Goal: Task Accomplishment & Management: Manage account settings

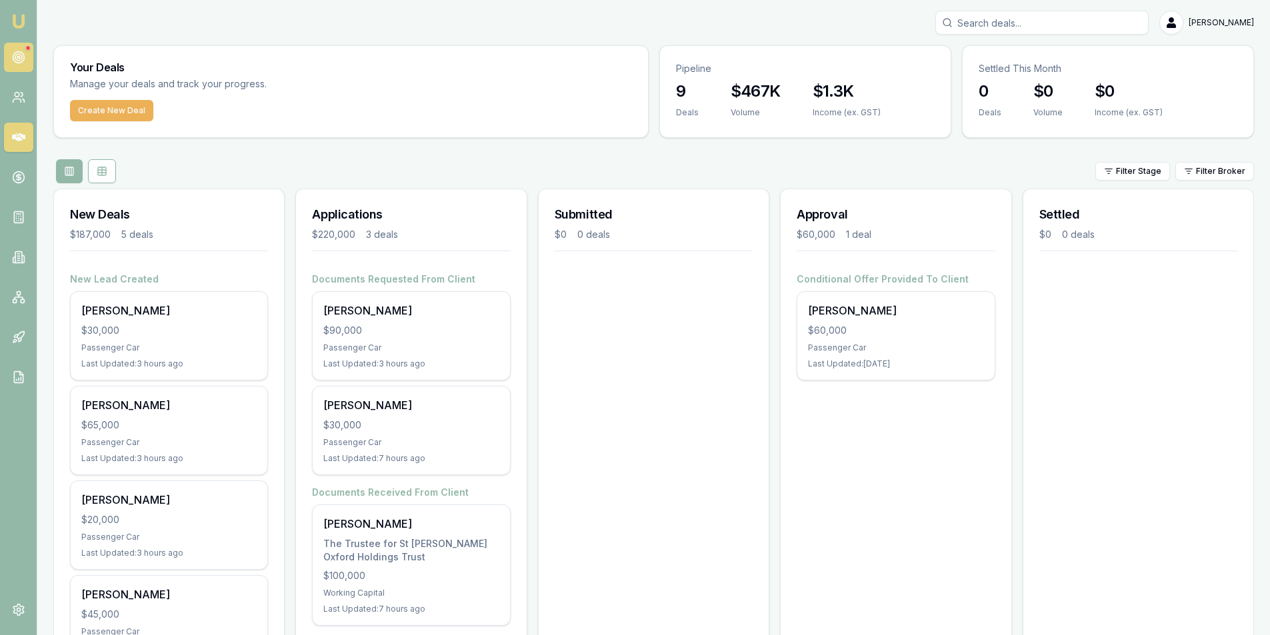
click at [27, 56] on link at bounding box center [18, 57] width 29 height 29
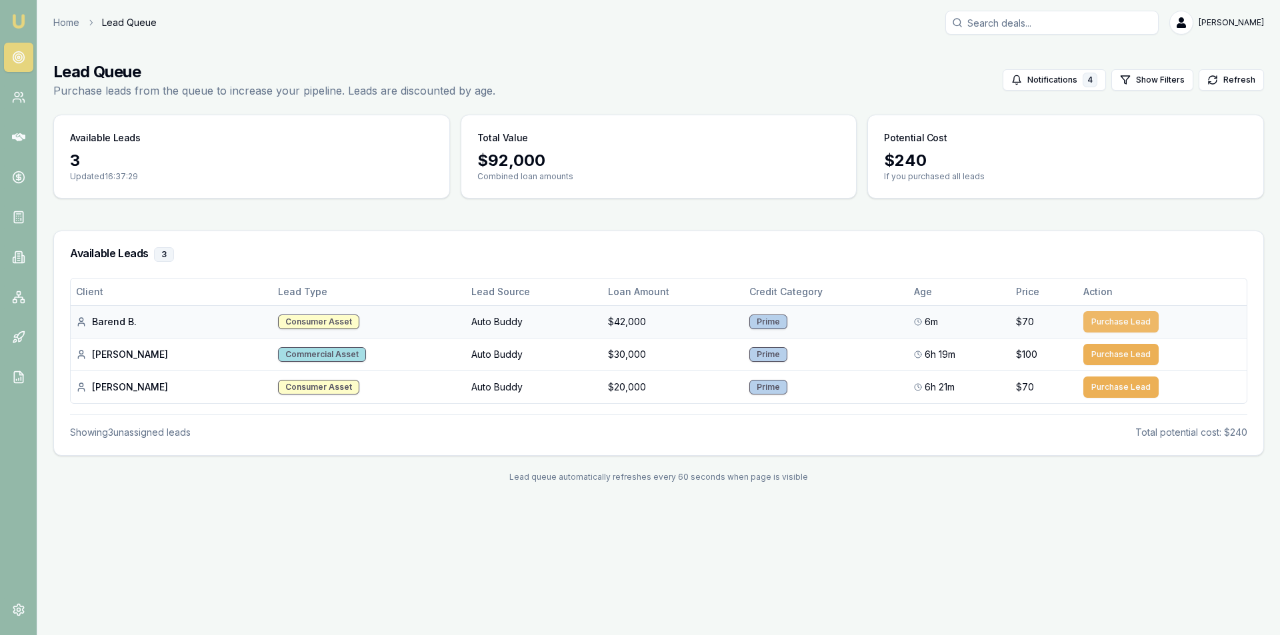
click at [1134, 324] on button "Purchase Lead" at bounding box center [1120, 321] width 75 height 21
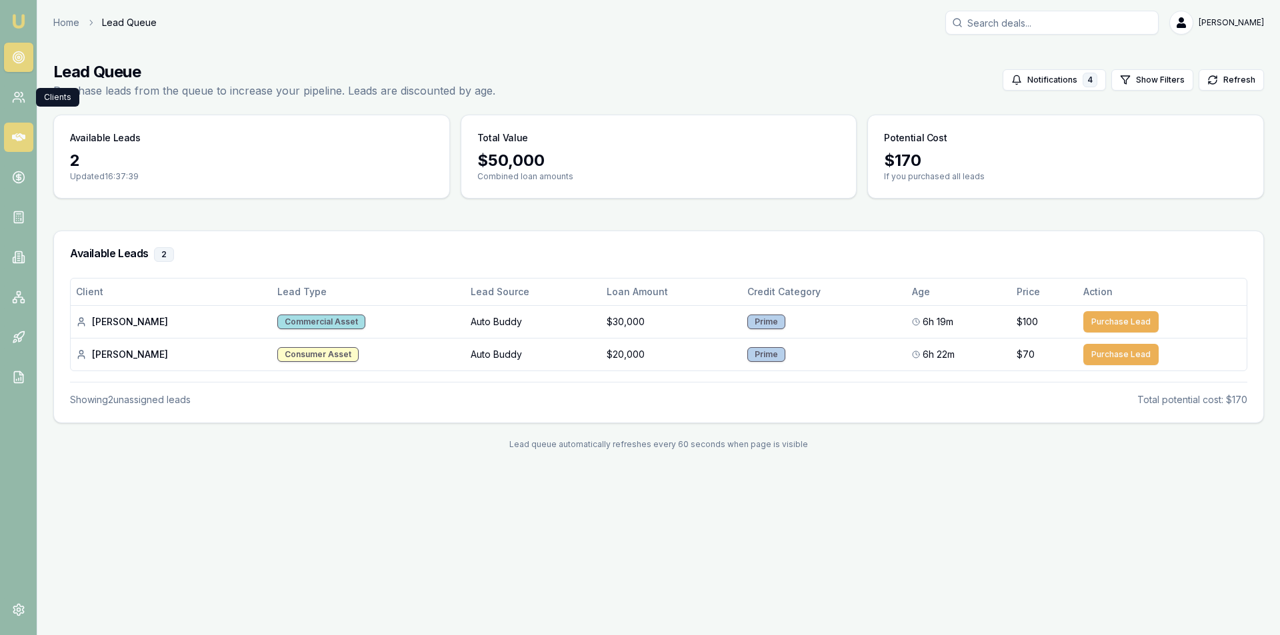
click at [18, 127] on link at bounding box center [18, 137] width 29 height 29
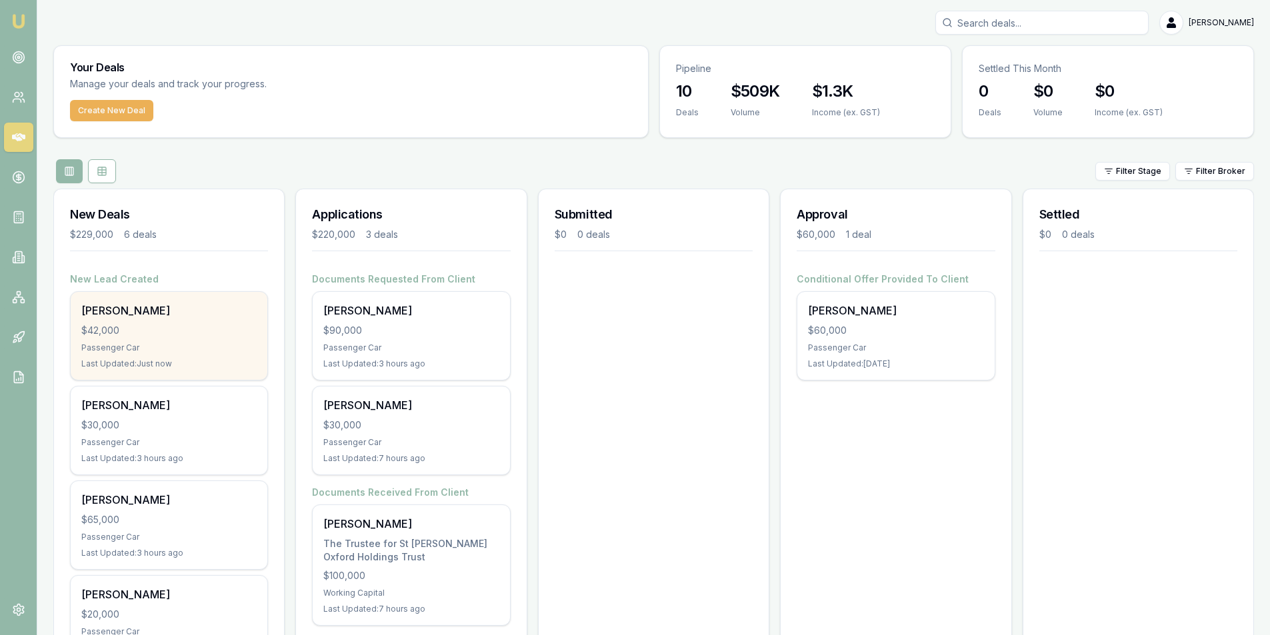
click at [163, 329] on div "$42,000" at bounding box center [168, 330] width 175 height 13
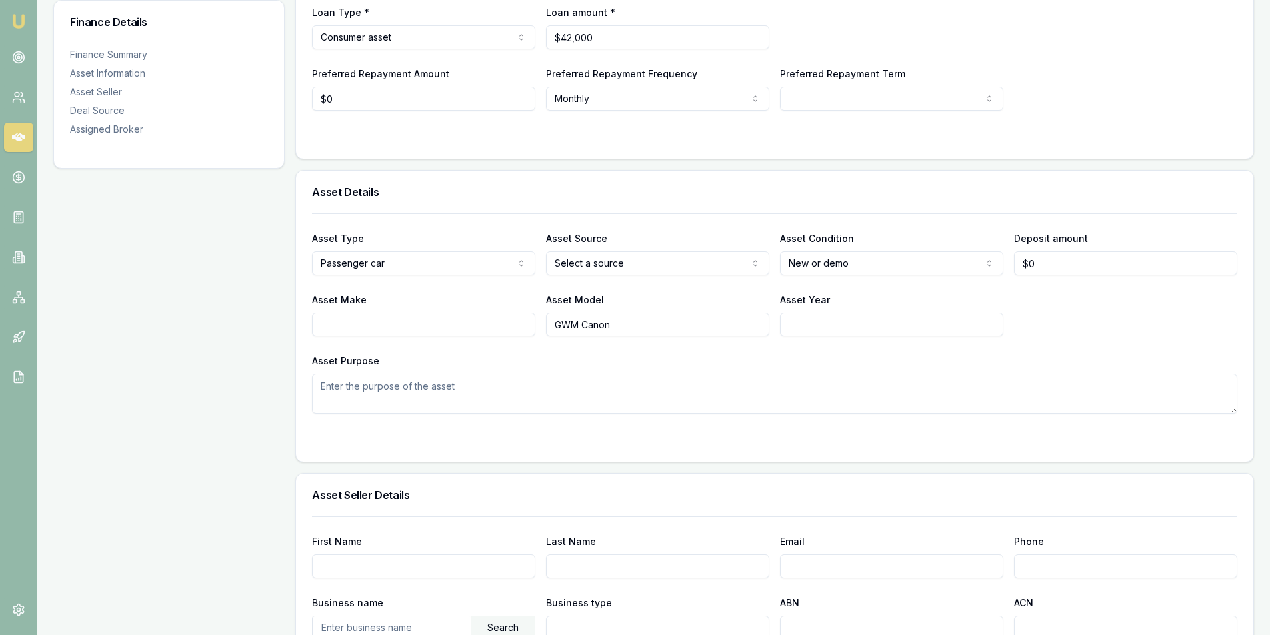
scroll to position [267, 0]
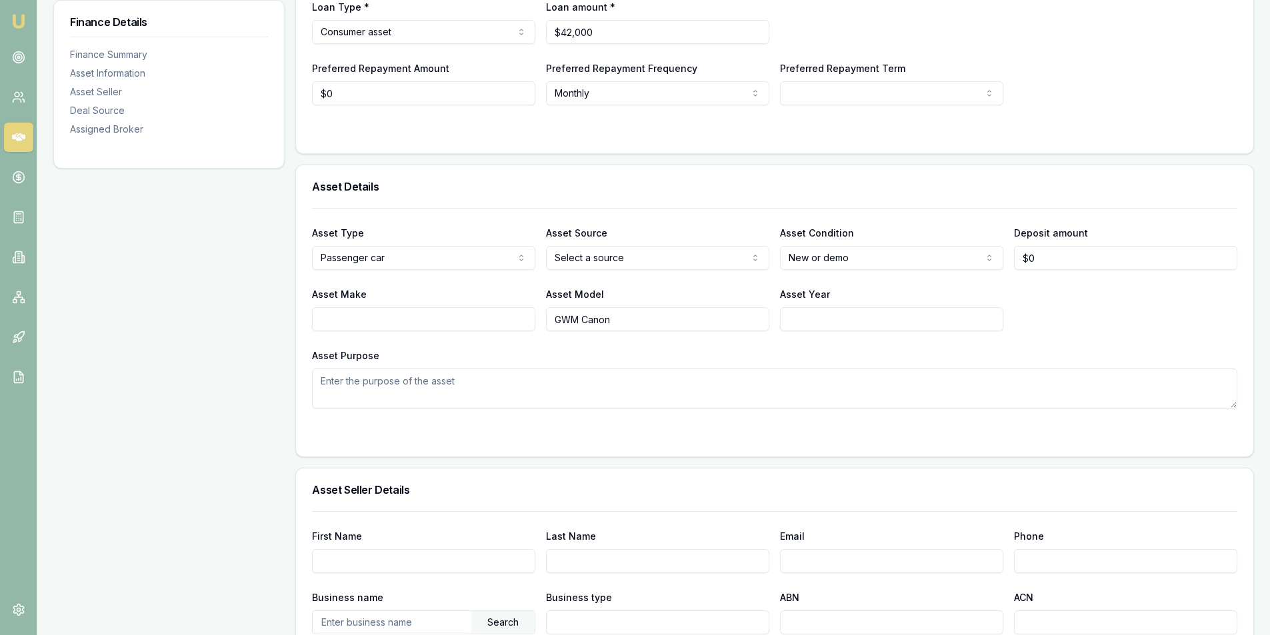
click at [645, 255] on html "Emu Broker Deals View D-AH2789UKTI [PERSON_NAME] Toggle Menu Customer [PERSON_N…" at bounding box center [635, 50] width 1270 height 635
click at [422, 311] on input "Asset Make" at bounding box center [423, 319] width 223 height 24
type input "GWM"
click at [581, 315] on input "GWM Canon" at bounding box center [657, 319] width 223 height 24
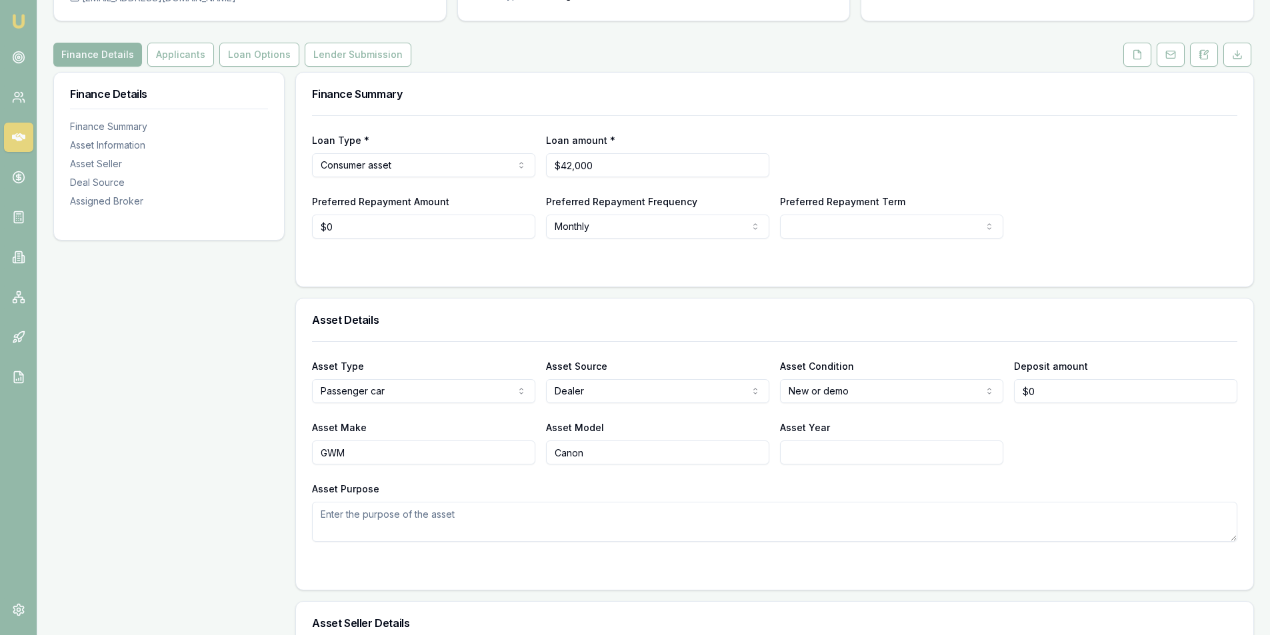
scroll to position [0, 0]
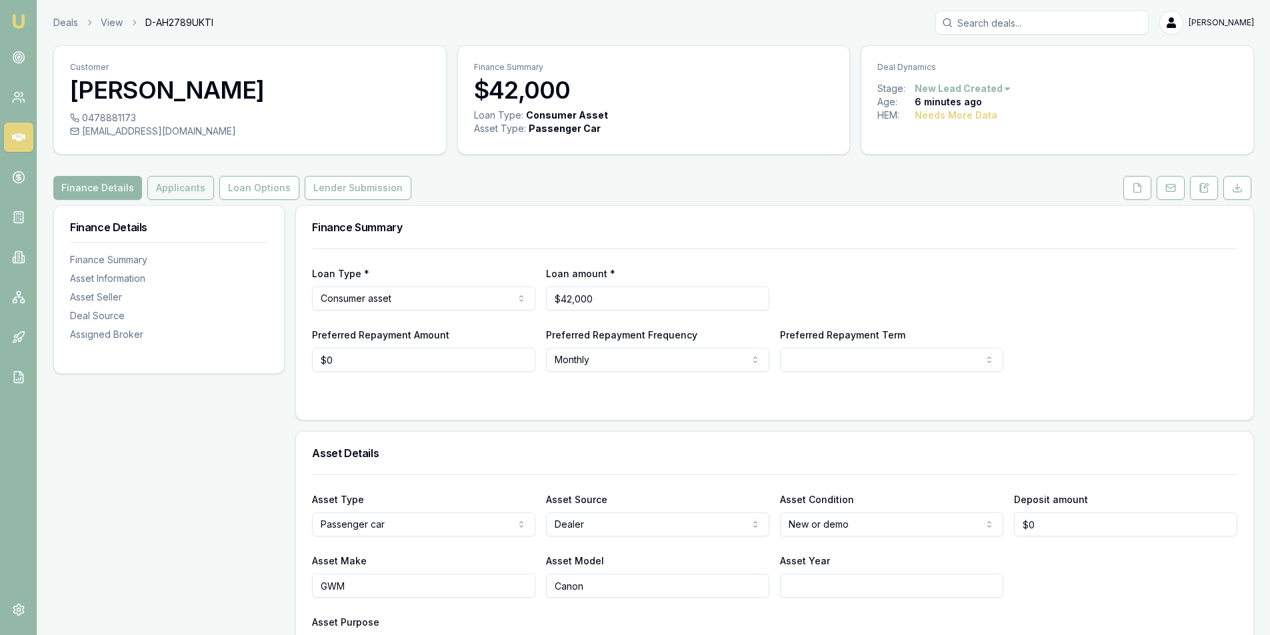
type input "Canon"
click at [181, 179] on button "Applicants" at bounding box center [180, 188] width 67 height 24
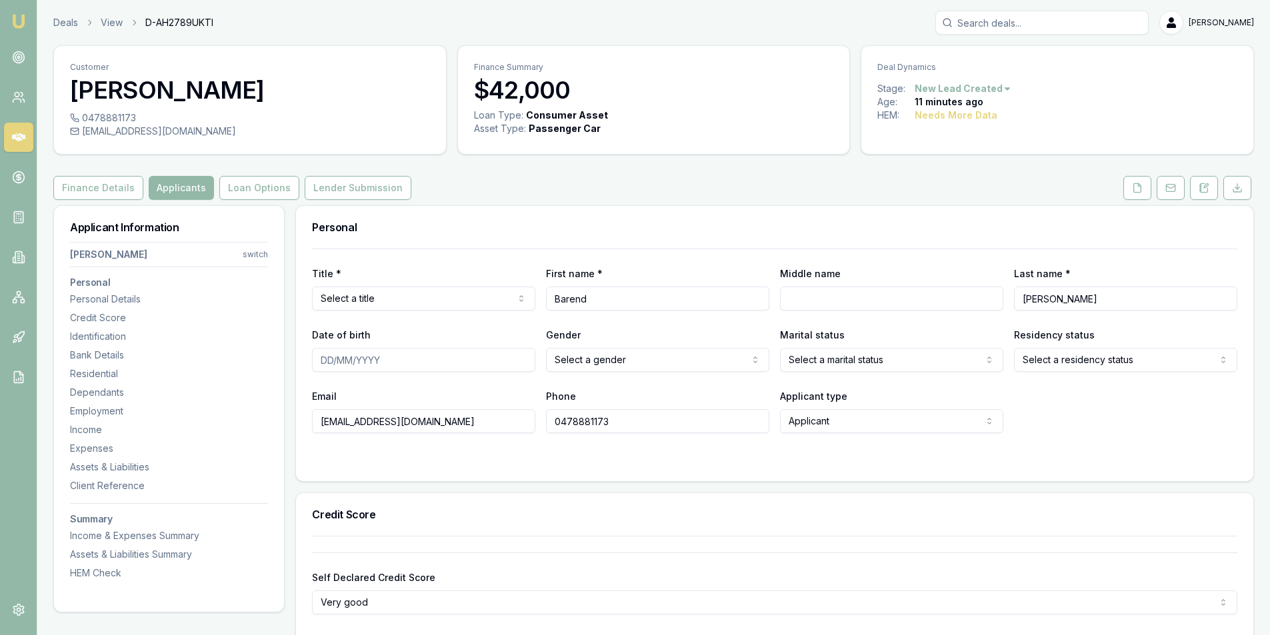
click at [398, 296] on html "Emu Broker Deals View D-AH2789UKTI [PERSON_NAME] Toggle Menu Customer [PERSON_N…" at bounding box center [635, 317] width 1270 height 635
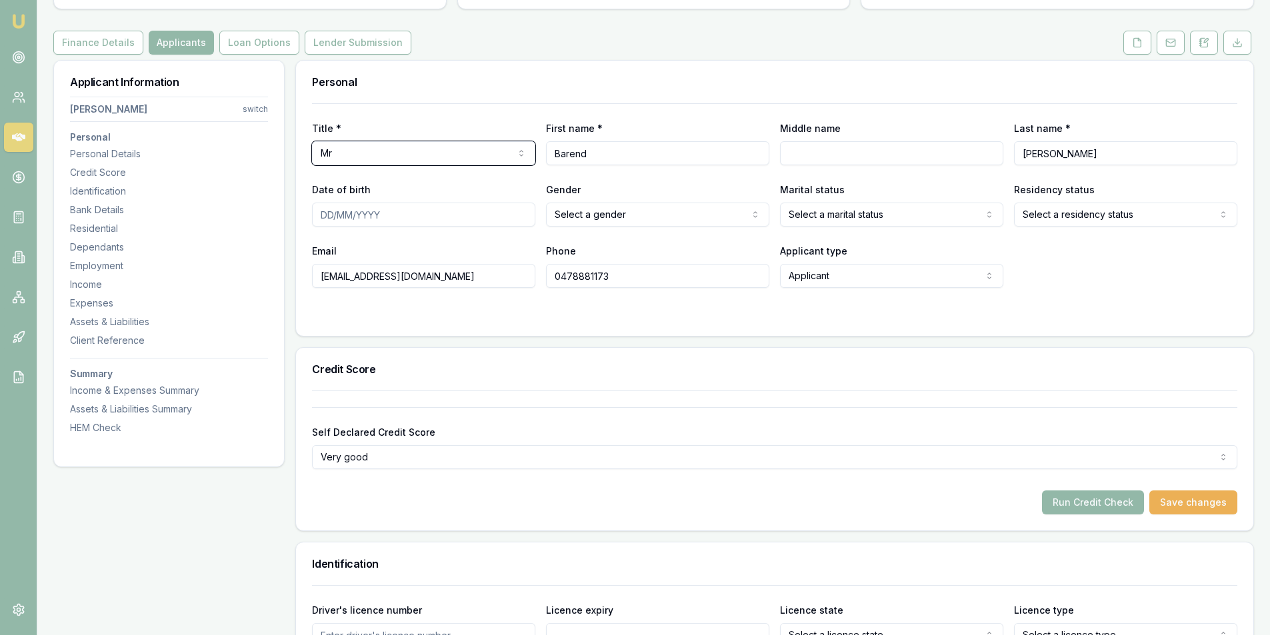
scroll to position [133, 0]
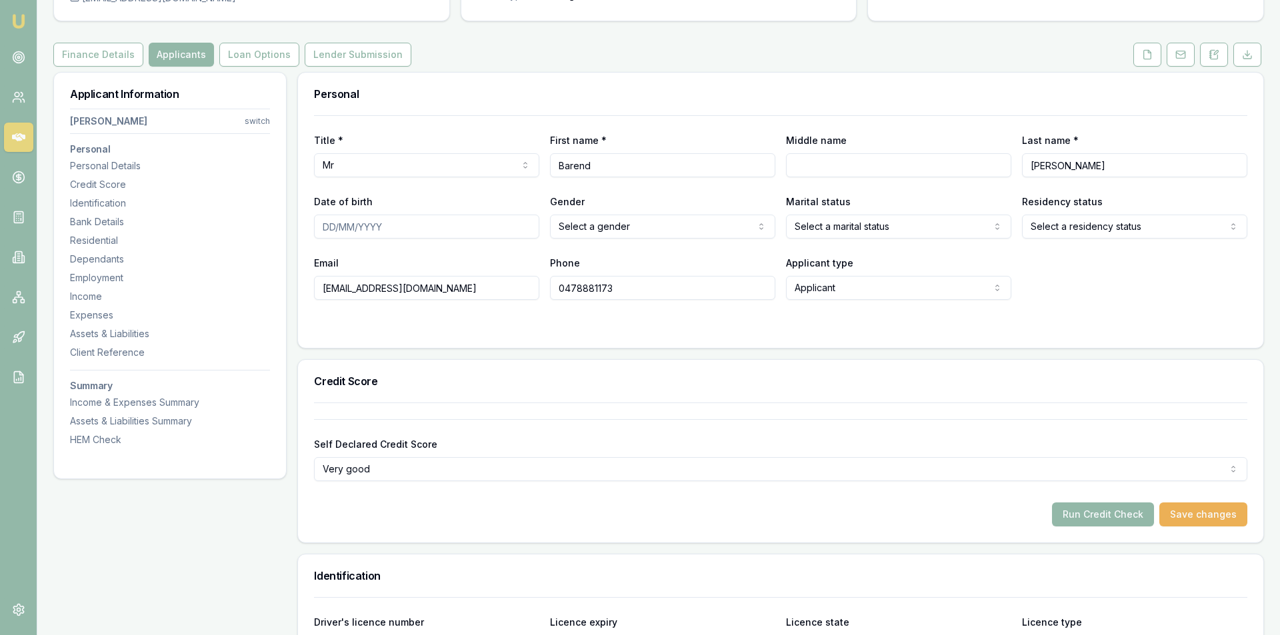
click at [691, 232] on html "Emu Broker Deals View D-AH2789UKTI [PERSON_NAME] Toggle Menu Customer [PERSON_N…" at bounding box center [640, 184] width 1280 height 635
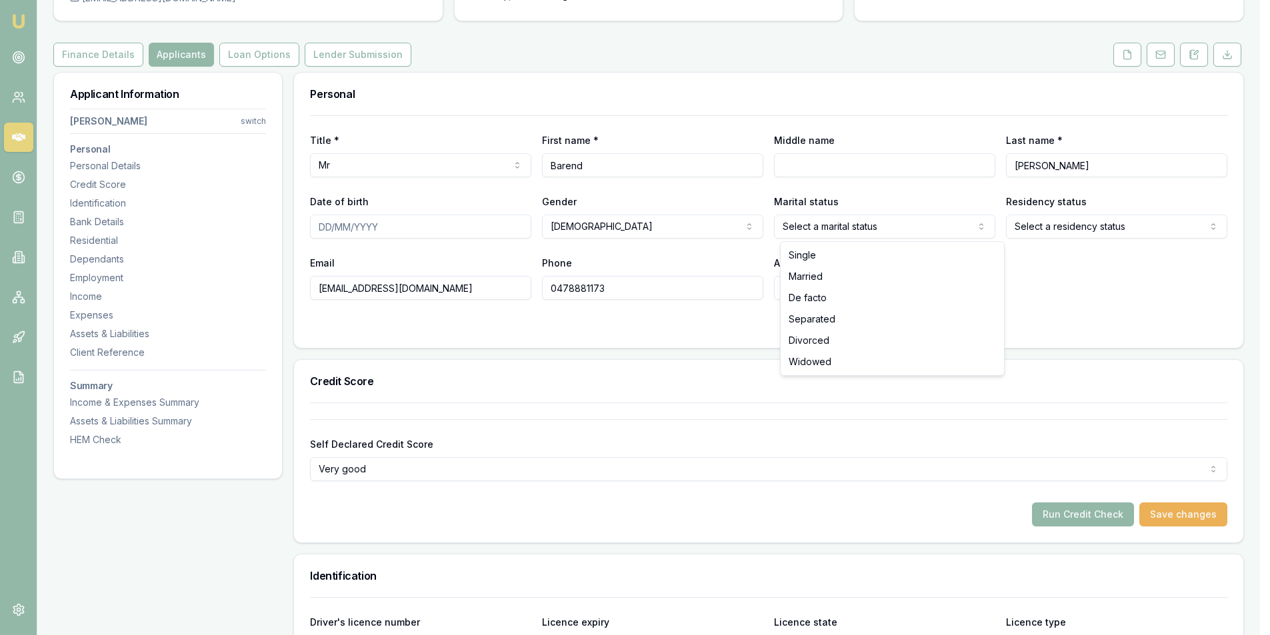
click at [889, 238] on body "Emu Broker Deals View D-AH2789UKTI [PERSON_NAME] Toggle Menu Customer [PERSON_N…" at bounding box center [630, 184] width 1260 height 635
select select "MARRIED"
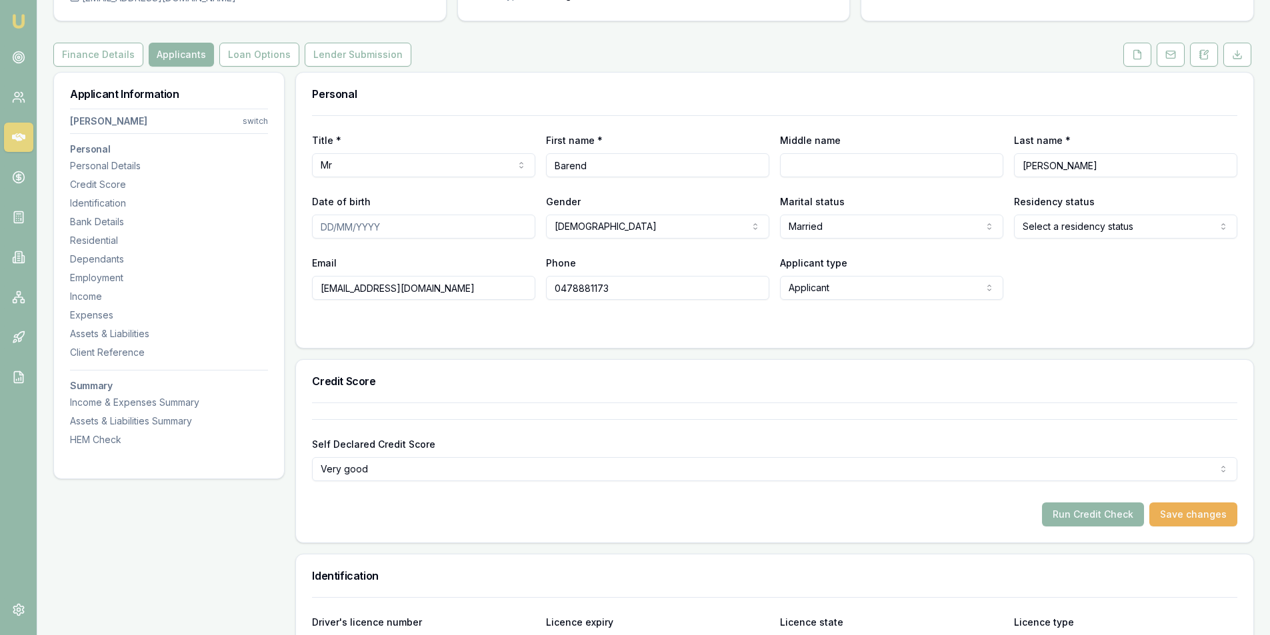
click at [1096, 226] on html "Emu Broker Deals View D-AH2789UKTI [PERSON_NAME] Toggle Menu Customer [PERSON_N…" at bounding box center [635, 184] width 1270 height 635
click at [1089, 279] on div "Email [EMAIL_ADDRESS][DOMAIN_NAME] Phone [PHONE_NUMBER] Applicant type Applican…" at bounding box center [774, 277] width 925 height 45
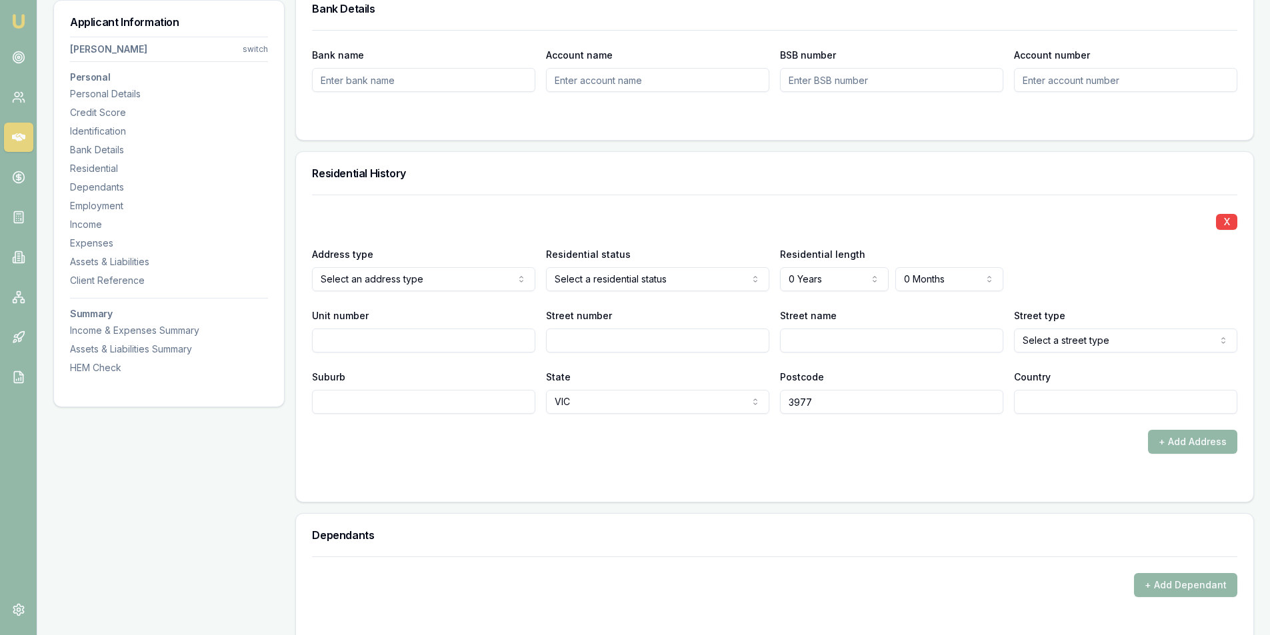
scroll to position [1266, 0]
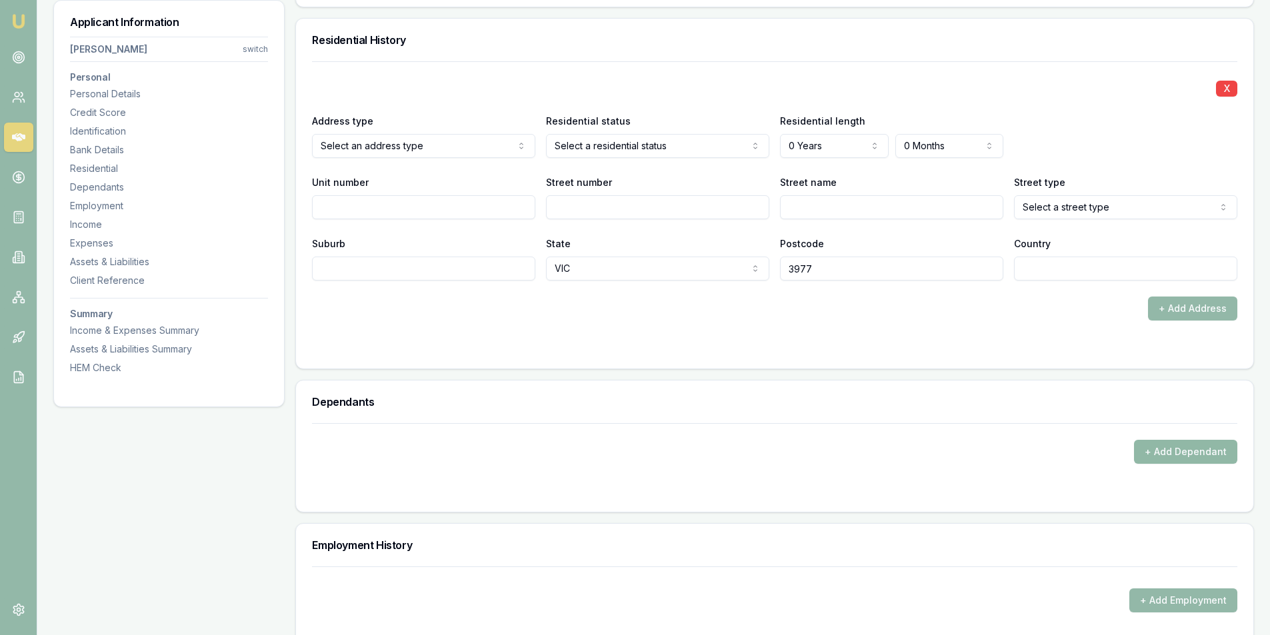
click at [1163, 458] on button "+ Add Dependant" at bounding box center [1185, 452] width 103 height 24
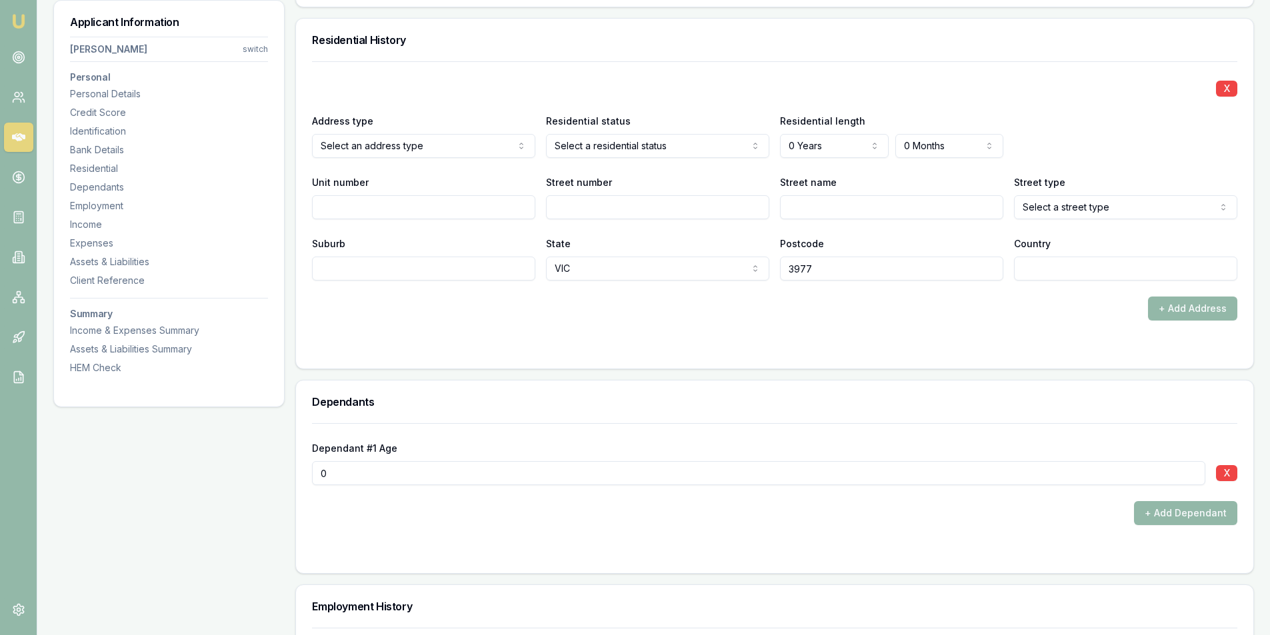
click at [399, 474] on input "0" at bounding box center [758, 473] width 893 height 24
type input "2"
click at [1186, 512] on button "+ Add Dependant" at bounding box center [1185, 513] width 103 height 24
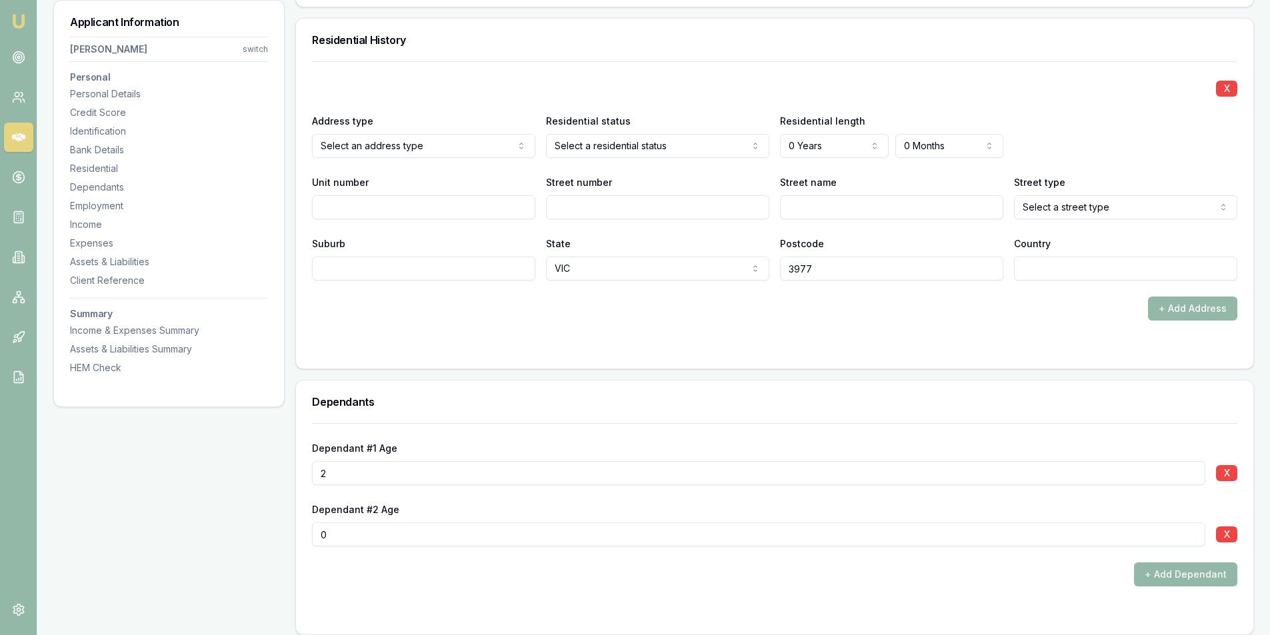
drag, startPoint x: 560, startPoint y: 535, endPoint x: 553, endPoint y: 536, distance: 6.7
click at [558, 536] on input "0" at bounding box center [758, 535] width 893 height 24
click at [553, 536] on input "0" at bounding box center [758, 535] width 893 height 24
click at [557, 533] on input "0" at bounding box center [758, 535] width 893 height 24
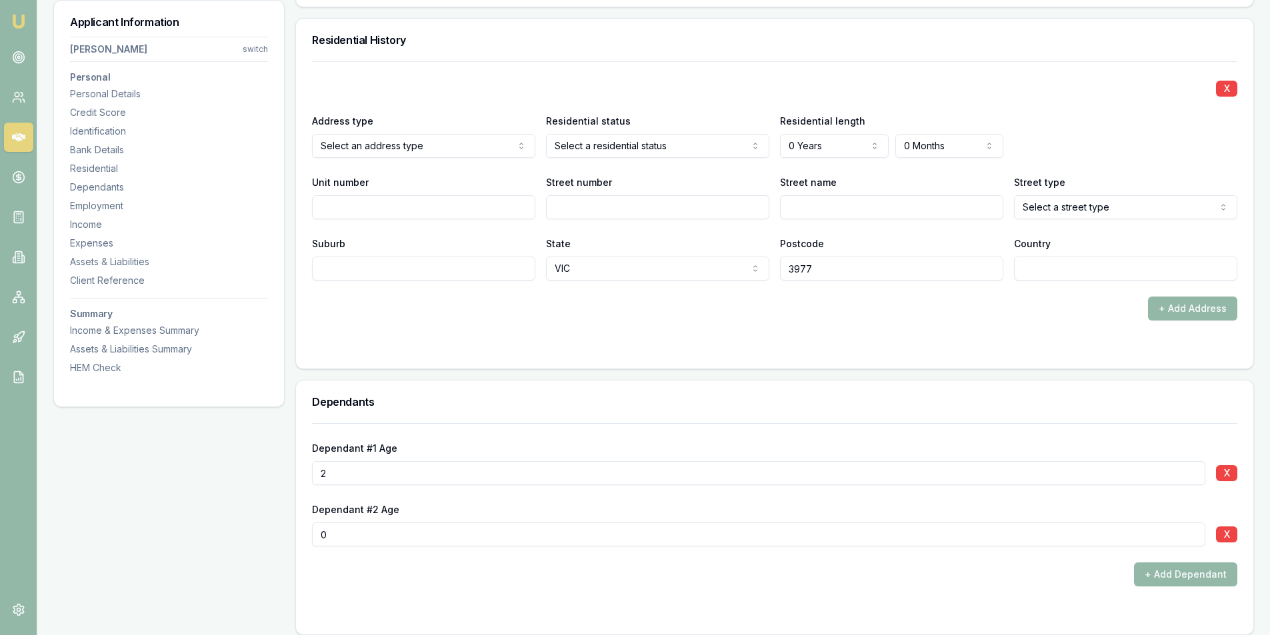
click at [557, 531] on input "0" at bounding box center [758, 535] width 893 height 24
click at [365, 539] on input "0" at bounding box center [758, 535] width 893 height 24
type input "4"
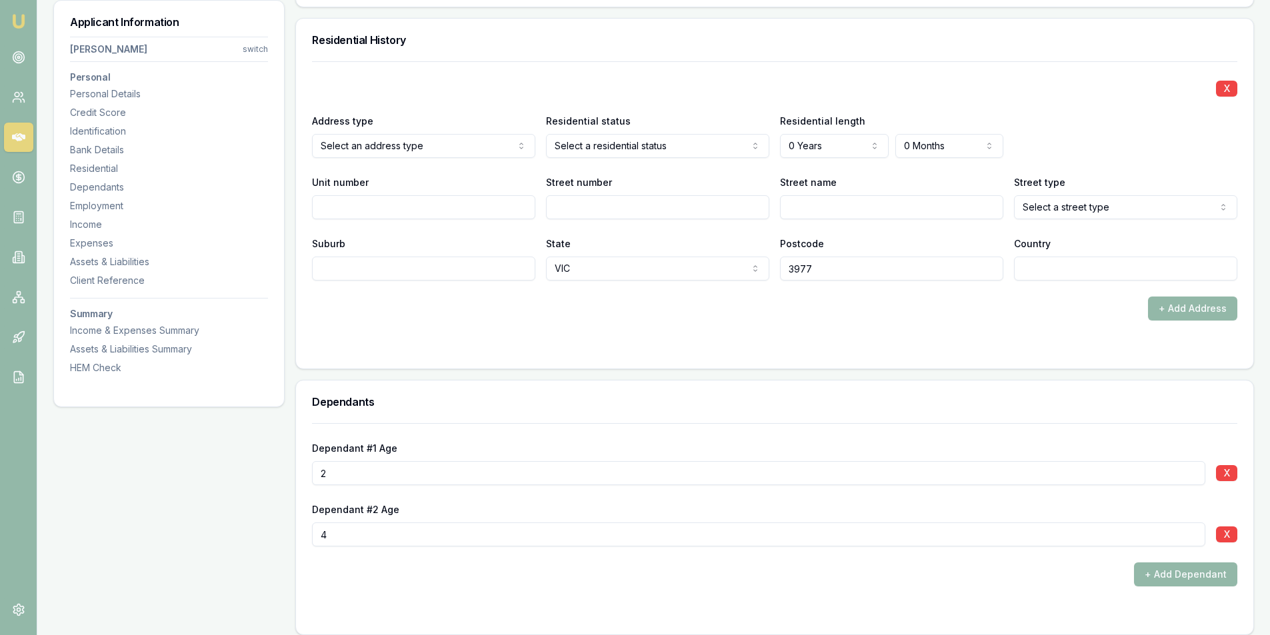
drag, startPoint x: 491, startPoint y: 331, endPoint x: 501, endPoint y: 327, distance: 10.8
click at [493, 328] on form "X Address type Select an address type Current Previous Residential status Selec…" at bounding box center [774, 206] width 925 height 291
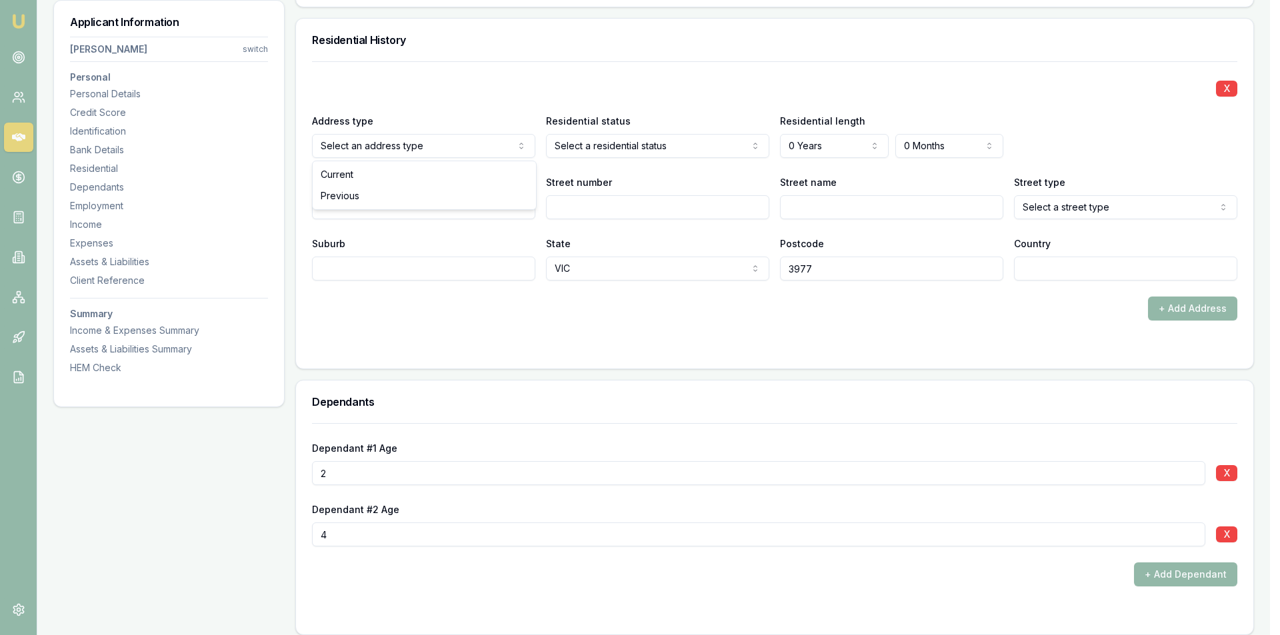
drag, startPoint x: 397, startPoint y: 173, endPoint x: 541, endPoint y: 160, distance: 145.2
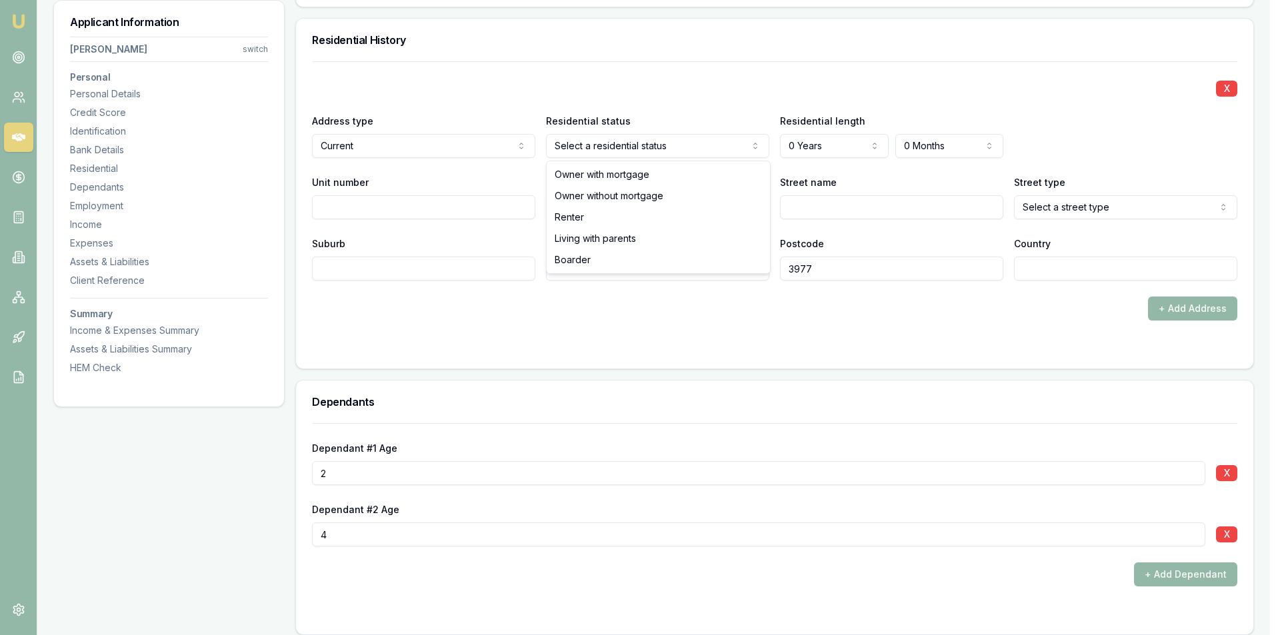
select select "RENTER"
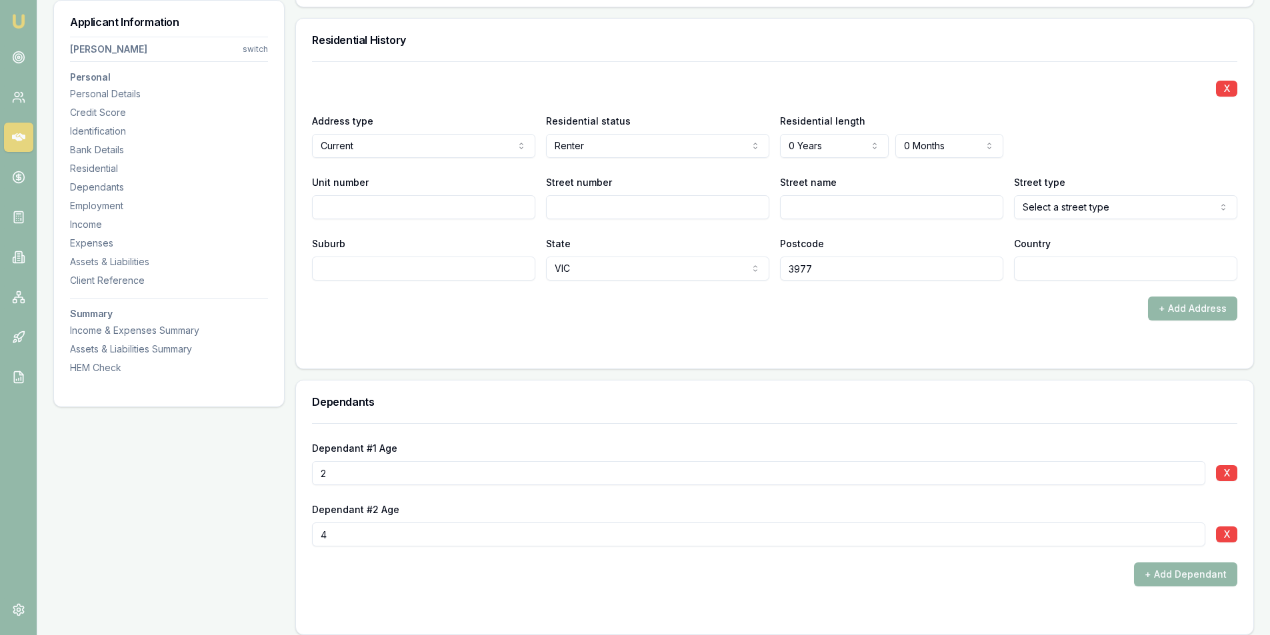
click at [792, 321] on form "X Address type Current Current Previous Residential status Renter Owner with mo…" at bounding box center [774, 206] width 925 height 291
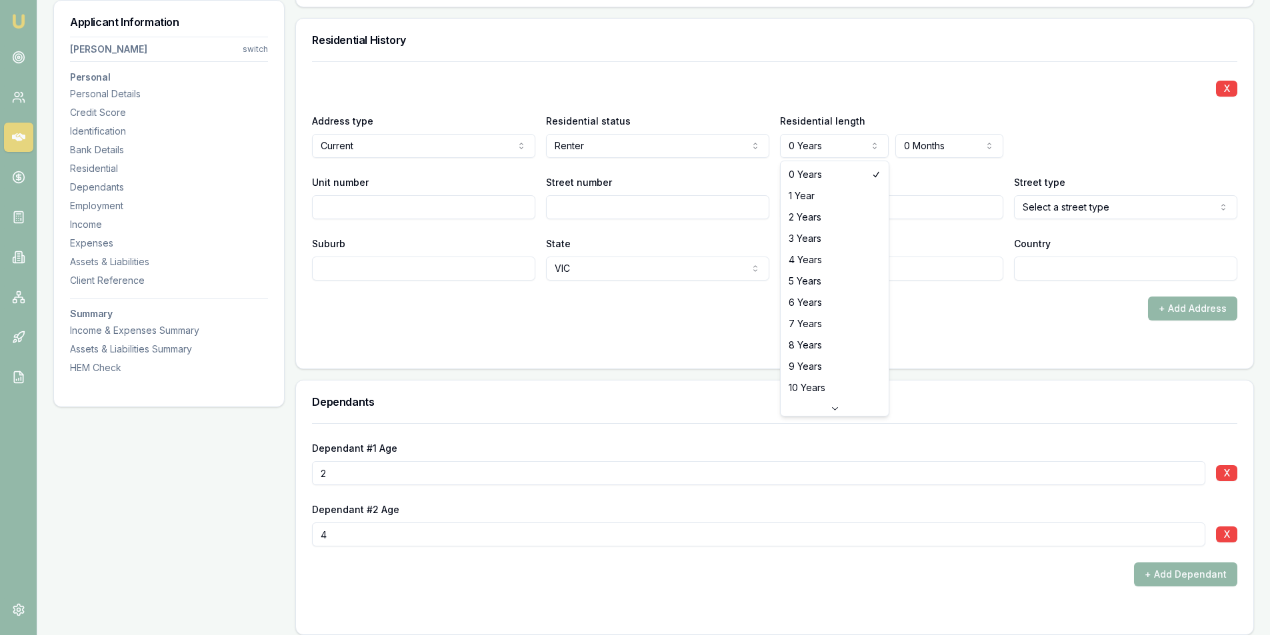
select select "3"
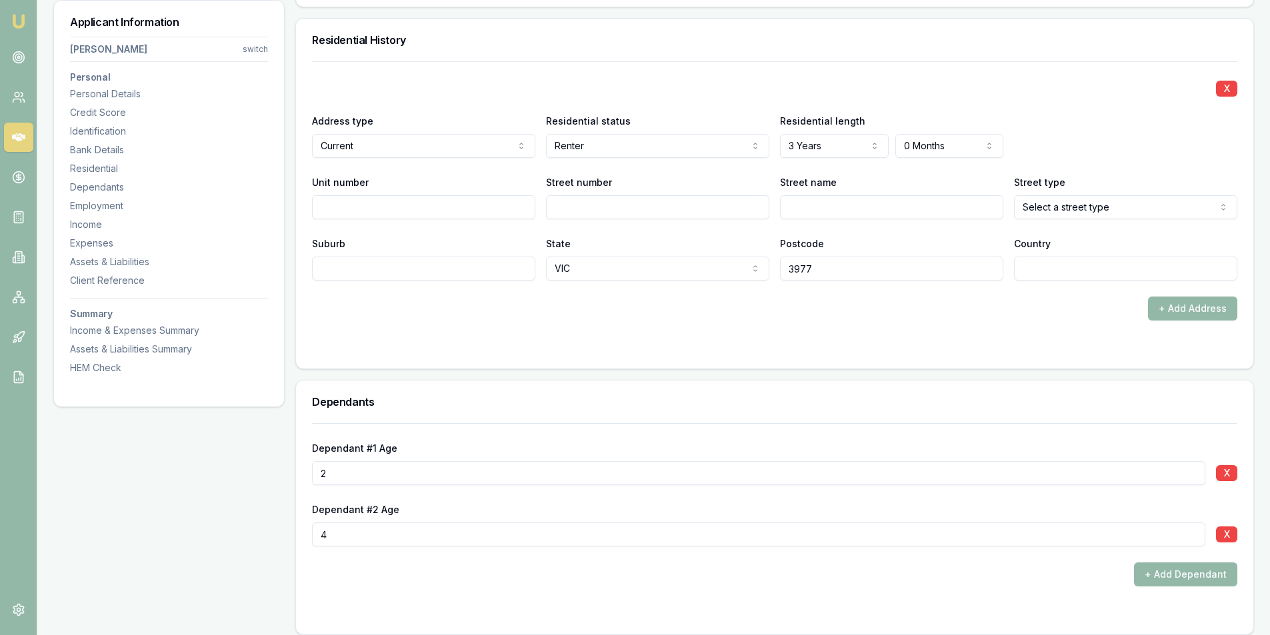
click at [914, 311] on div "+ Add Address" at bounding box center [774, 309] width 925 height 24
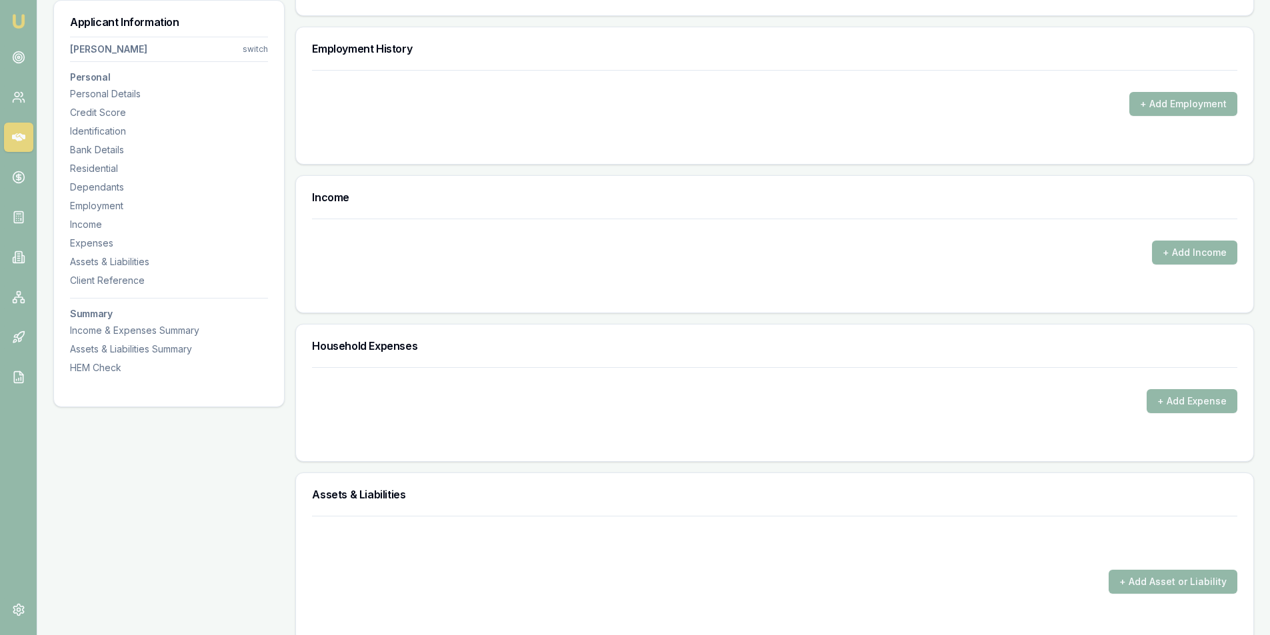
scroll to position [1933, 0]
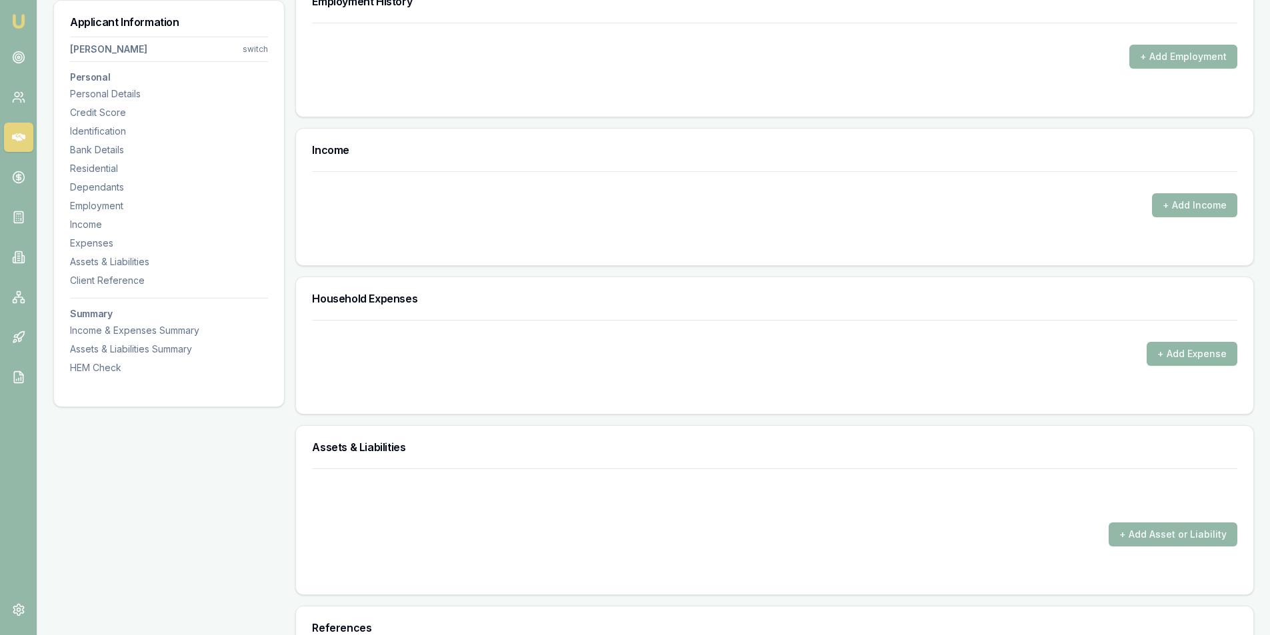
click at [1172, 351] on button "+ Add Expense" at bounding box center [1191, 354] width 91 height 24
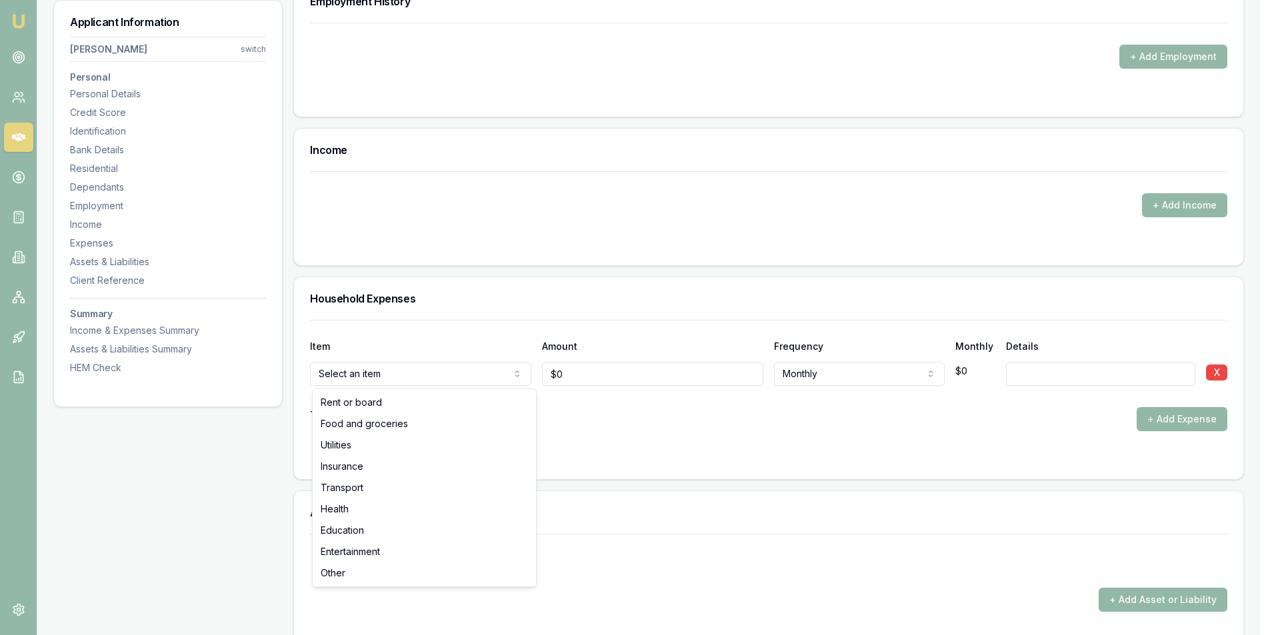
drag, startPoint x: 392, startPoint y: 413, endPoint x: 467, endPoint y: 403, distance: 75.2
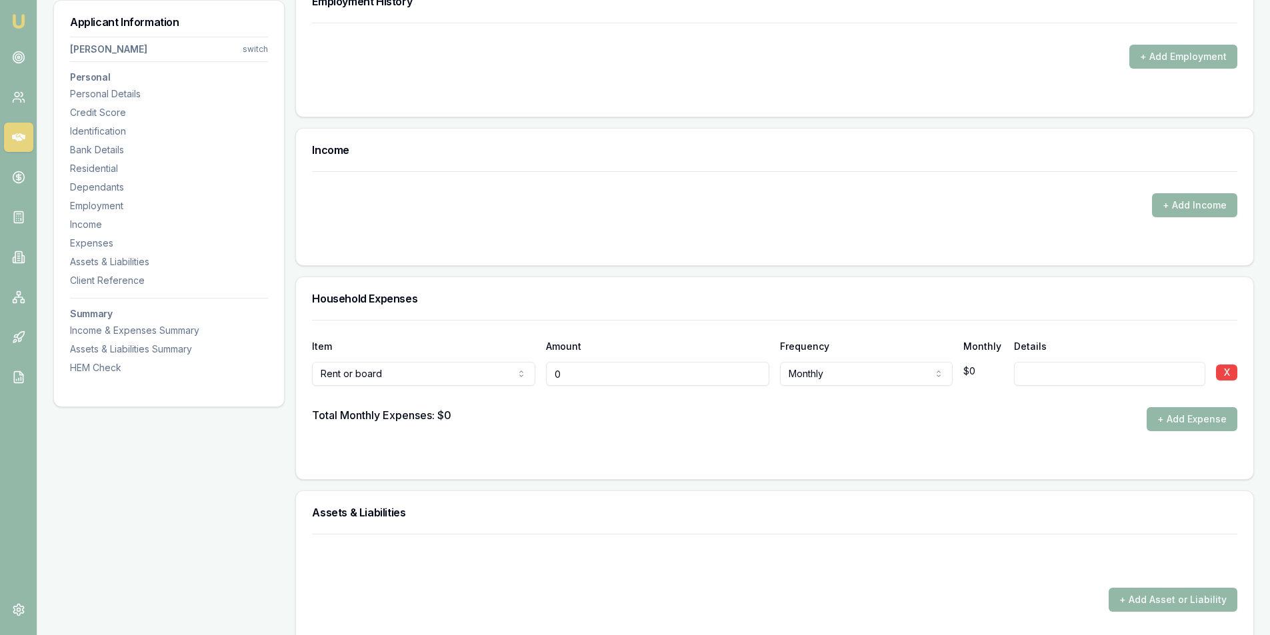
click at [599, 381] on input "0" at bounding box center [657, 374] width 223 height 24
type input "$2,530"
click at [1035, 424] on div "Total Monthly Expenses: $0 + Add Expense" at bounding box center [774, 419] width 925 height 24
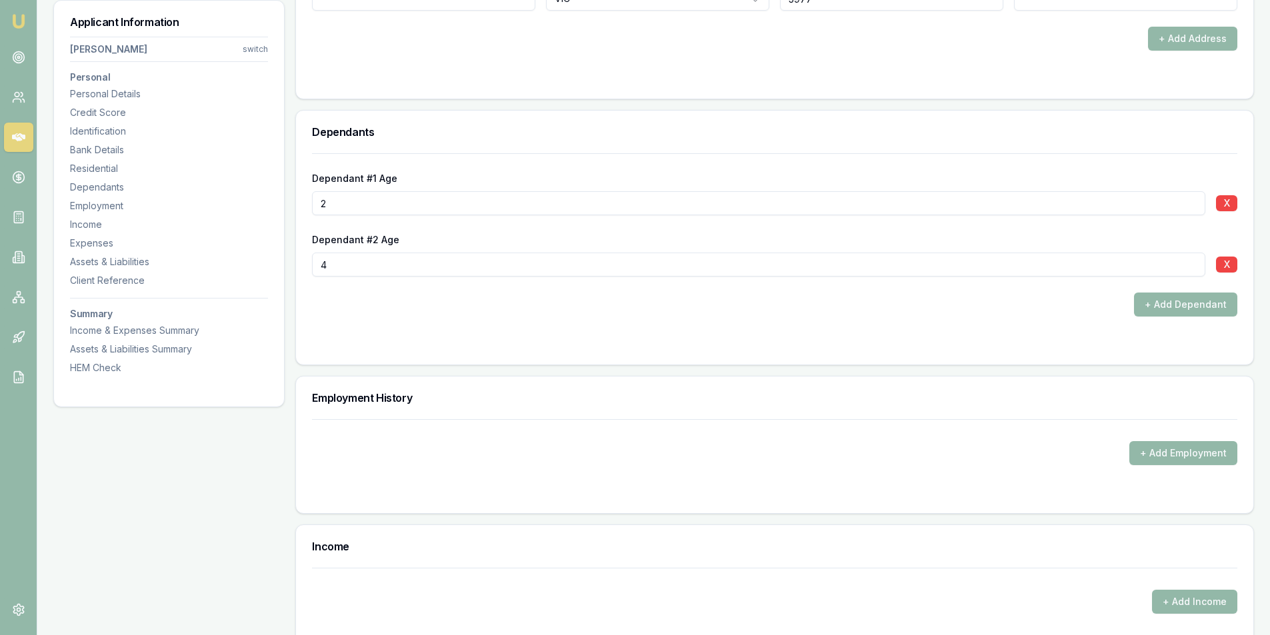
scroll to position [1600, 0]
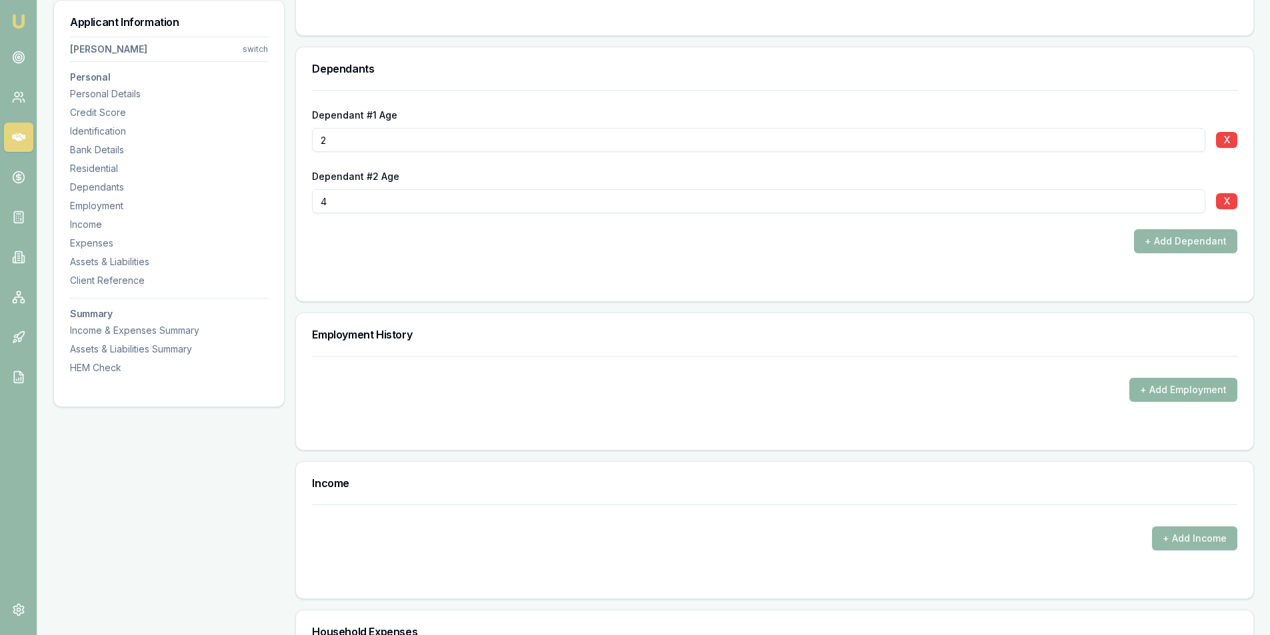
click at [1156, 391] on button "+ Add Employment" at bounding box center [1183, 390] width 108 height 24
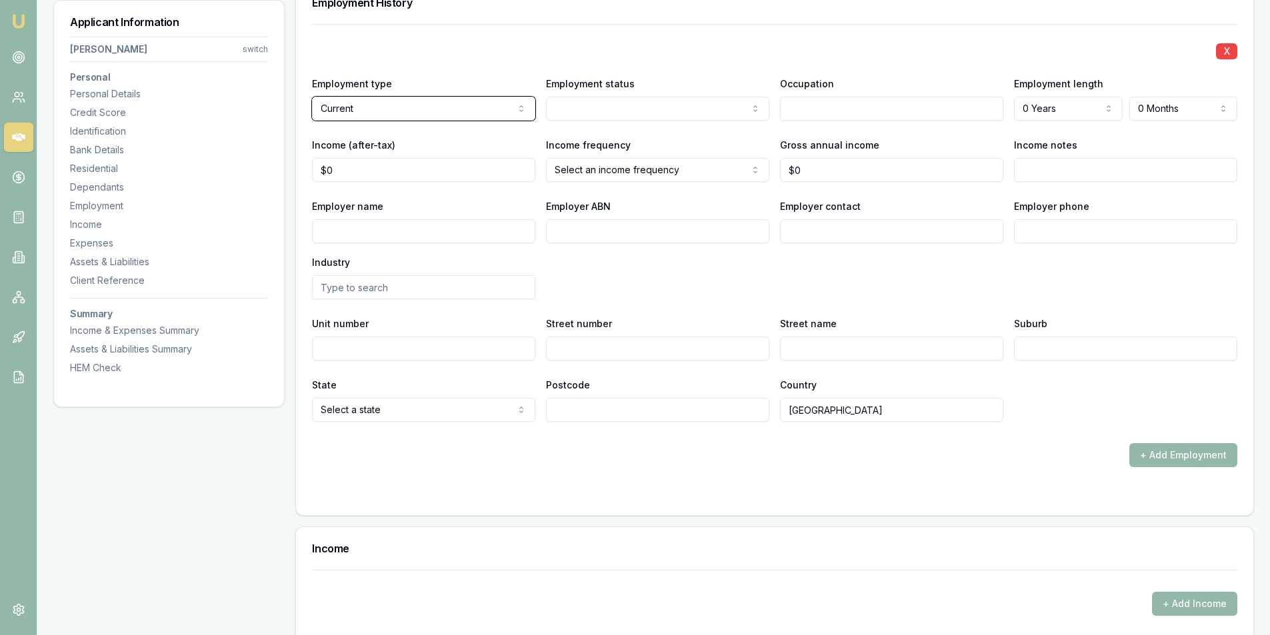
scroll to position [1861, 0]
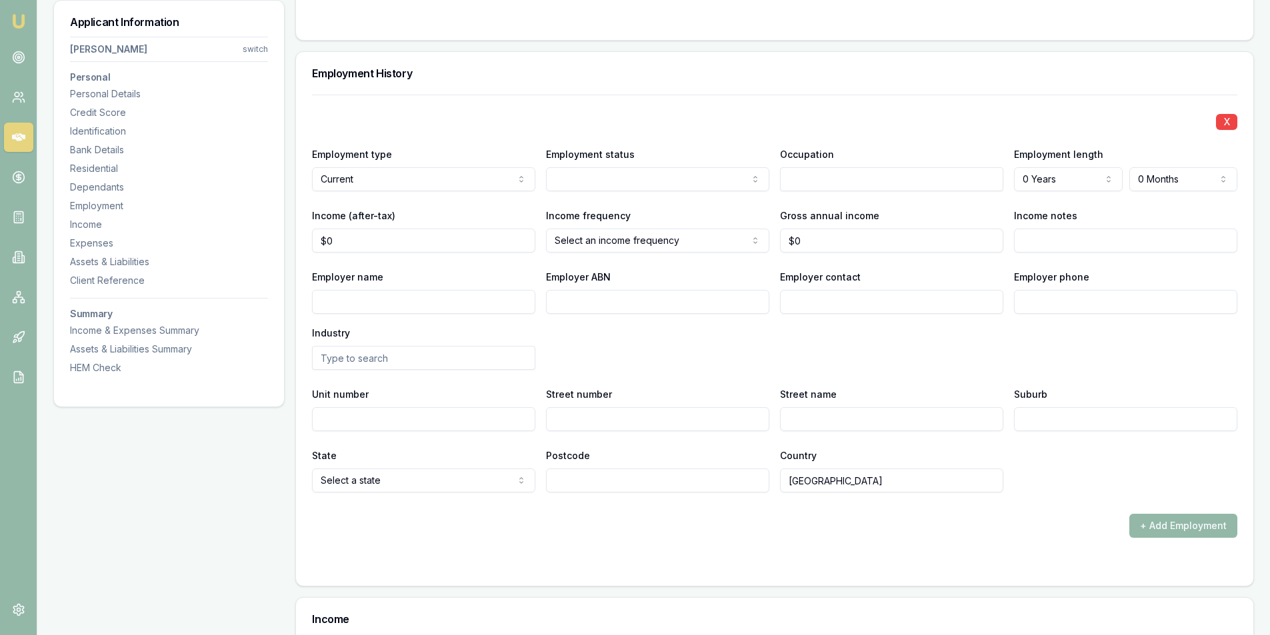
click at [685, 329] on div "Employer name Employer ABN Employer contact Employer phone Industry" at bounding box center [774, 319] width 925 height 101
click at [856, 185] on input "text" at bounding box center [891, 179] width 223 height 24
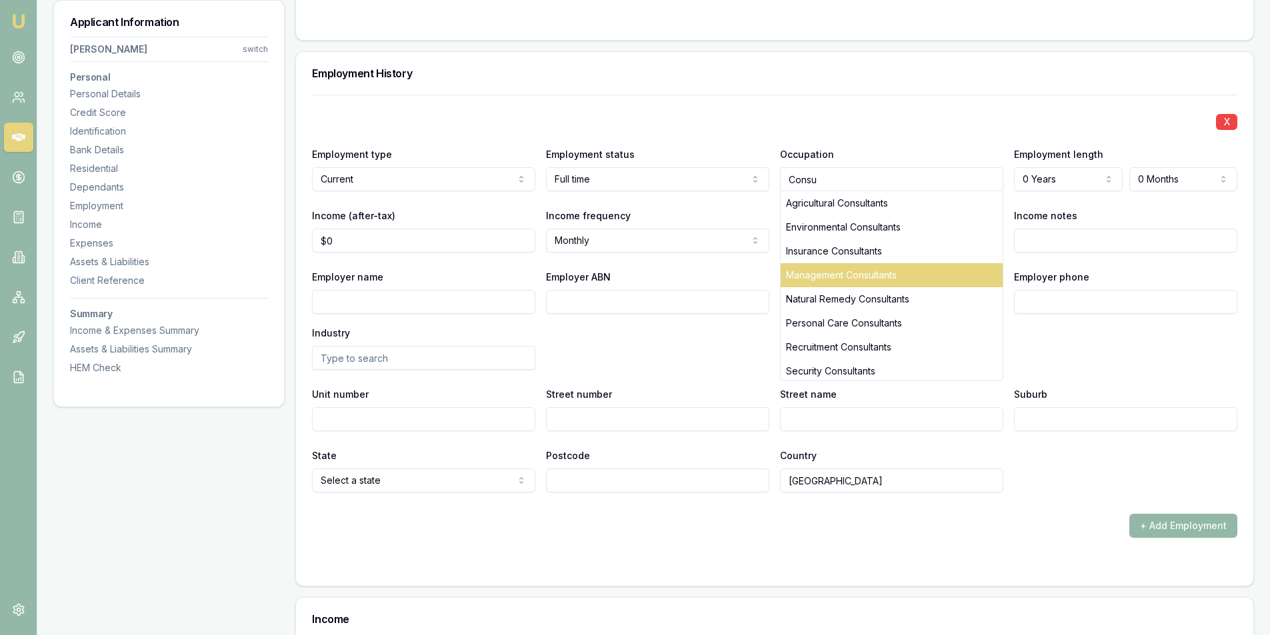
click at [827, 278] on div "Management Consultants" at bounding box center [892, 275] width 222 height 24
type input "Management Consultants"
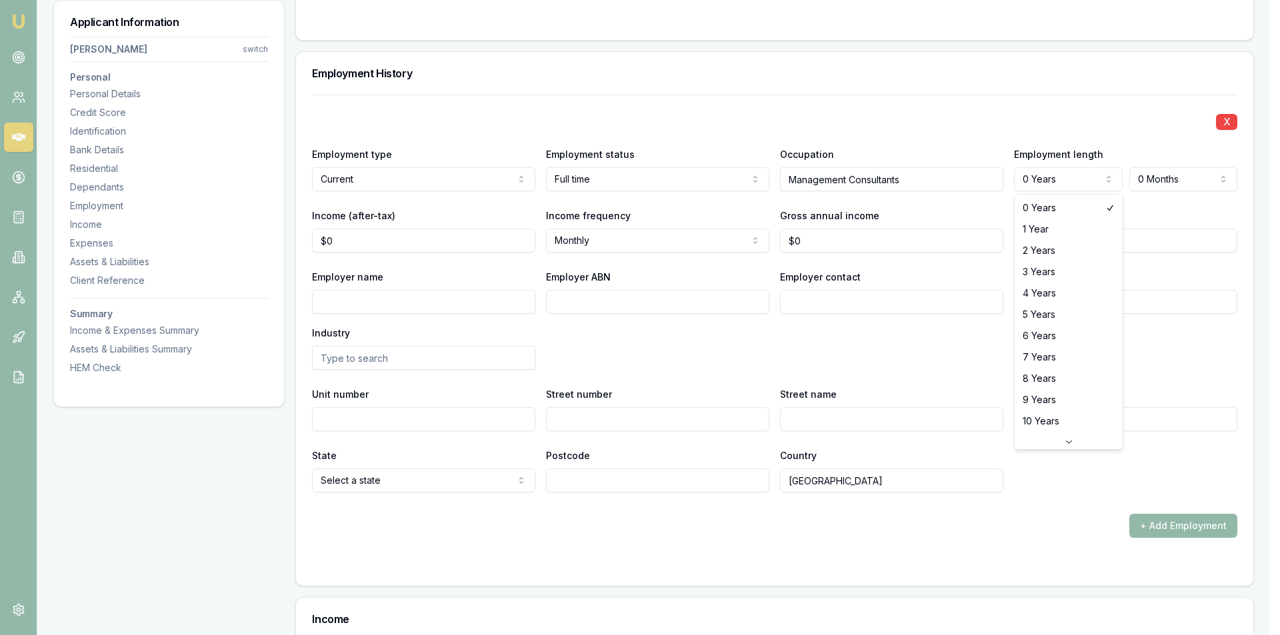
select select "5"
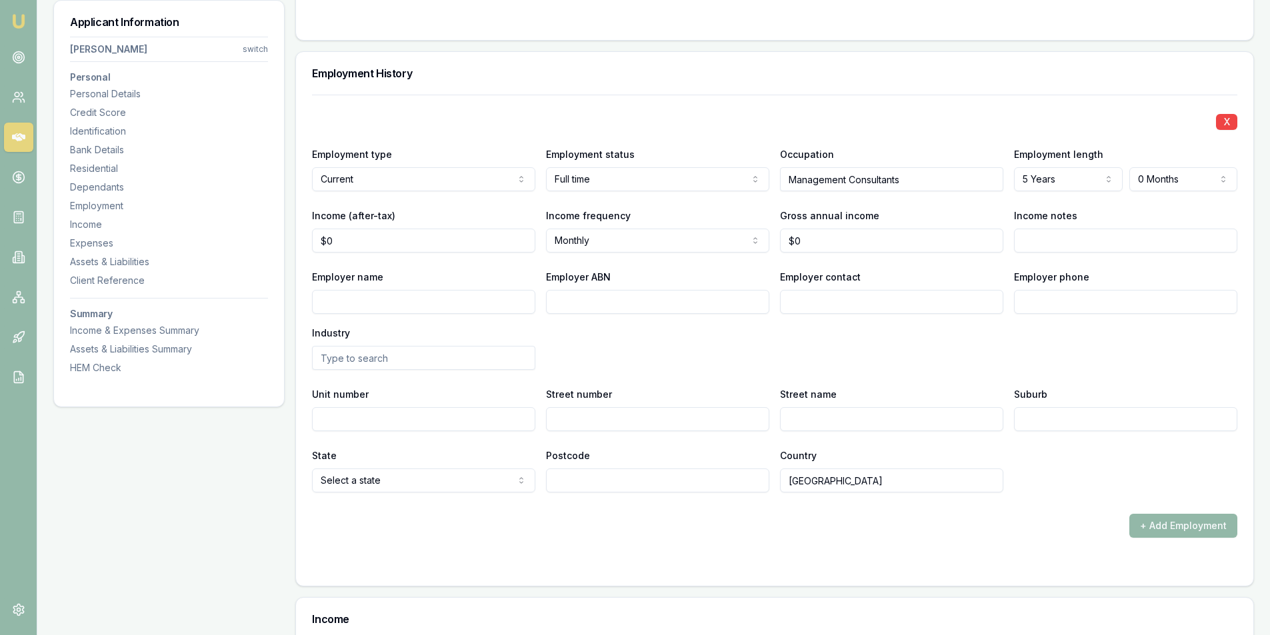
click at [655, 361] on div "Employer name Employer ABN Employer contact Employer phone Industry" at bounding box center [774, 319] width 925 height 101
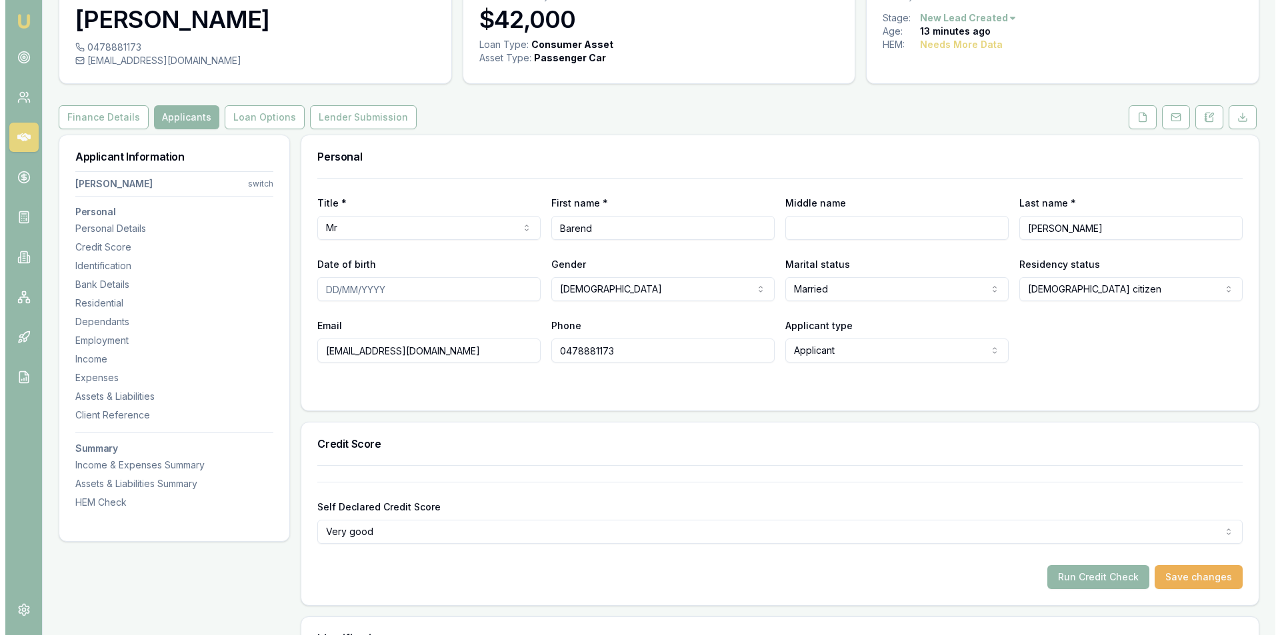
scroll to position [0, 0]
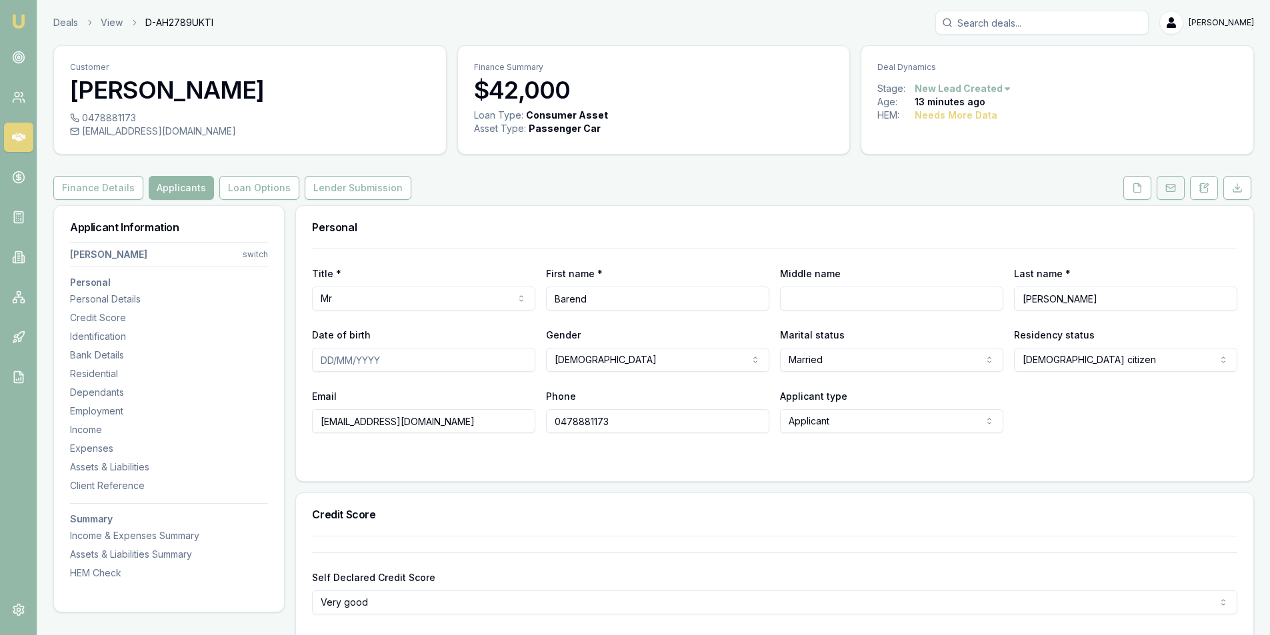
click at [1181, 191] on button at bounding box center [1170, 188] width 28 height 24
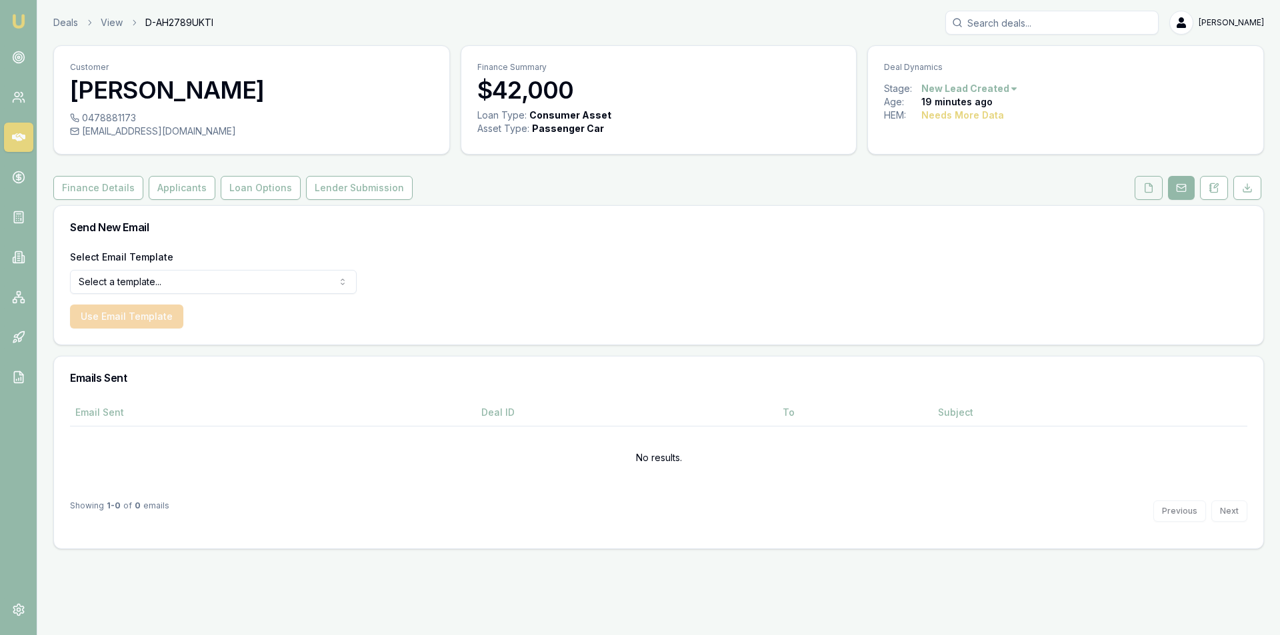
click at [1136, 193] on button at bounding box center [1148, 188] width 28 height 24
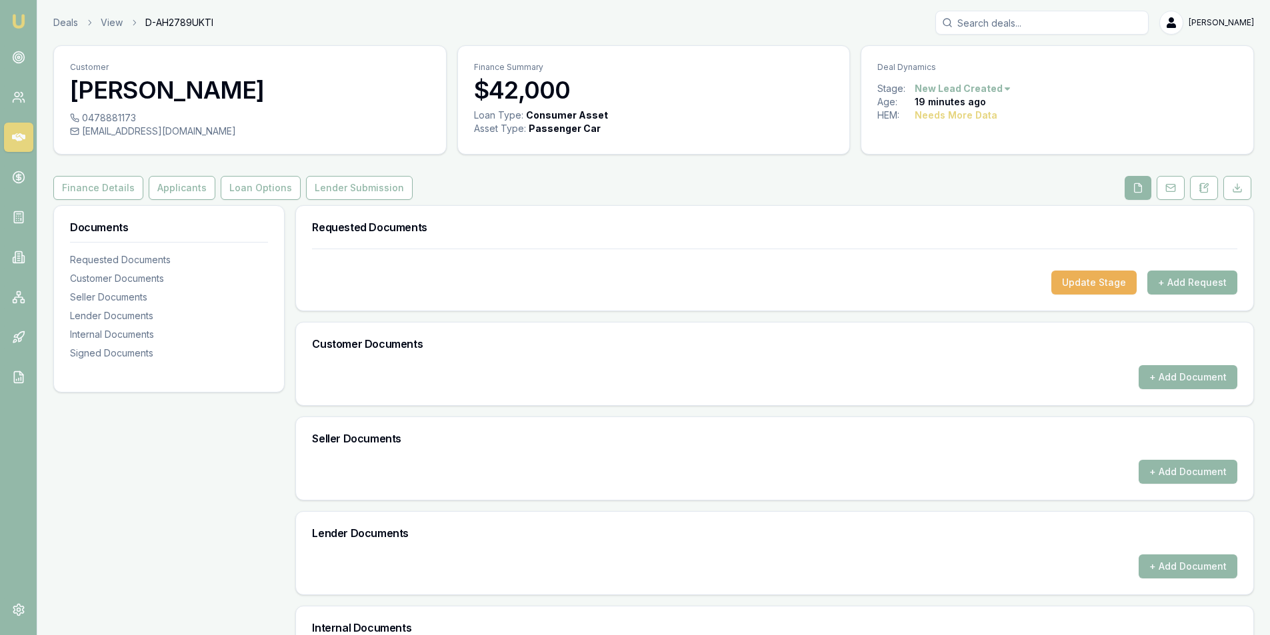
click at [1194, 277] on button "+ Add Request" at bounding box center [1192, 283] width 90 height 24
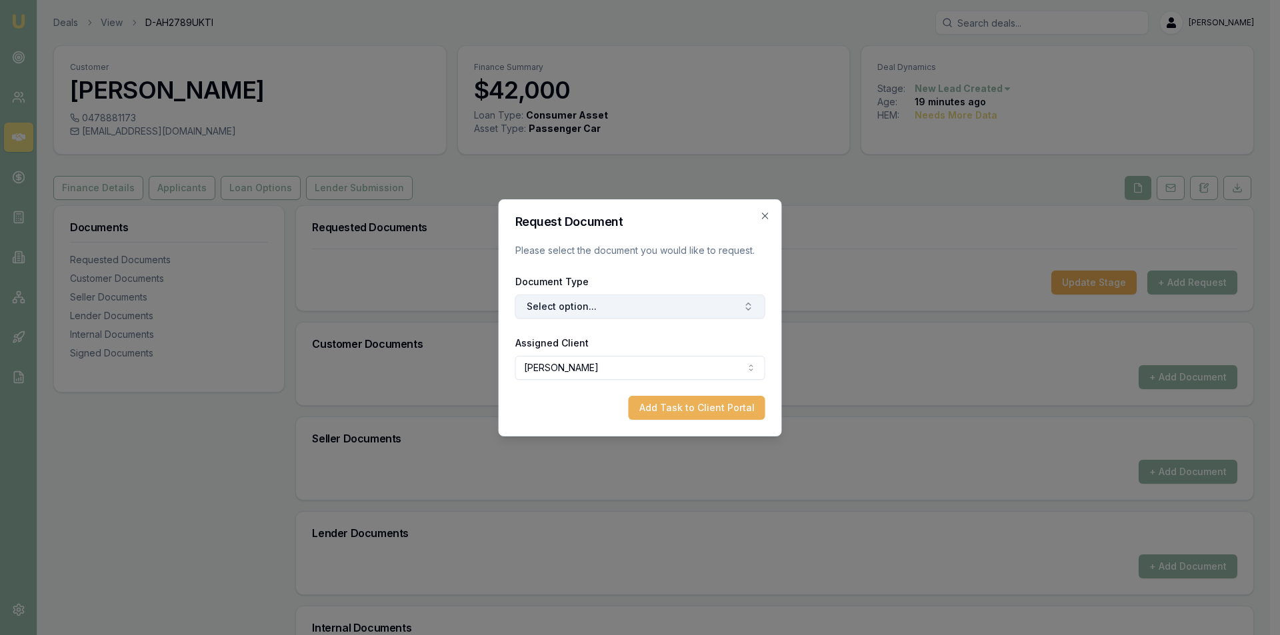
click at [623, 309] on button "Select option..." at bounding box center [640, 307] width 250 height 24
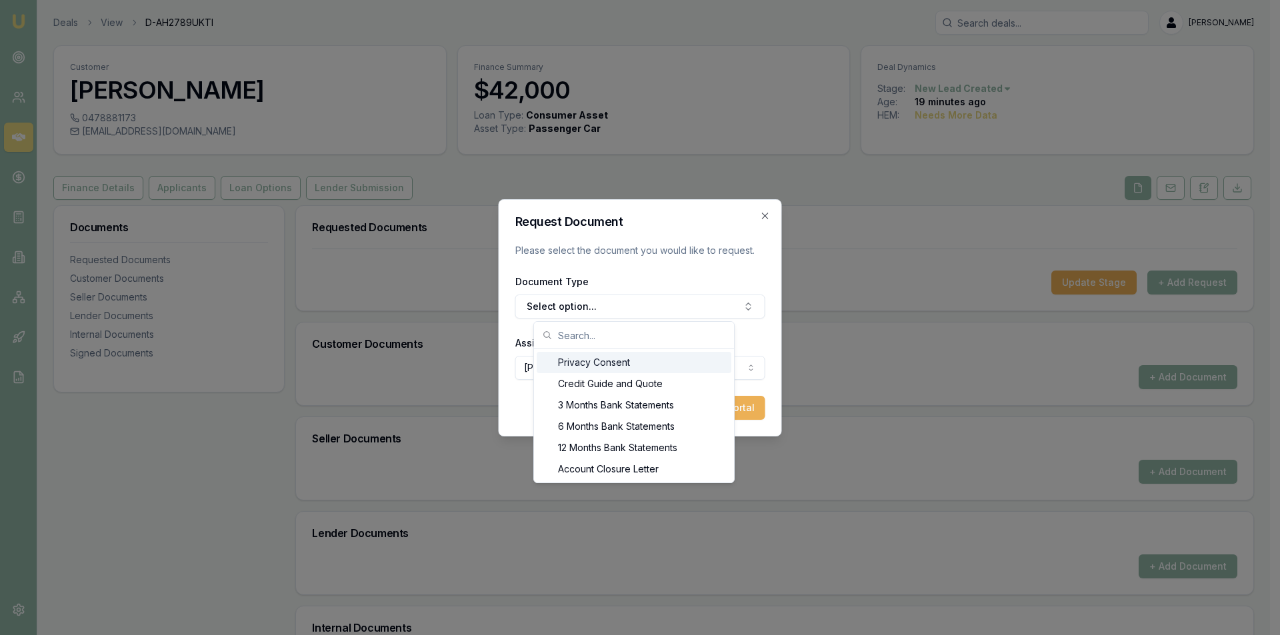
drag, startPoint x: 608, startPoint y: 364, endPoint x: 617, endPoint y: 361, distance: 9.9
click at [610, 363] on div "Privacy Consent" at bounding box center [634, 362] width 195 height 21
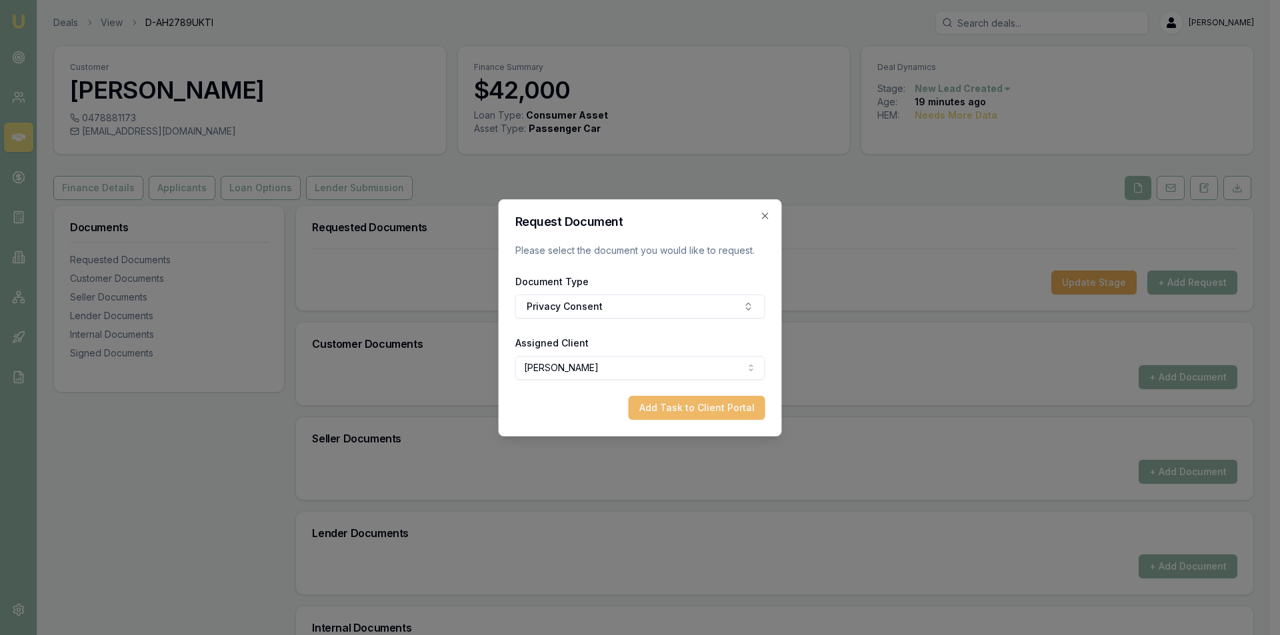
click at [667, 409] on button "Add Task to Client Portal" at bounding box center [697, 408] width 137 height 24
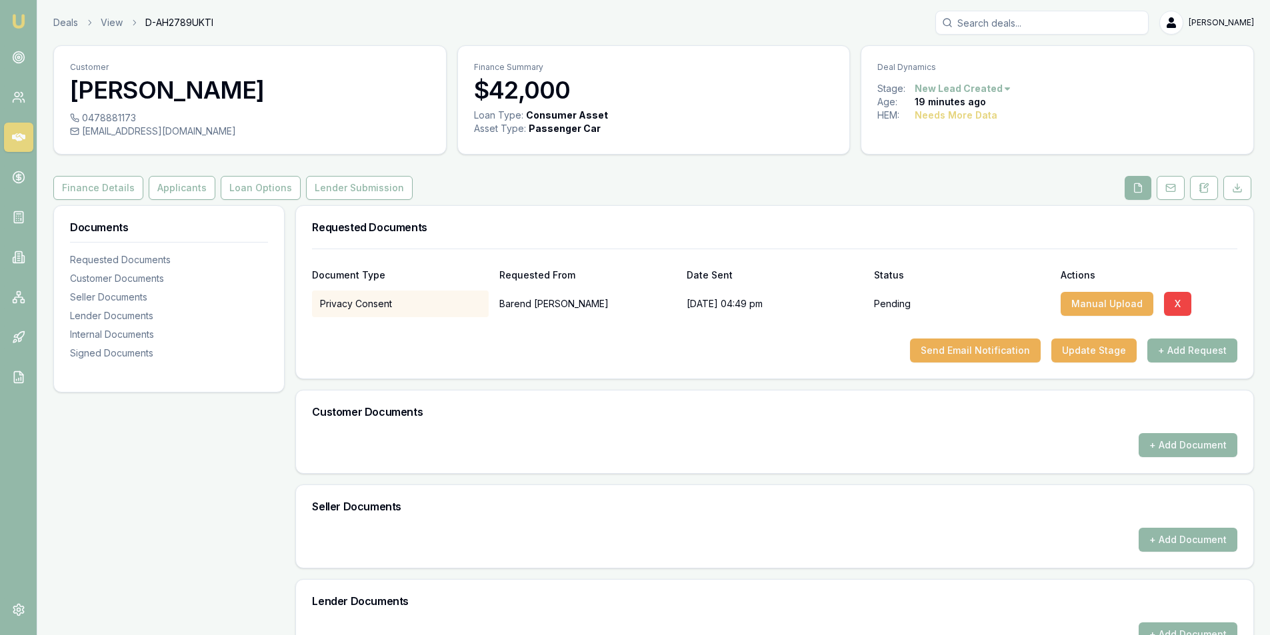
click at [1180, 354] on button "+ Add Request" at bounding box center [1192, 351] width 90 height 24
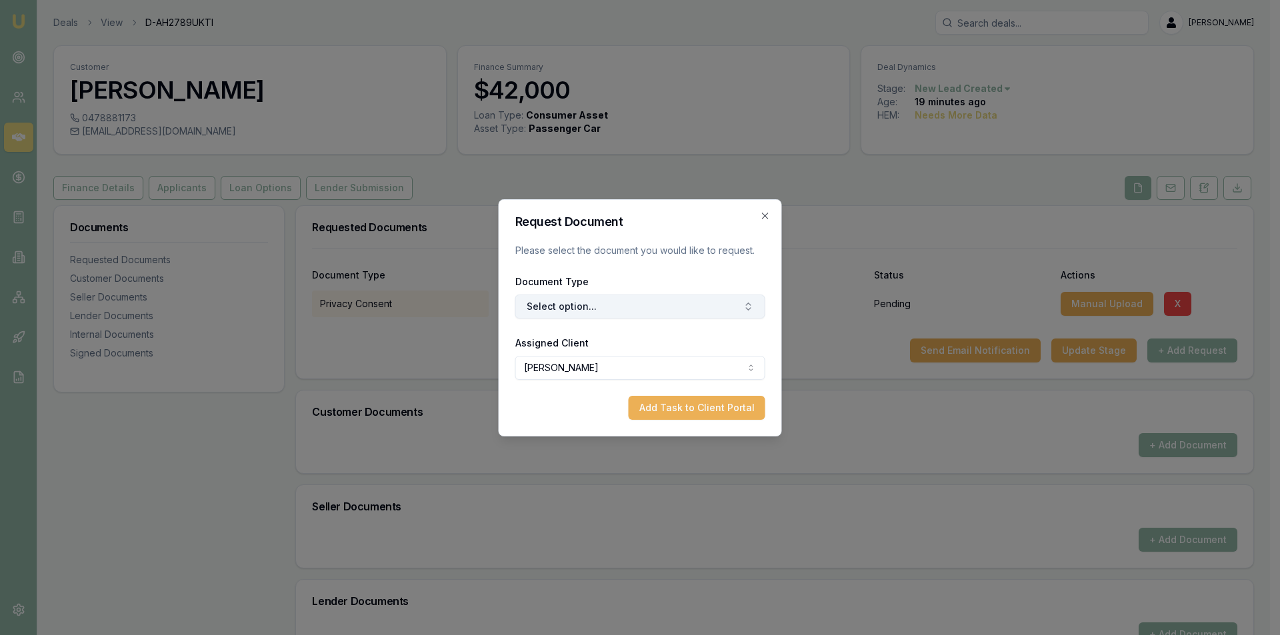
drag, startPoint x: 545, startPoint y: 308, endPoint x: 564, endPoint y: 315, distance: 20.1
click at [553, 308] on button "Select option..." at bounding box center [640, 307] width 250 height 24
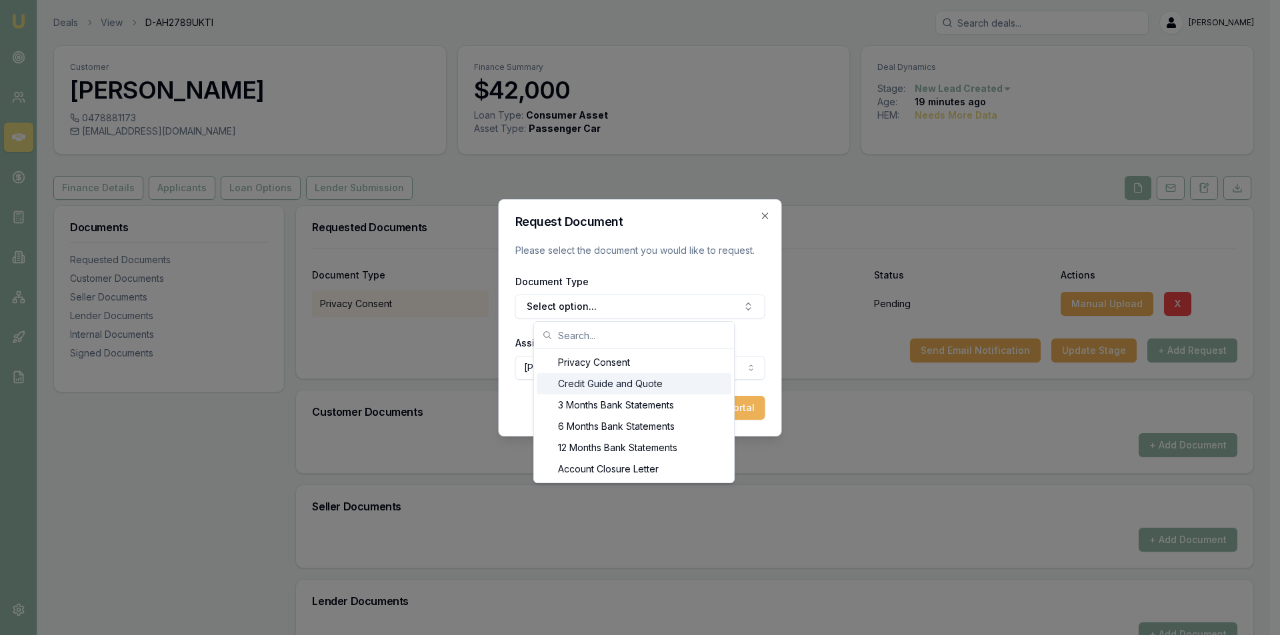
click at [590, 378] on div "Credit Guide and Quote" at bounding box center [634, 383] width 195 height 21
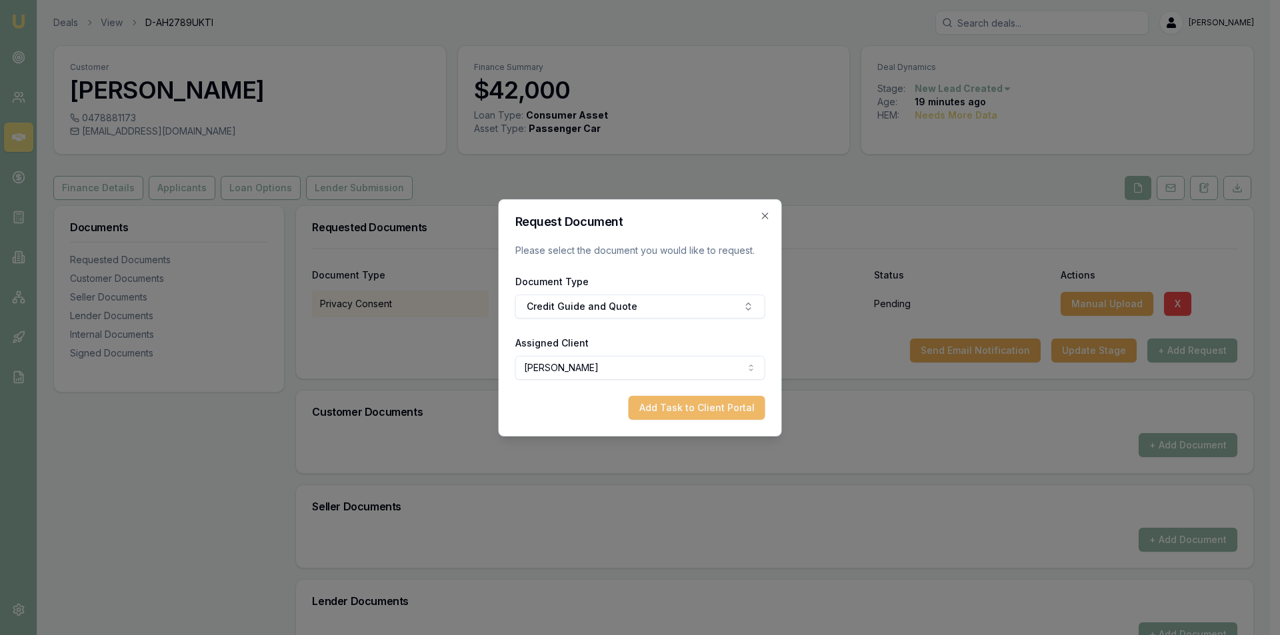
click at [721, 404] on button "Add Task to Client Portal" at bounding box center [697, 408] width 137 height 24
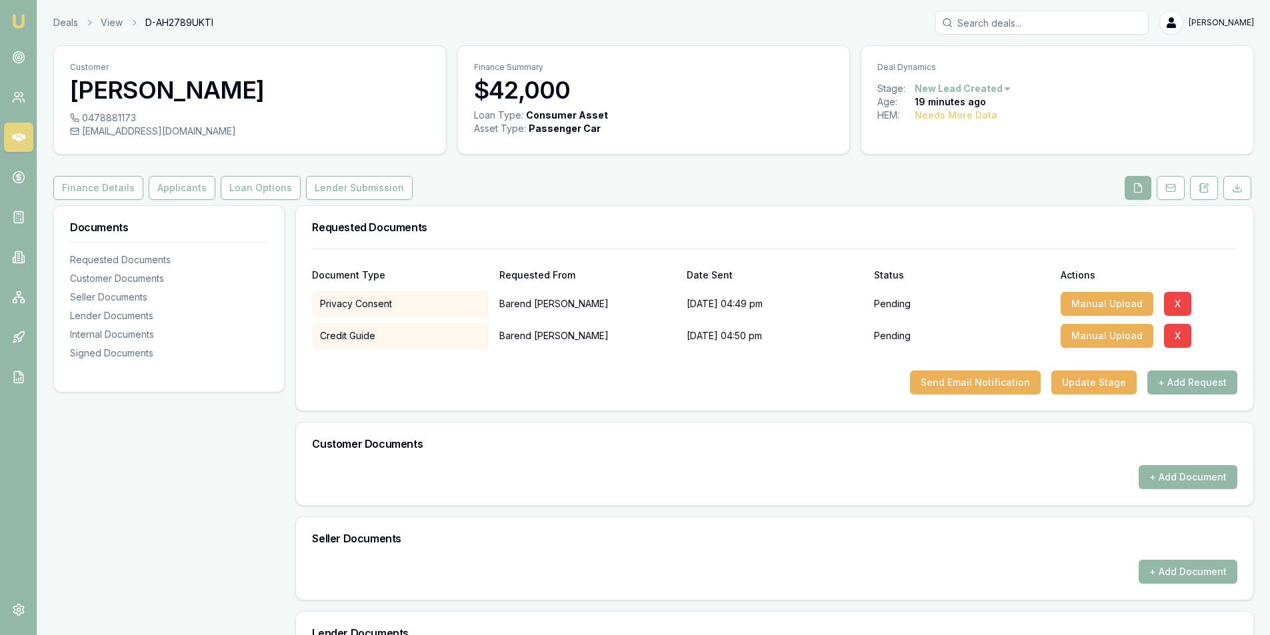
click at [1186, 381] on button "+ Add Request" at bounding box center [1192, 383] width 90 height 24
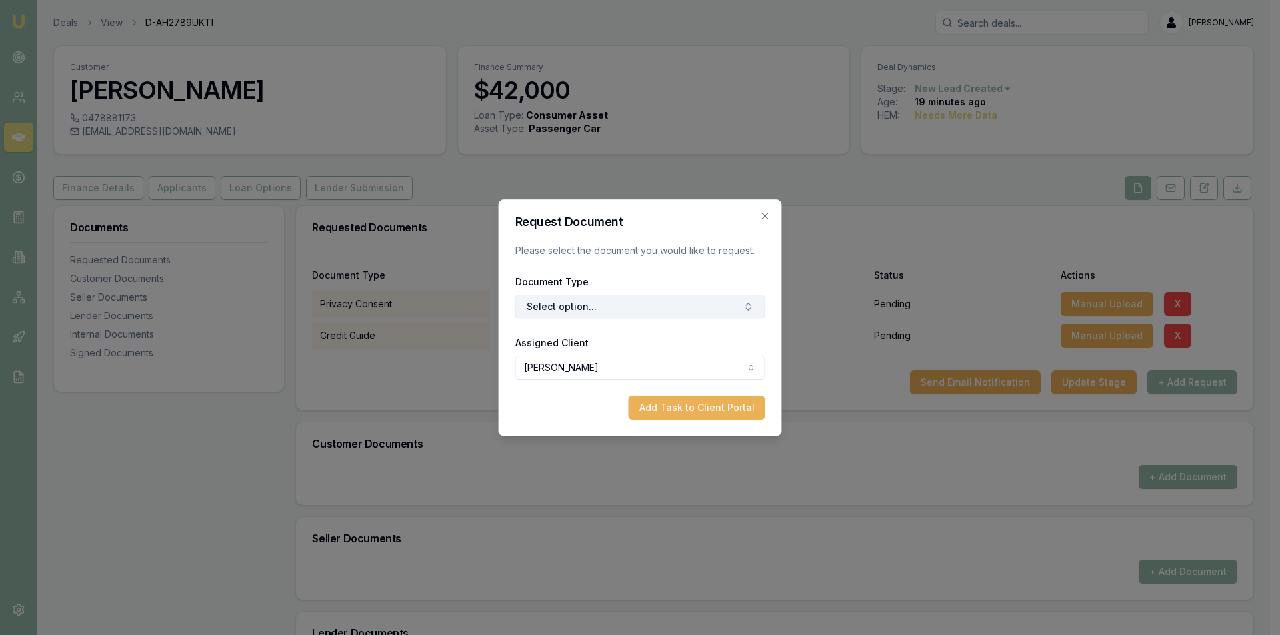
click at [704, 296] on button "Select option..." at bounding box center [640, 307] width 250 height 24
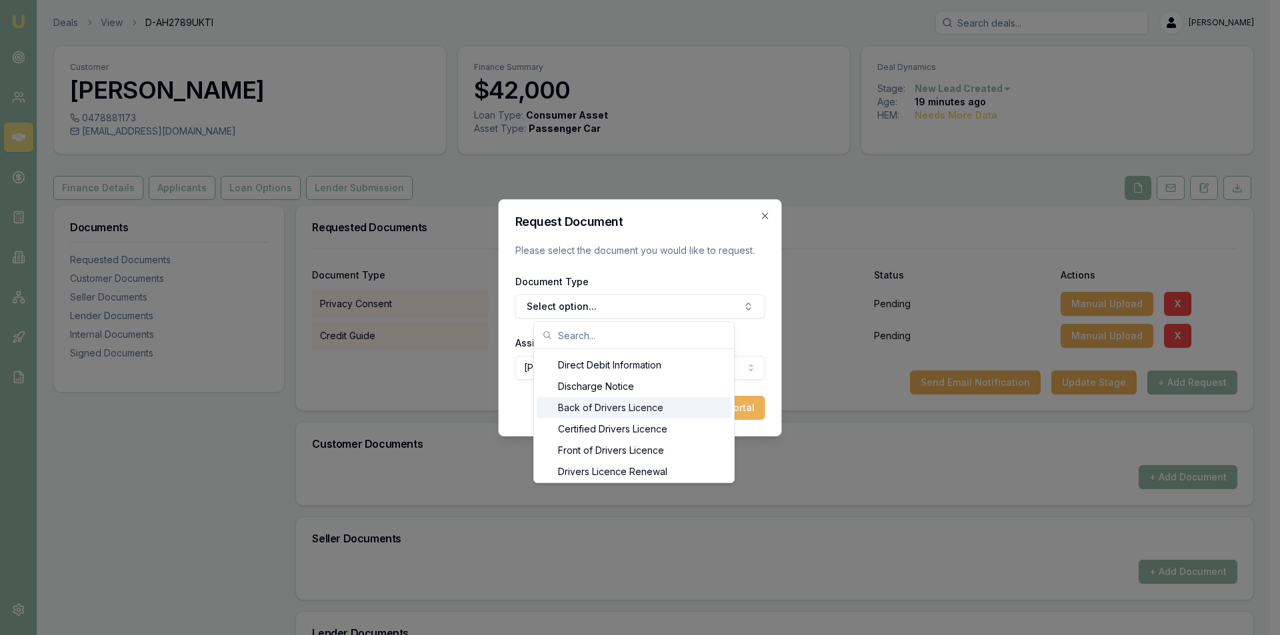
scroll to position [660, 0]
click at [645, 391] on div "Back of Drivers Licence" at bounding box center [634, 385] width 195 height 21
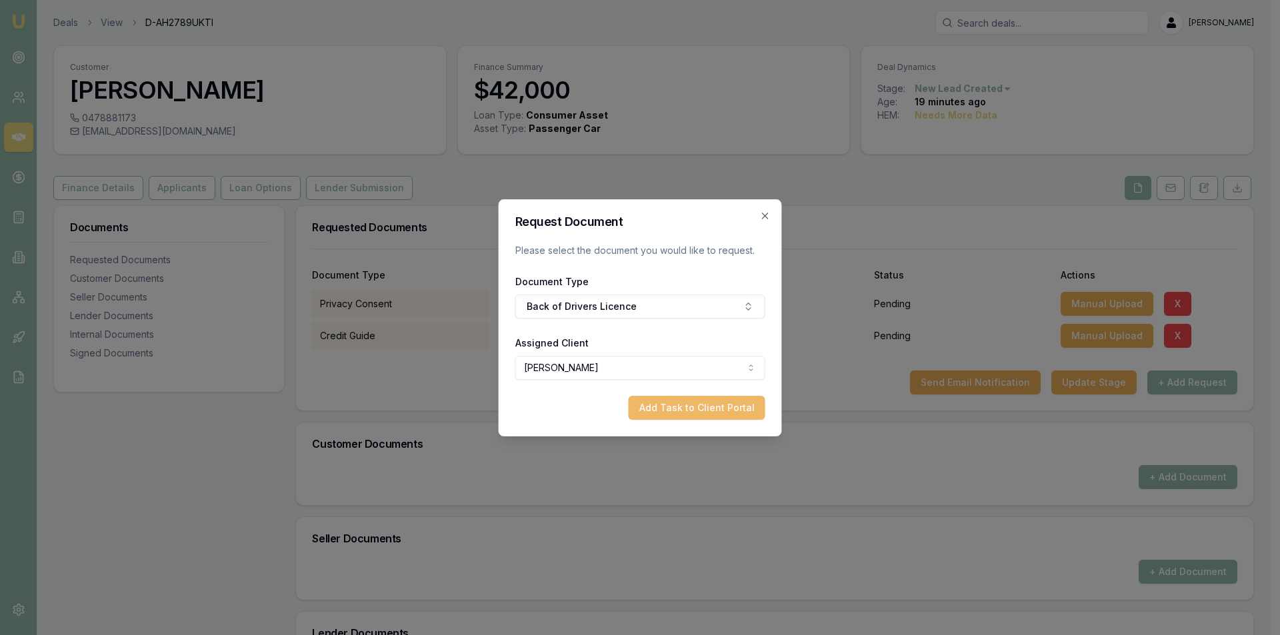
click at [714, 413] on button "Add Task to Client Portal" at bounding box center [697, 408] width 137 height 24
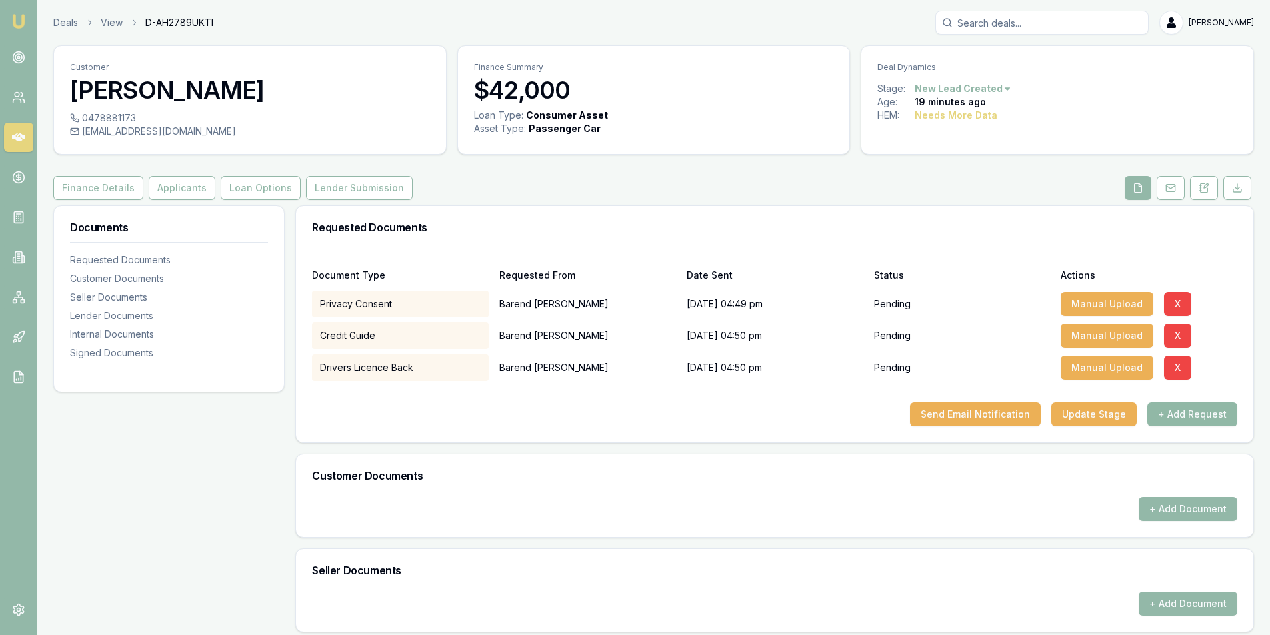
click at [1194, 413] on button "+ Add Request" at bounding box center [1192, 415] width 90 height 24
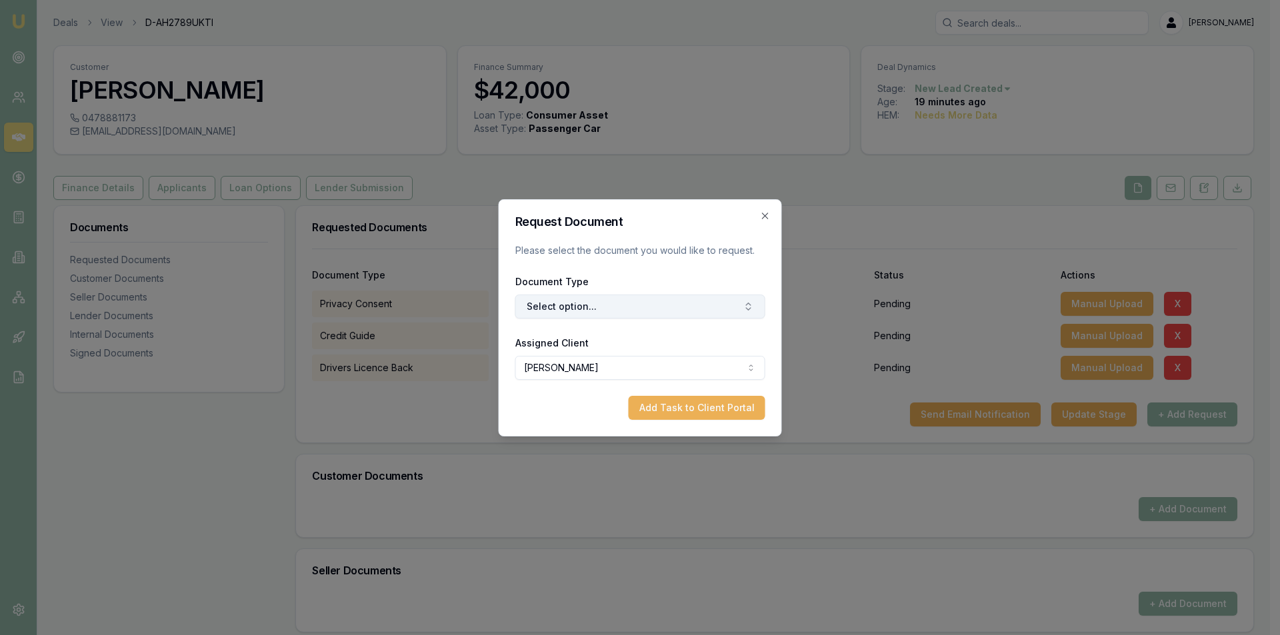
drag, startPoint x: 591, startPoint y: 297, endPoint x: 613, endPoint y: 307, distance: 23.6
click at [591, 297] on button "Select option..." at bounding box center [640, 307] width 250 height 24
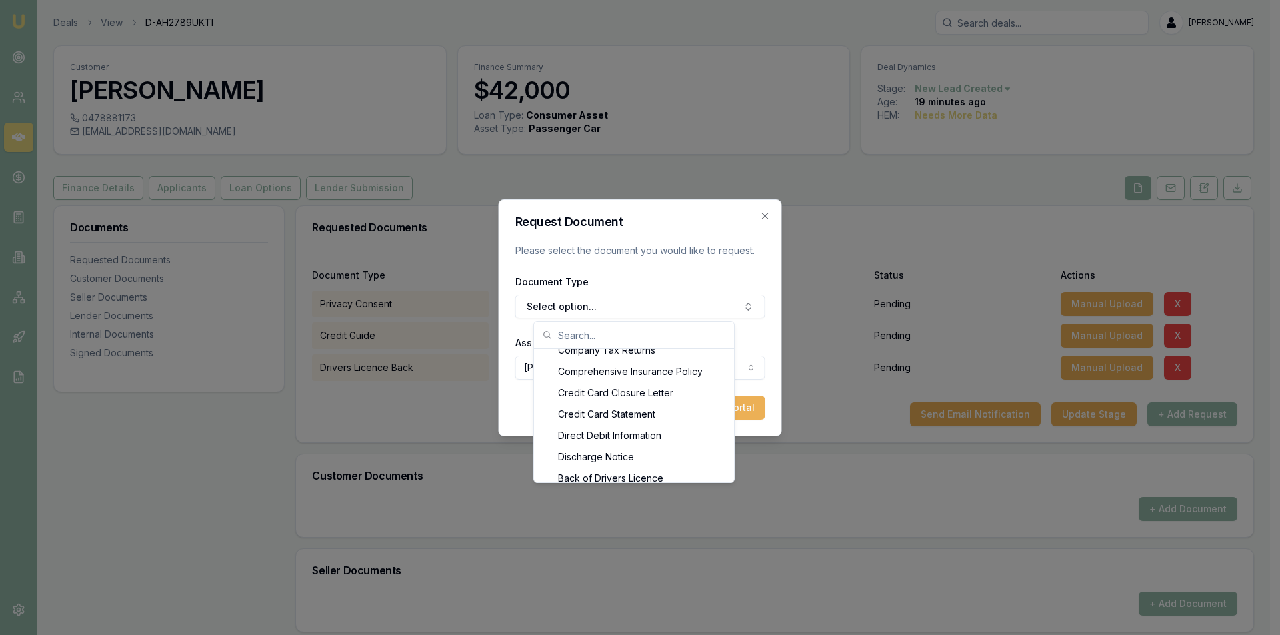
scroll to position [607, 0]
drag, startPoint x: 663, startPoint y: 477, endPoint x: 673, endPoint y: 473, distance: 10.8
click at [664, 476] on div "Front of Drivers Licence" at bounding box center [634, 480] width 195 height 21
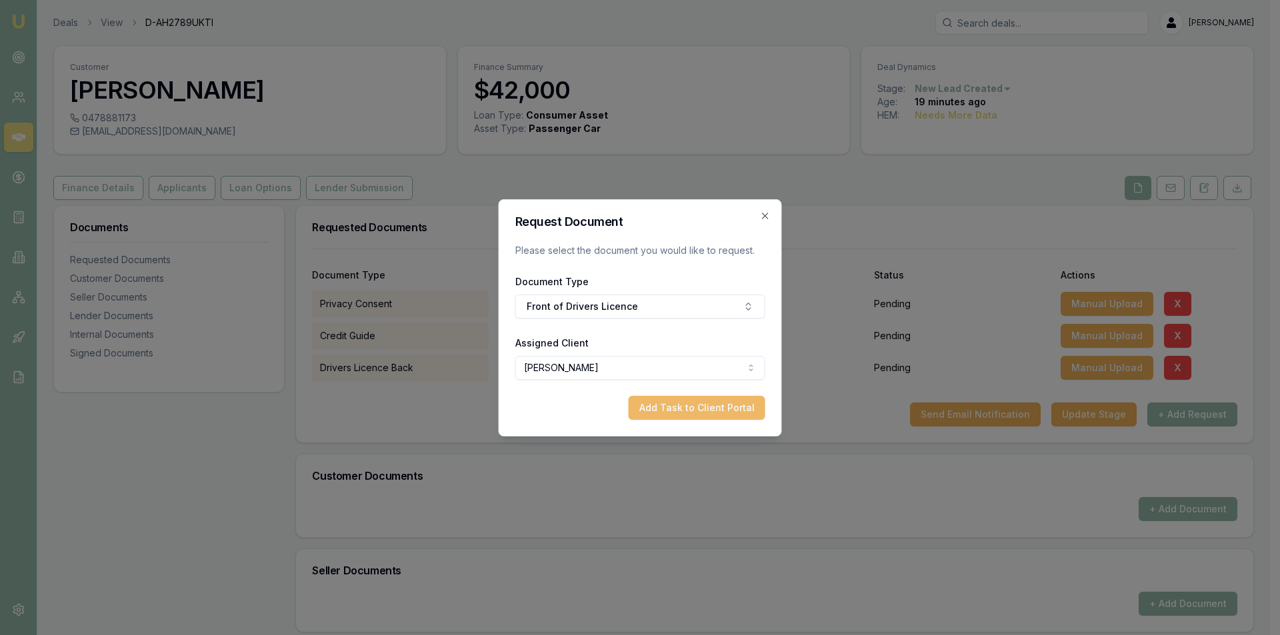
drag, startPoint x: 703, startPoint y: 401, endPoint x: 711, endPoint y: 401, distance: 7.4
click at [703, 401] on button "Add Task to Client Portal" at bounding box center [697, 408] width 137 height 24
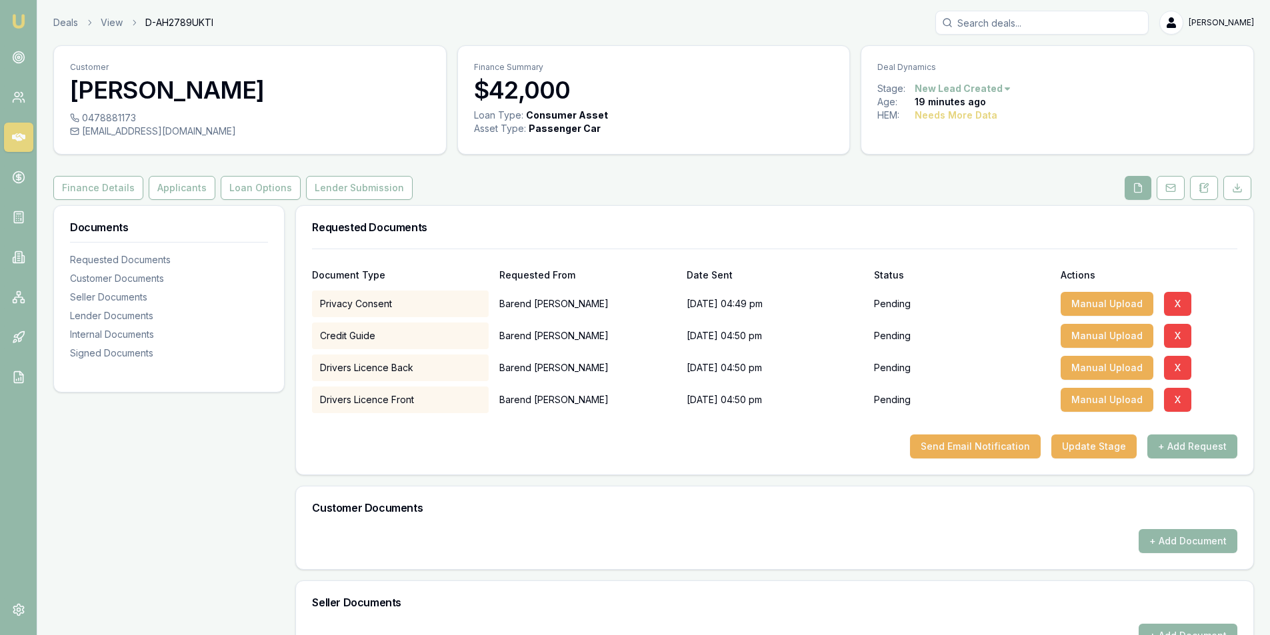
click at [1186, 447] on button "+ Add Request" at bounding box center [1192, 447] width 90 height 24
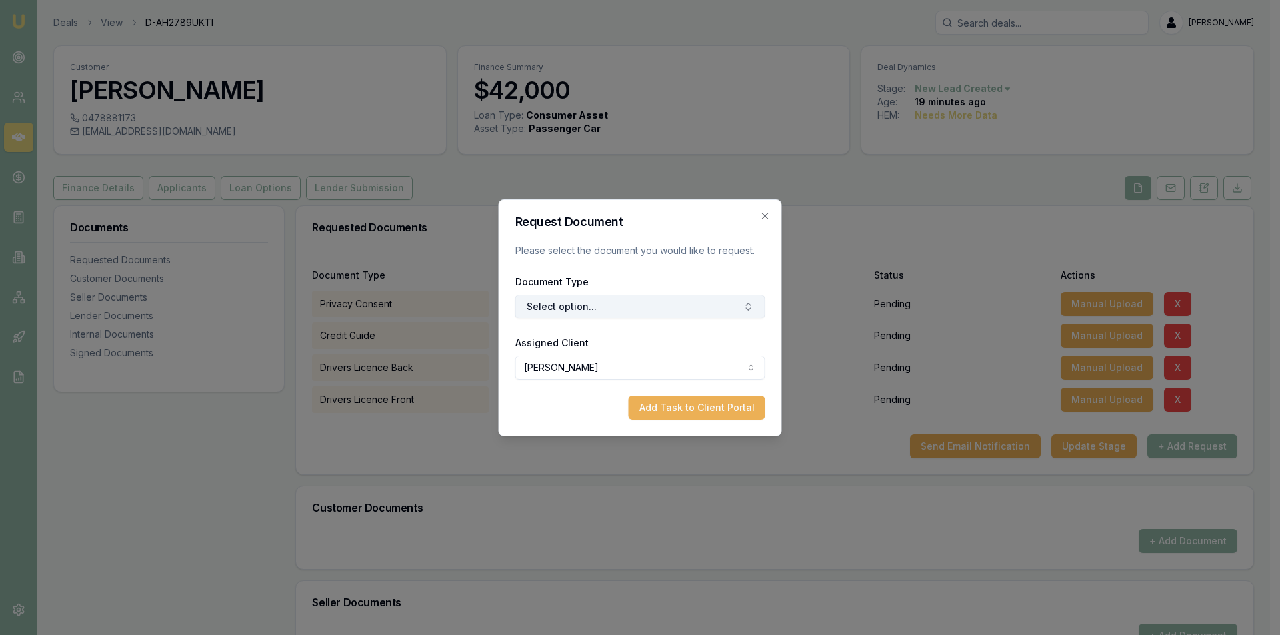
click at [680, 311] on button "Select option..." at bounding box center [640, 307] width 250 height 24
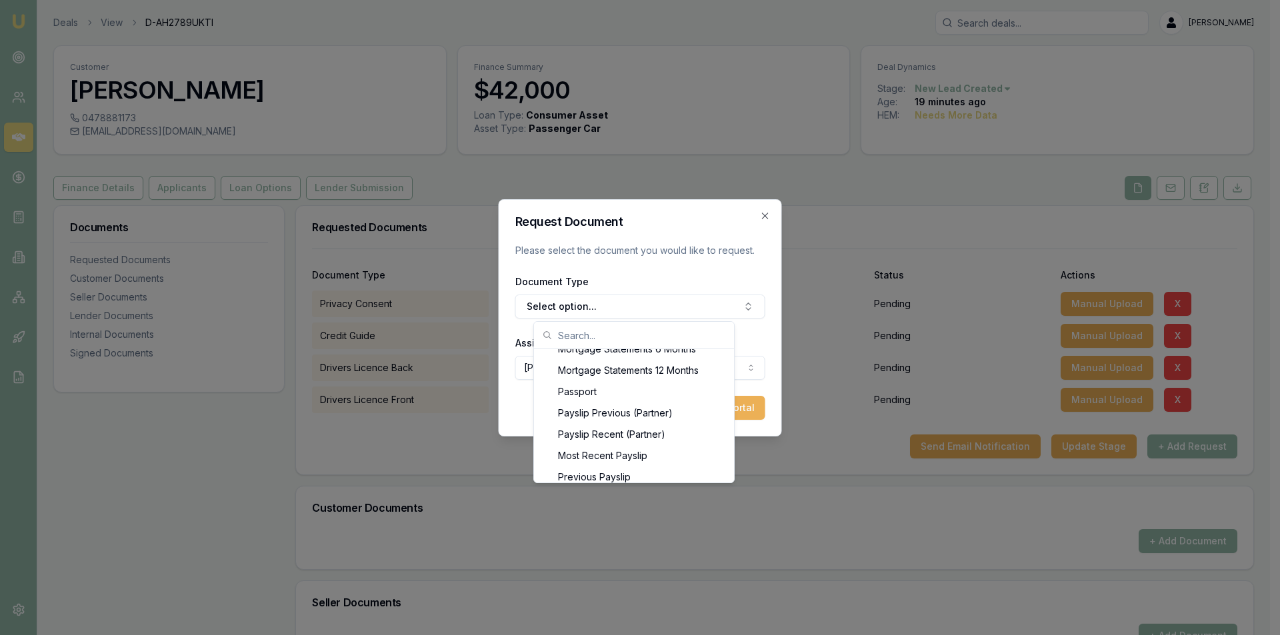
scroll to position [1107, 0]
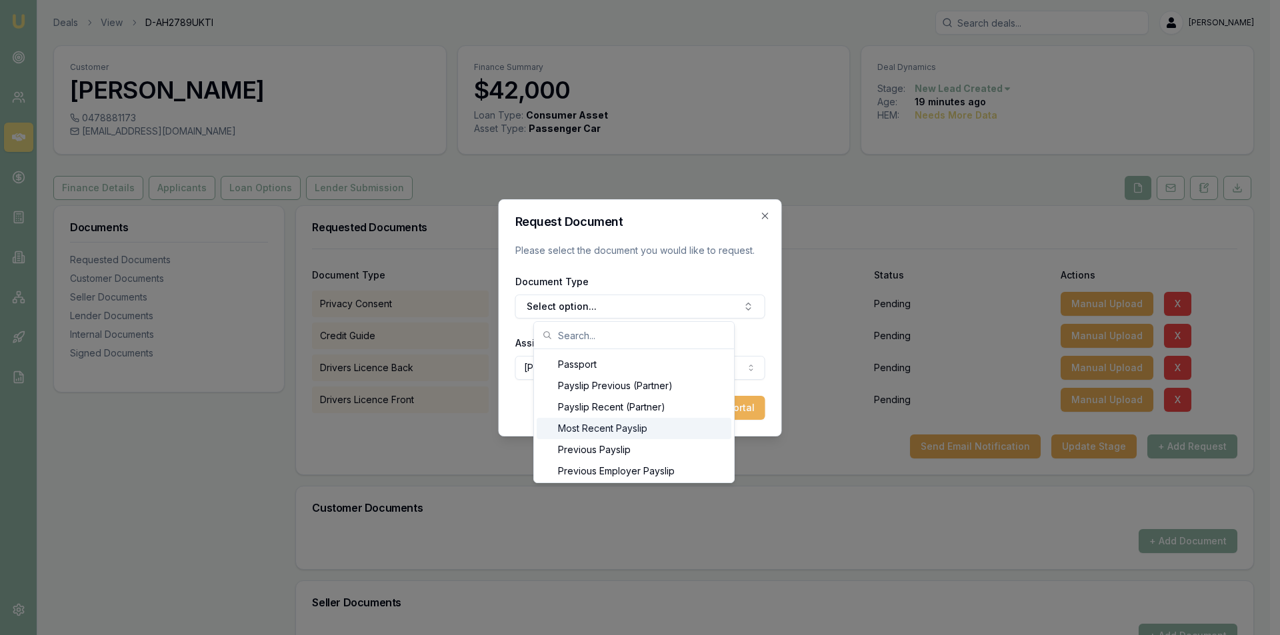
click at [657, 428] on div "Most Recent Payslip" at bounding box center [634, 428] width 195 height 21
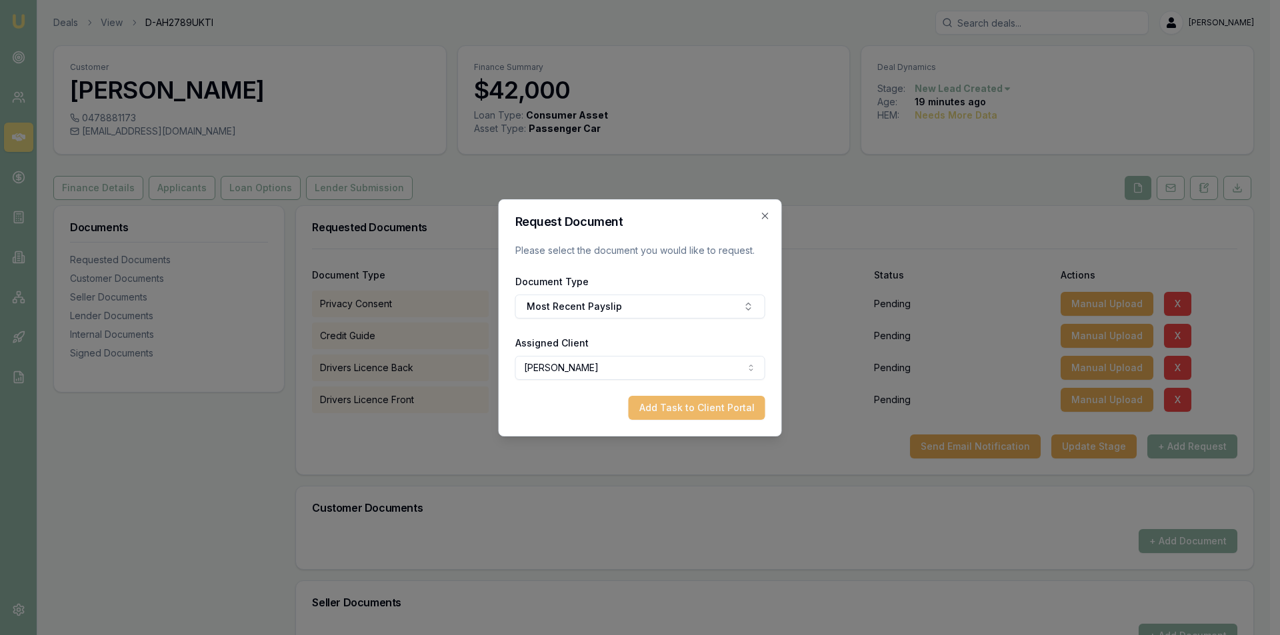
click at [665, 419] on button "Add Task to Client Portal" at bounding box center [697, 408] width 137 height 24
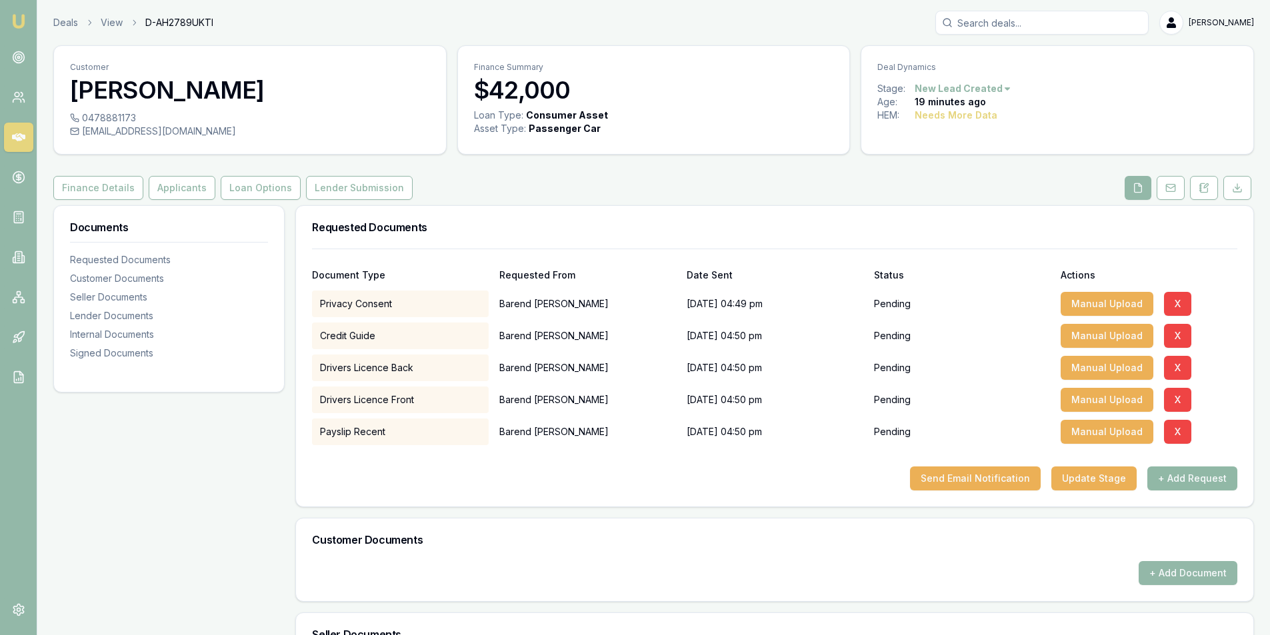
click at [1185, 482] on button "+ Add Request" at bounding box center [1192, 479] width 90 height 24
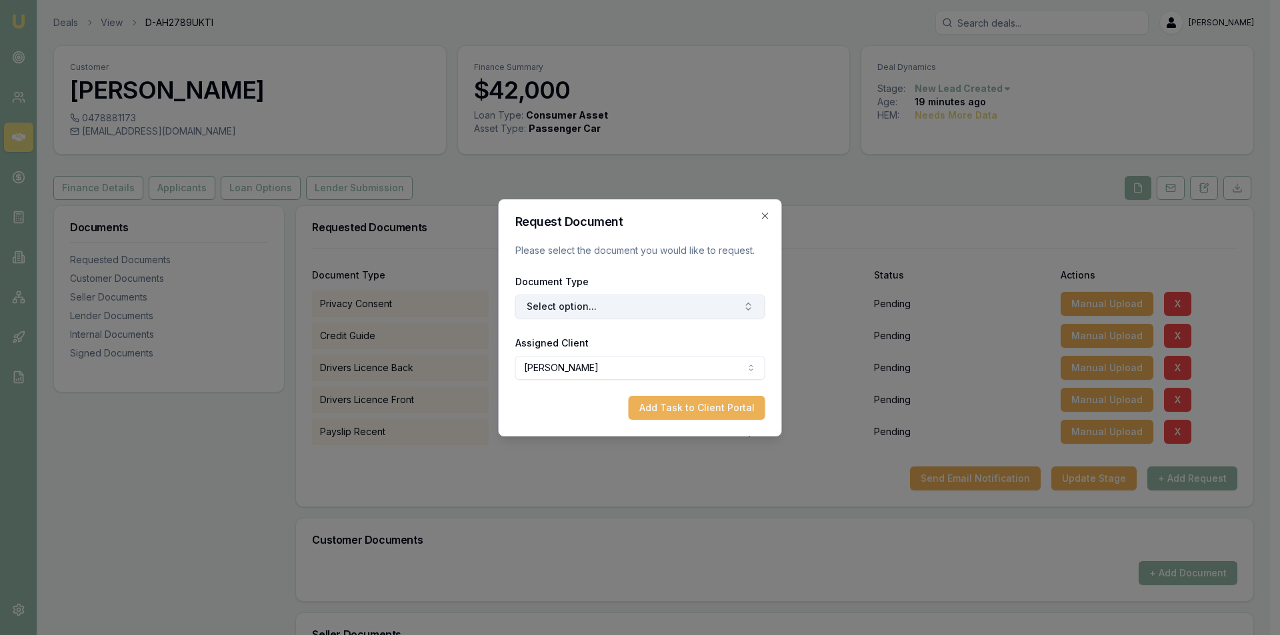
click at [608, 298] on button "Select option..." at bounding box center [640, 307] width 250 height 24
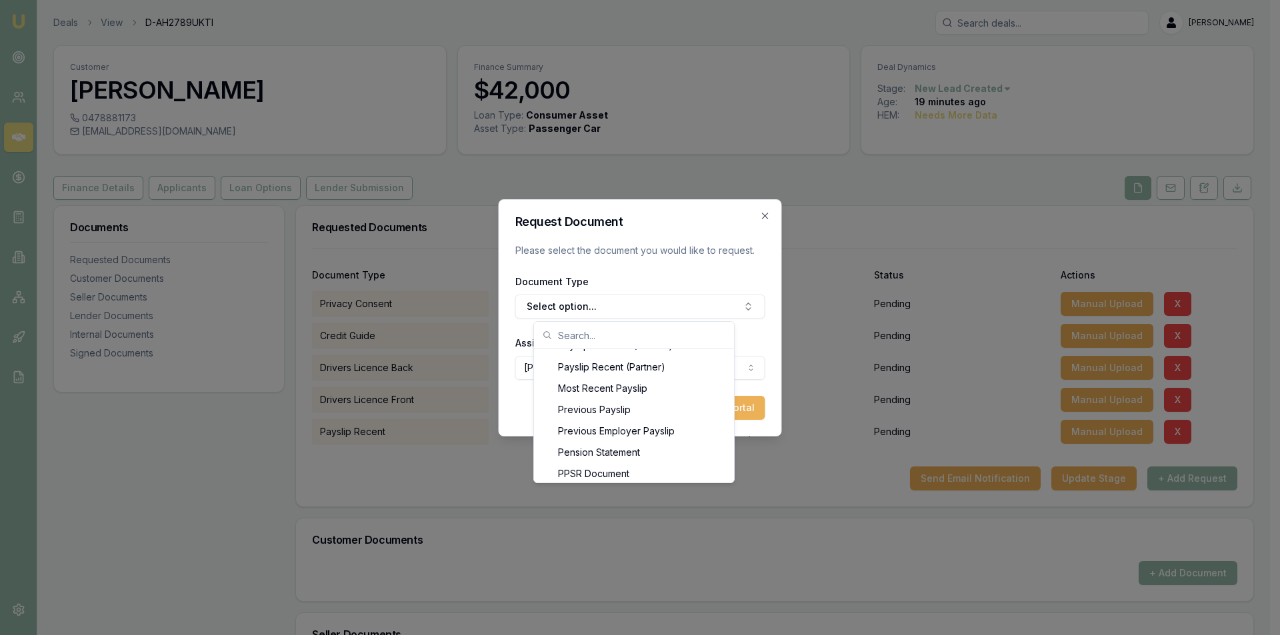
scroll to position [1133, 0]
click at [616, 429] on div "Previous Payslip" at bounding box center [634, 423] width 195 height 21
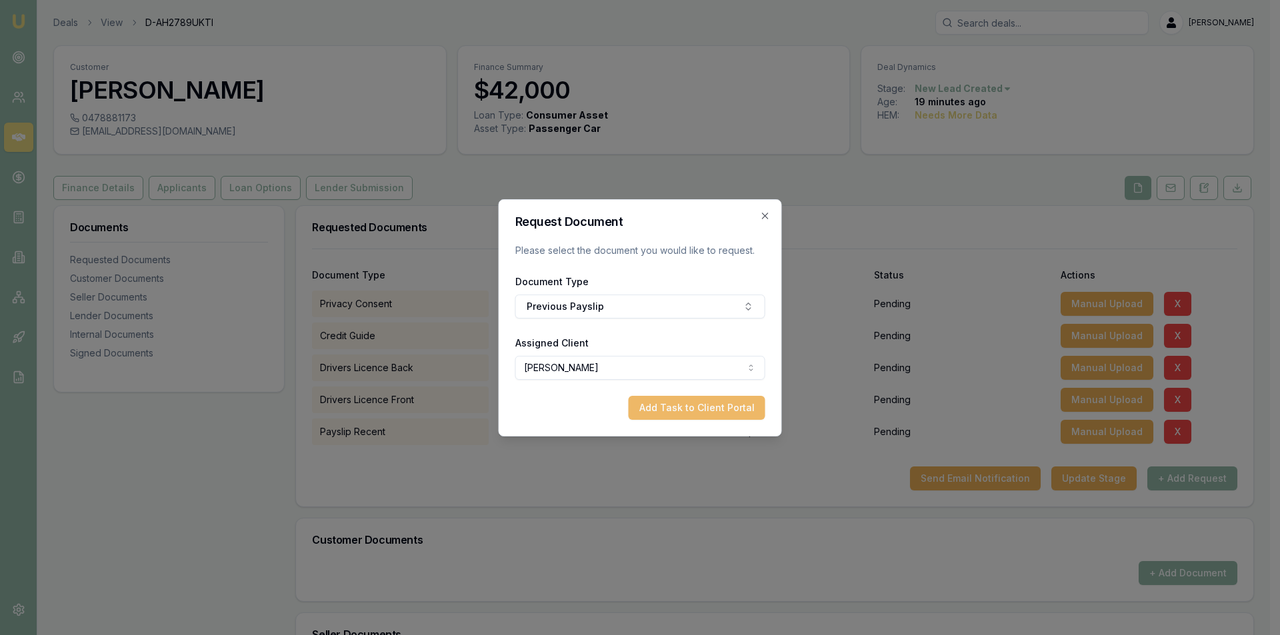
click at [747, 409] on button "Add Task to Client Portal" at bounding box center [697, 408] width 137 height 24
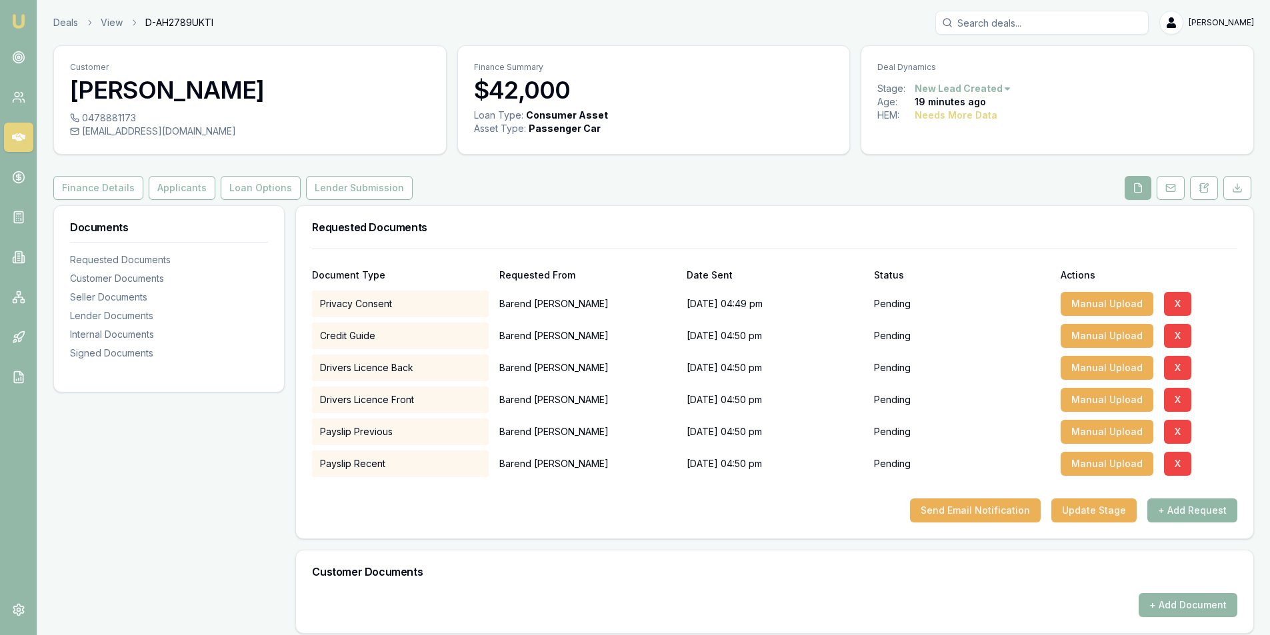
click at [1198, 508] on button "+ Add Request" at bounding box center [1192, 511] width 90 height 24
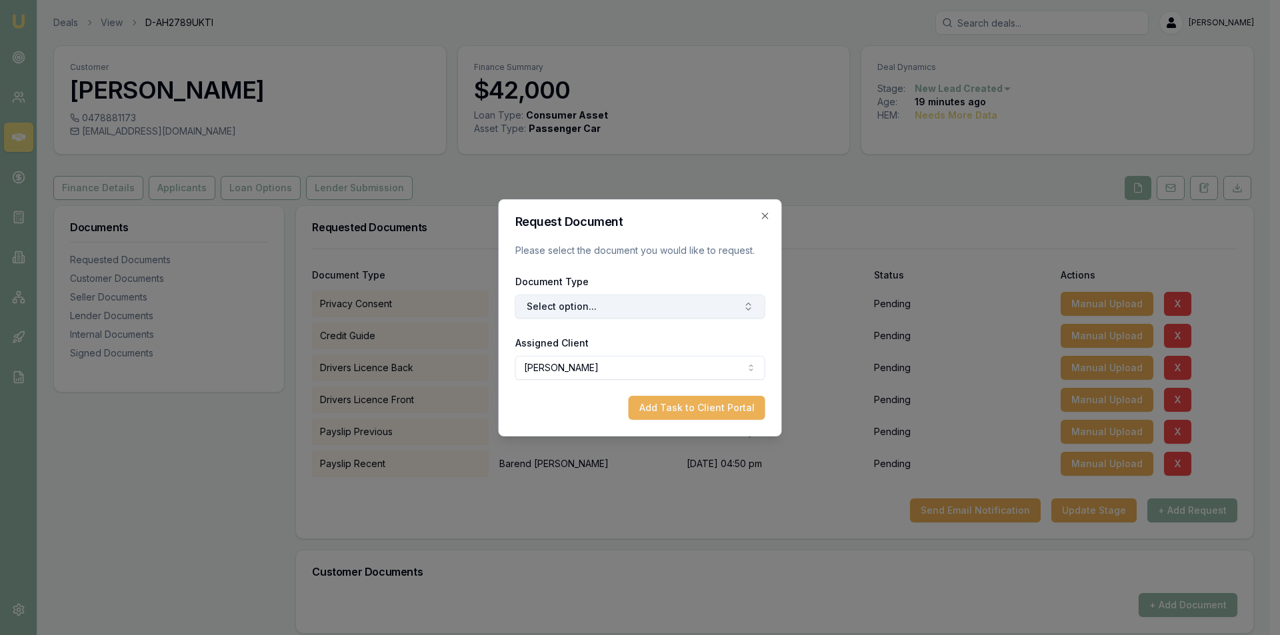
drag, startPoint x: 662, startPoint y: 309, endPoint x: 677, endPoint y: 318, distance: 17.9
click at [664, 307] on button "Select option..." at bounding box center [640, 307] width 250 height 24
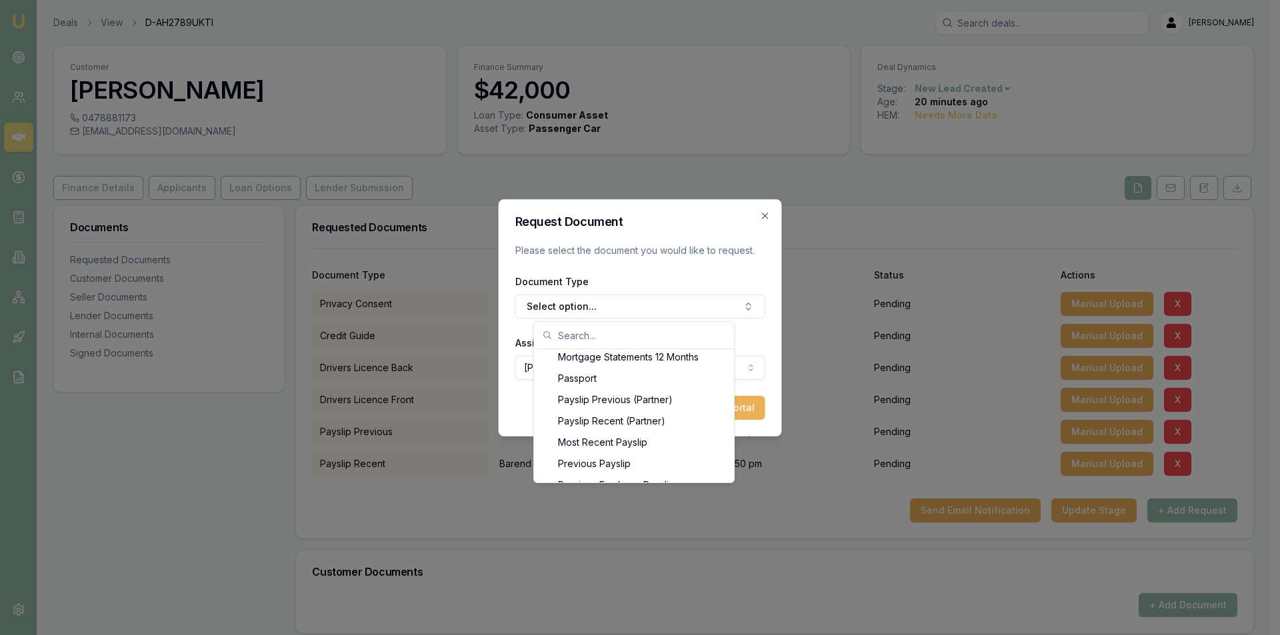
scroll to position [1106, 0]
click at [664, 411] on div "Payslip Recent (Partner)" at bounding box center [634, 407] width 195 height 21
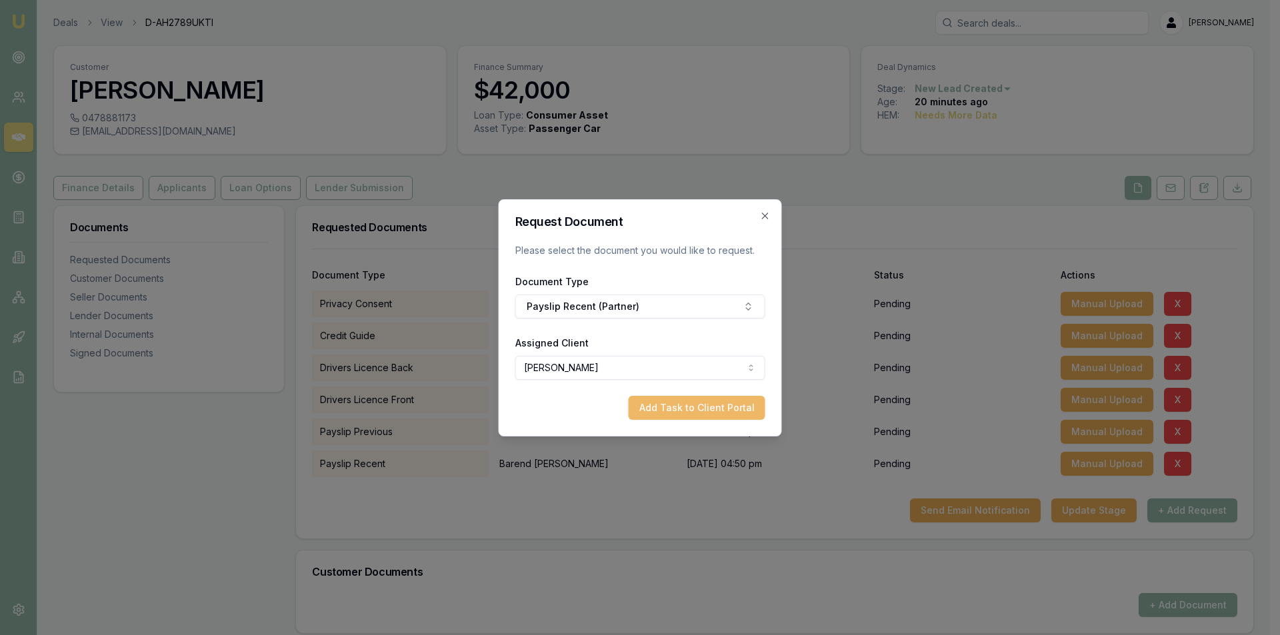
click at [694, 411] on button "Add Task to Client Portal" at bounding box center [697, 408] width 137 height 24
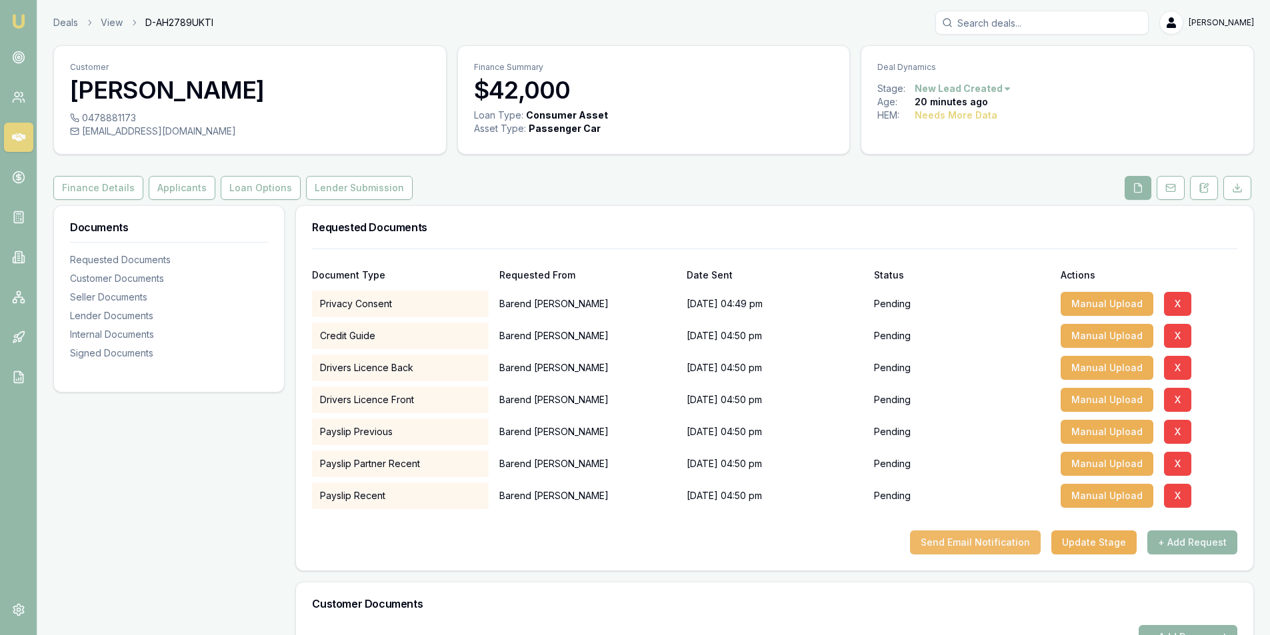
click at [989, 537] on button "Send Email Notification" at bounding box center [975, 543] width 131 height 24
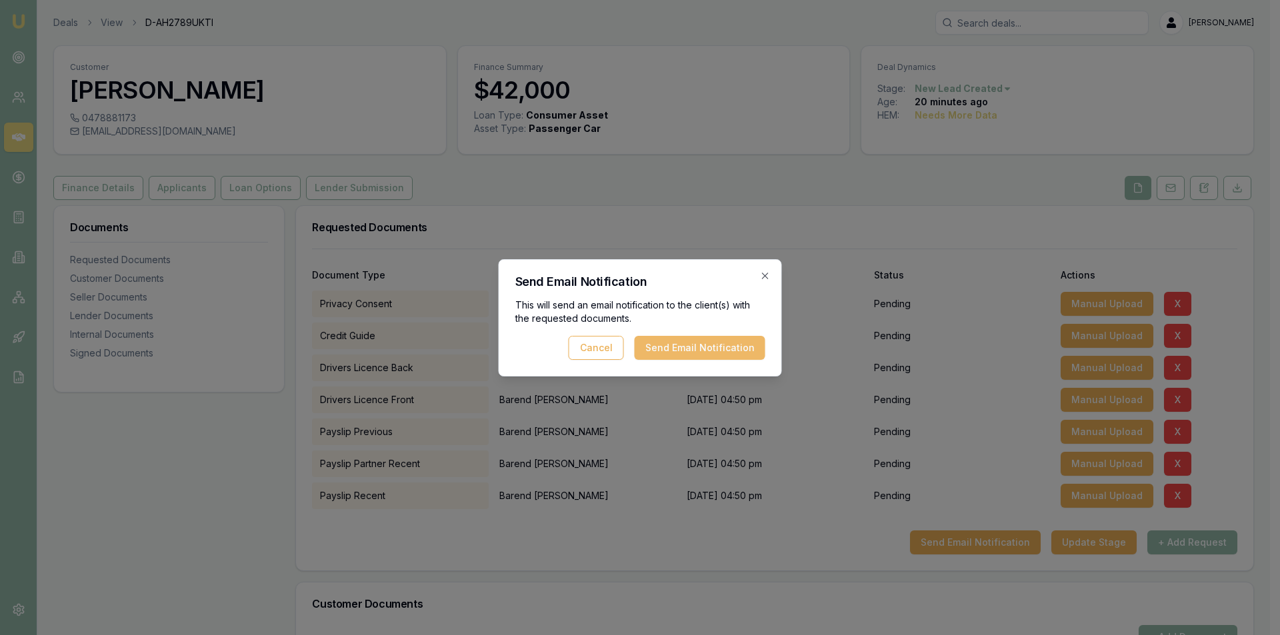
click at [685, 347] on button "Send Email Notification" at bounding box center [700, 348] width 131 height 24
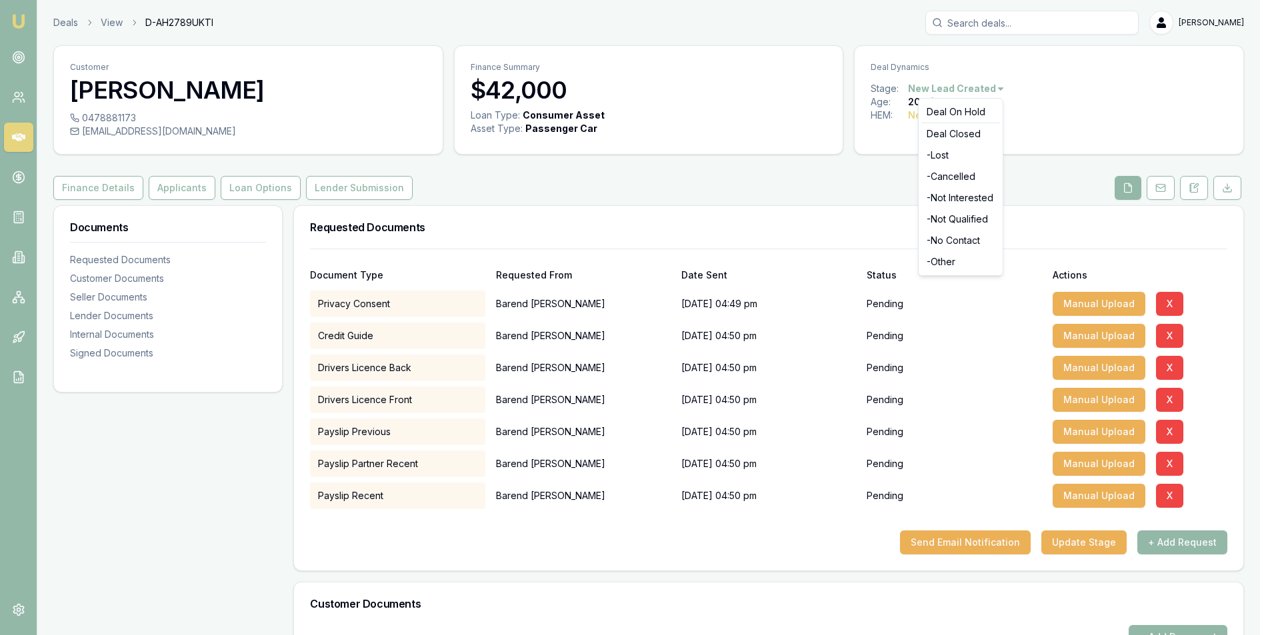
click at [987, 87] on html "Emu Broker Deals View D-AH2789UKTI [PERSON_NAME] Toggle Menu Customer [PERSON_N…" at bounding box center [635, 317] width 1270 height 635
click at [1064, 105] on html "Emu Broker Deals View D-AH2789UKTI [PERSON_NAME] Toggle Menu Customer [PERSON_N…" at bounding box center [640, 317] width 1280 height 635
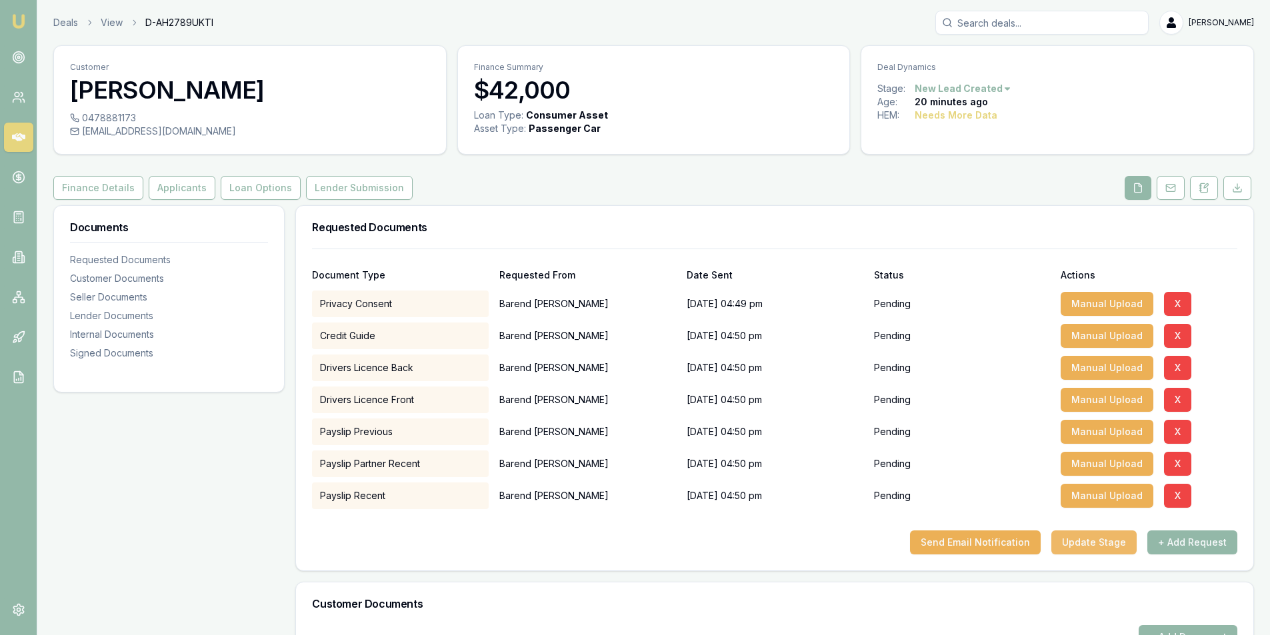
click at [1096, 544] on button "Update Stage" at bounding box center [1093, 543] width 85 height 24
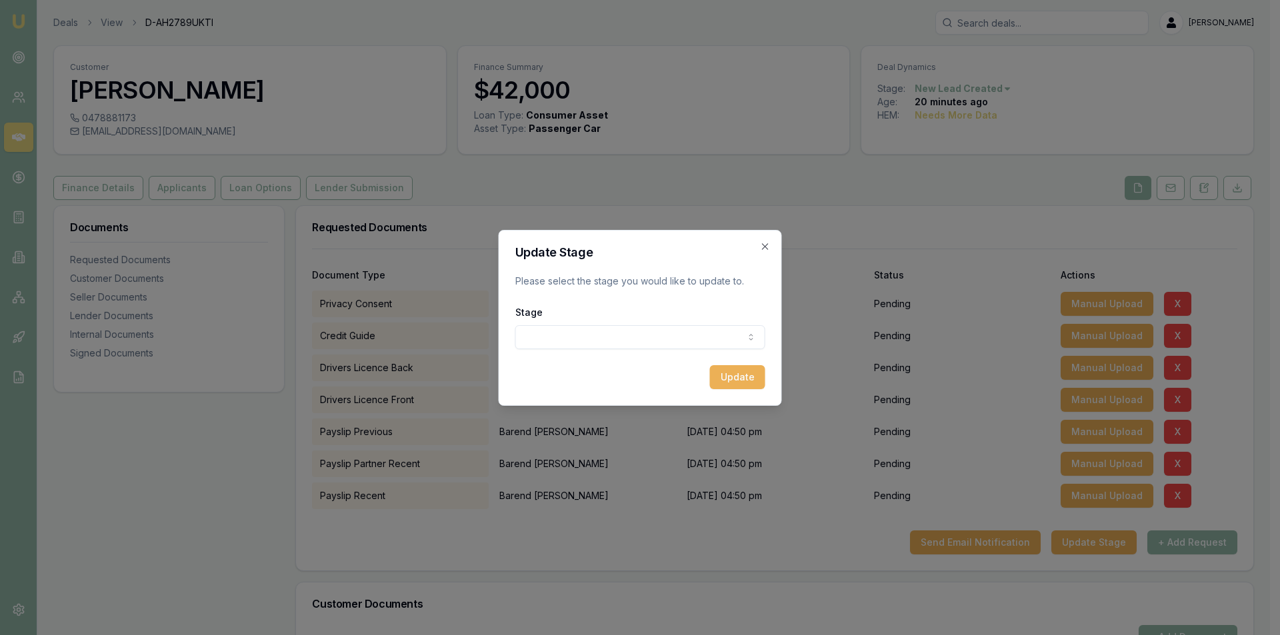
click at [681, 333] on body "Emu Broker Deals View D-AH2789UKTI [PERSON_NAME] Toggle Menu Customer [PERSON_N…" at bounding box center [635, 317] width 1270 height 635
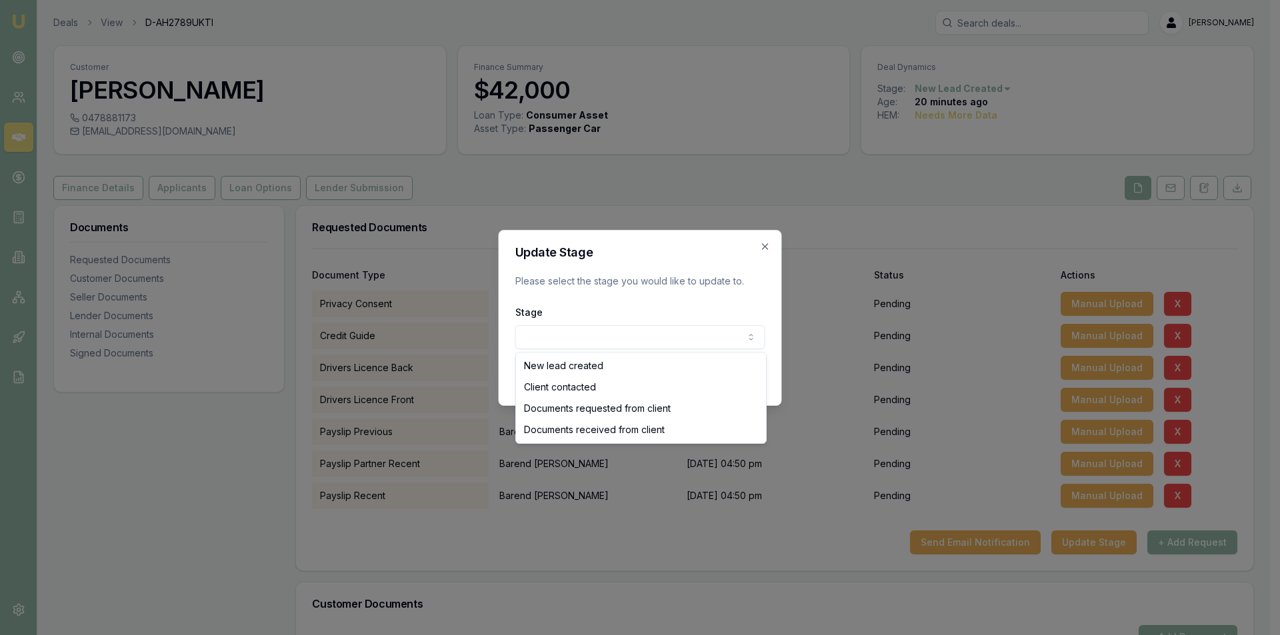
select select "DOCUMENTS_REQUESTED_FROM_CLIENT"
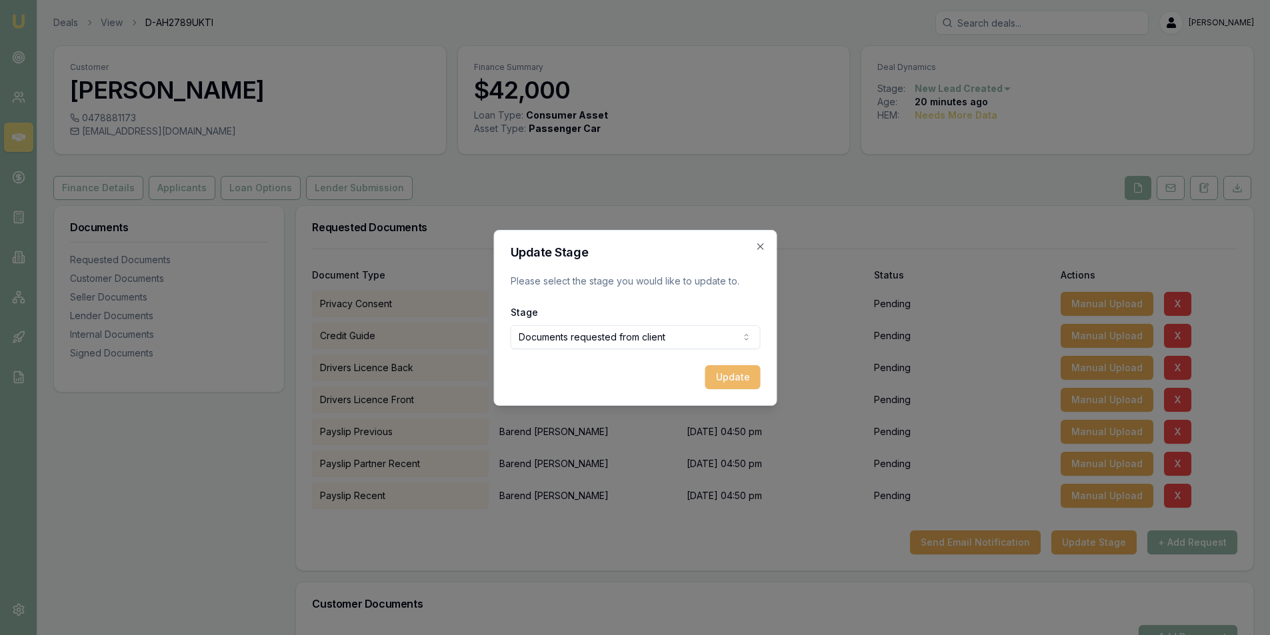
click at [719, 380] on button "Update" at bounding box center [732, 377] width 55 height 24
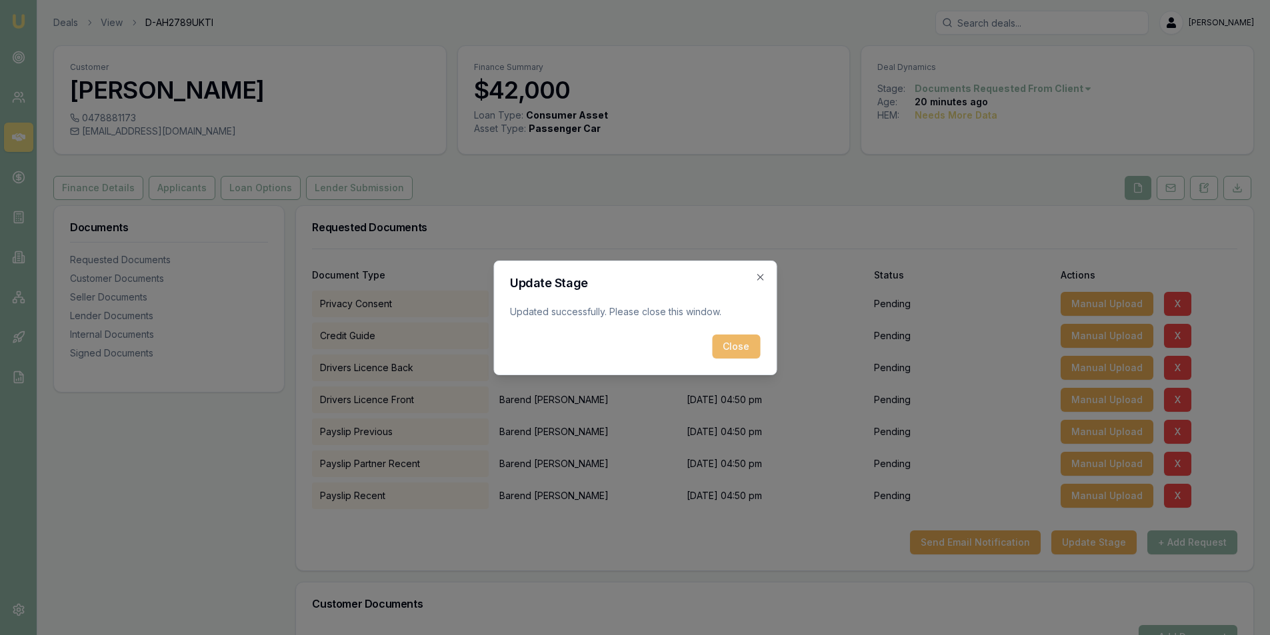
click at [735, 337] on button "Close" at bounding box center [736, 347] width 48 height 24
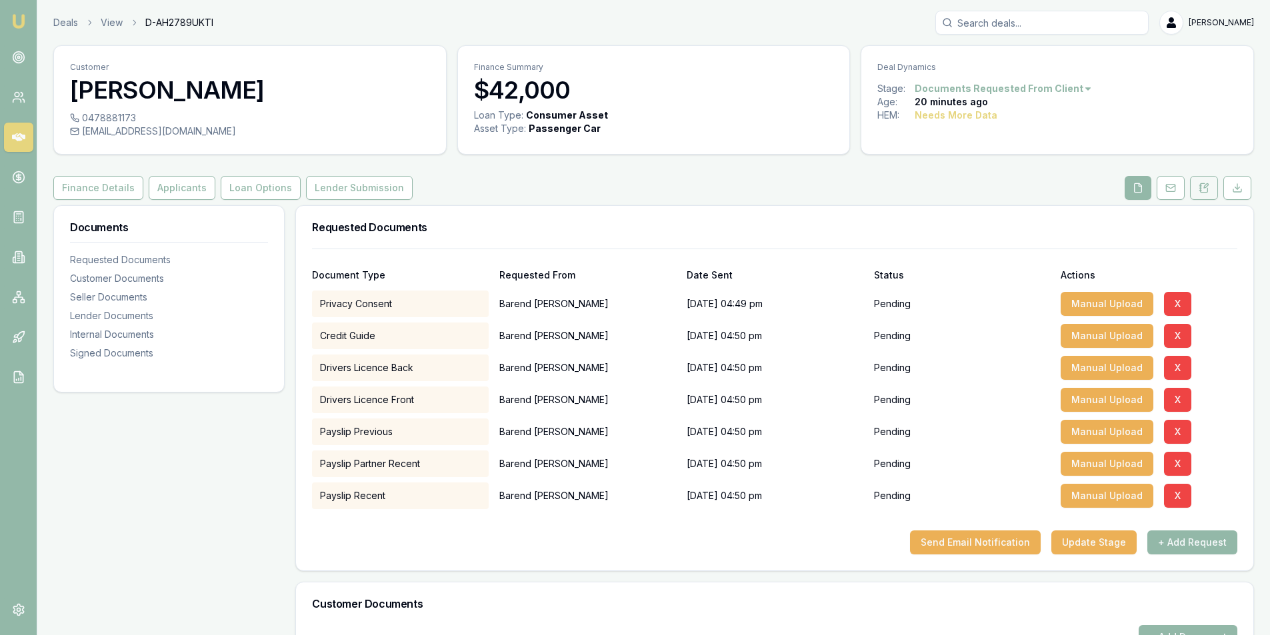
click at [1199, 189] on icon at bounding box center [1203, 188] width 11 height 11
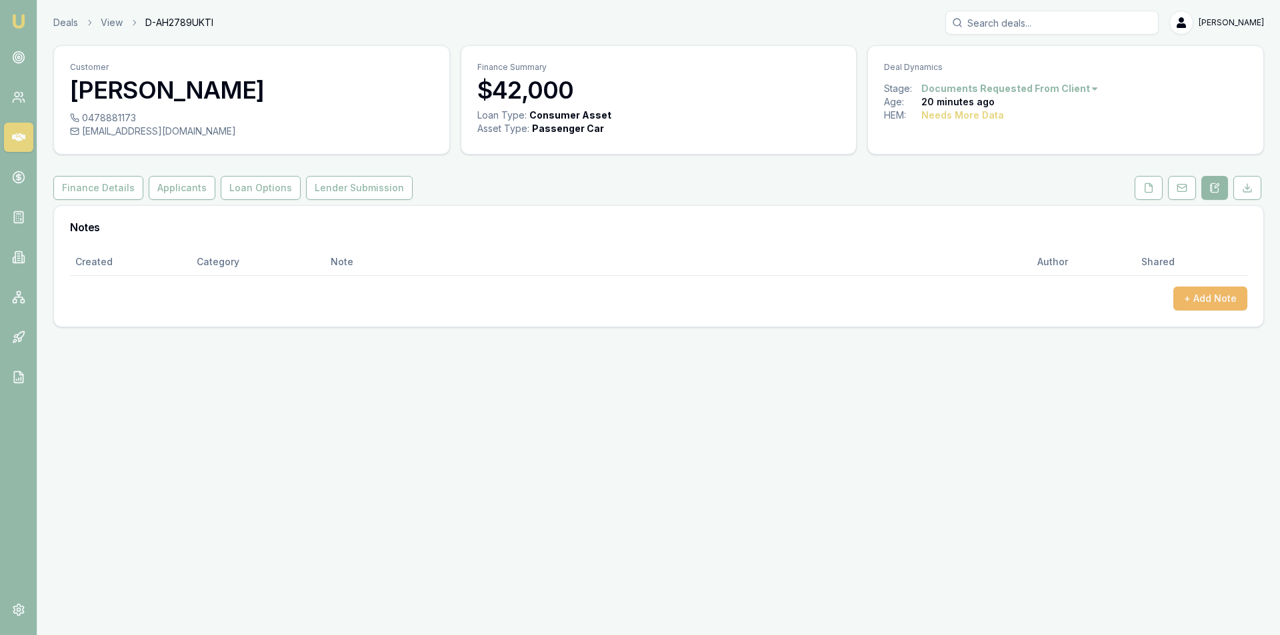
click at [1198, 294] on button "+ Add Note" at bounding box center [1210, 299] width 74 height 24
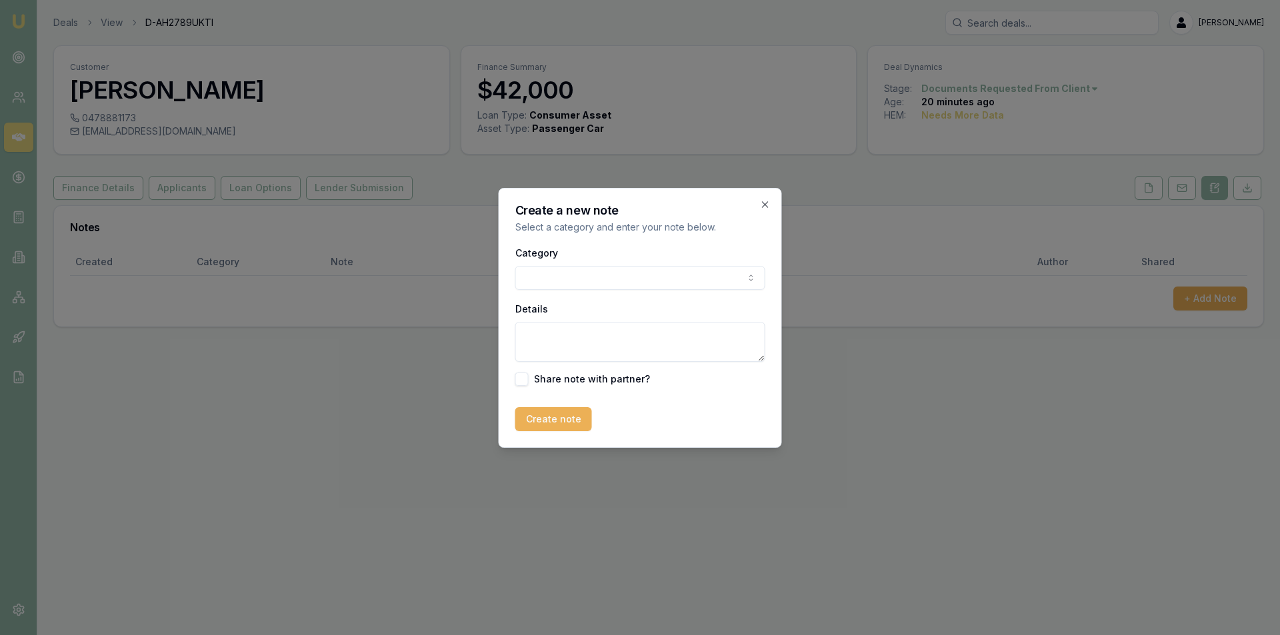
click at [577, 275] on body "Emu Broker Deals View D-AH2789UKTI [PERSON_NAME] Toggle Menu Customer [PERSON_N…" at bounding box center [640, 317] width 1280 height 635
click at [617, 335] on textarea "Details" at bounding box center [640, 342] width 250 height 40
type textarea "c"
type textarea "looking at purchasing either new or used vehicle no deposit Renting (father in …"
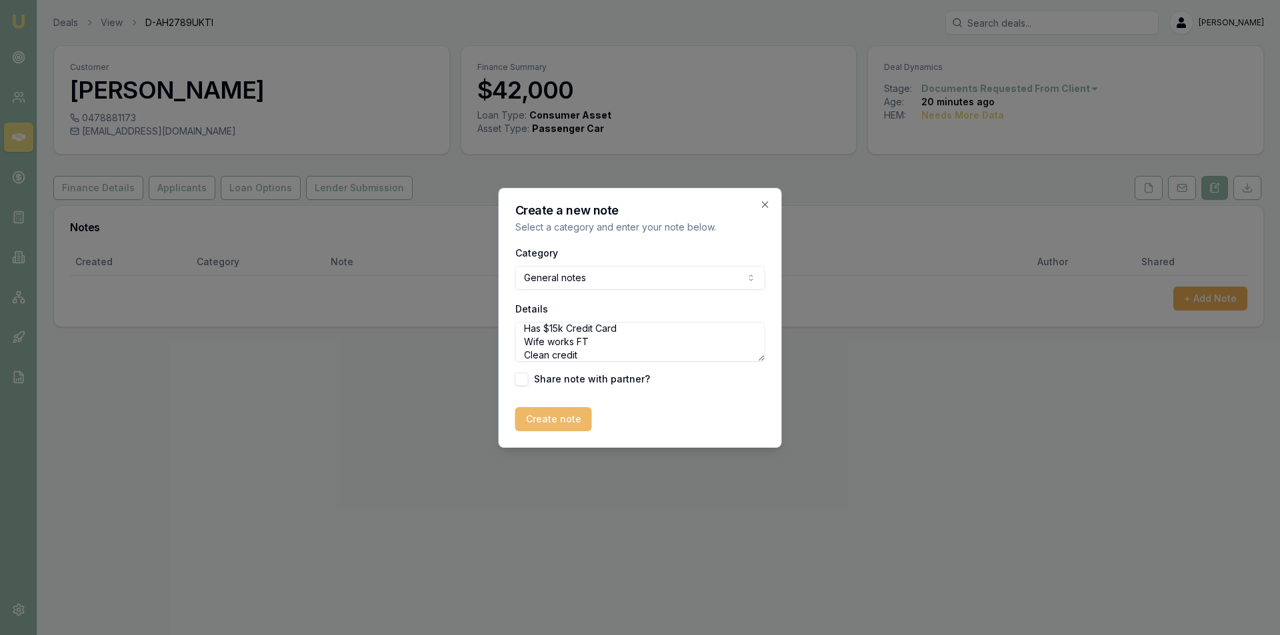
click at [578, 412] on button "Create note" at bounding box center [553, 419] width 77 height 24
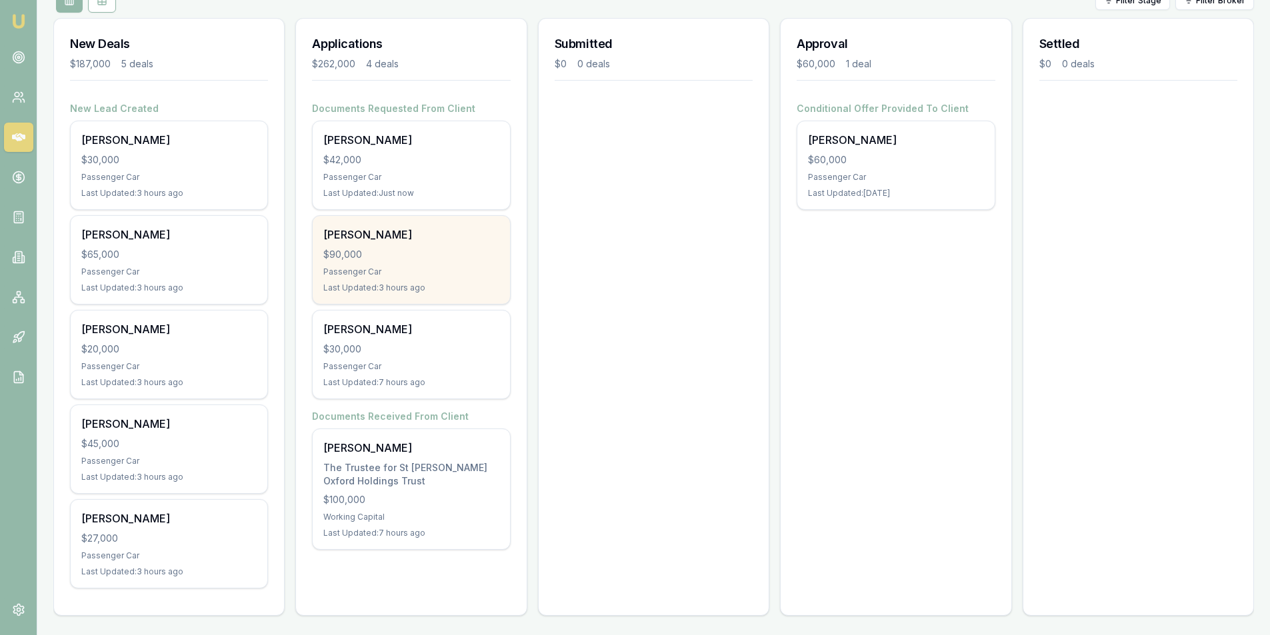
scroll to position [173, 0]
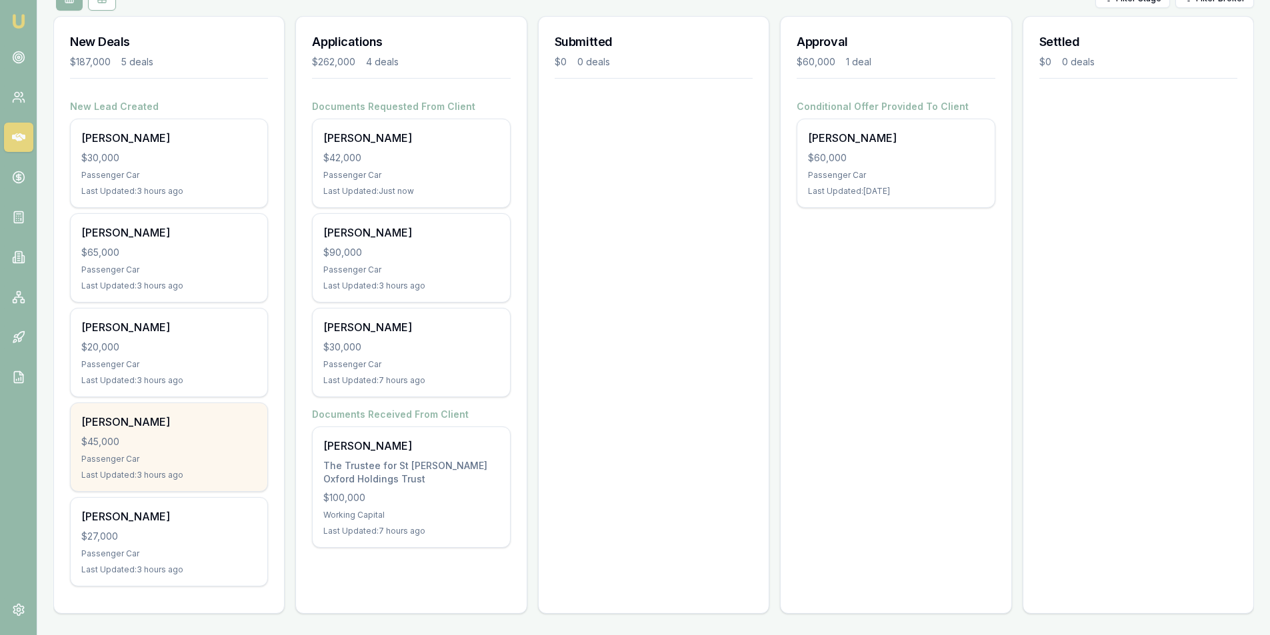
click at [158, 428] on div "Brett Favell" at bounding box center [168, 422] width 175 height 16
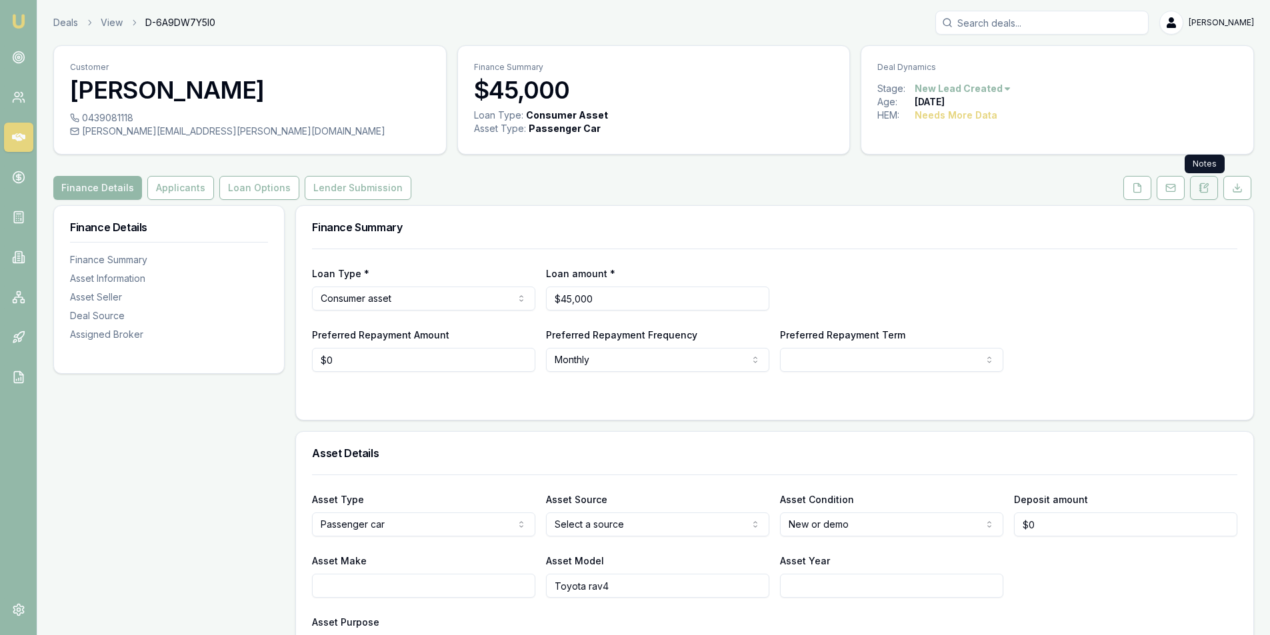
click at [1198, 193] on button at bounding box center [1204, 188] width 28 height 24
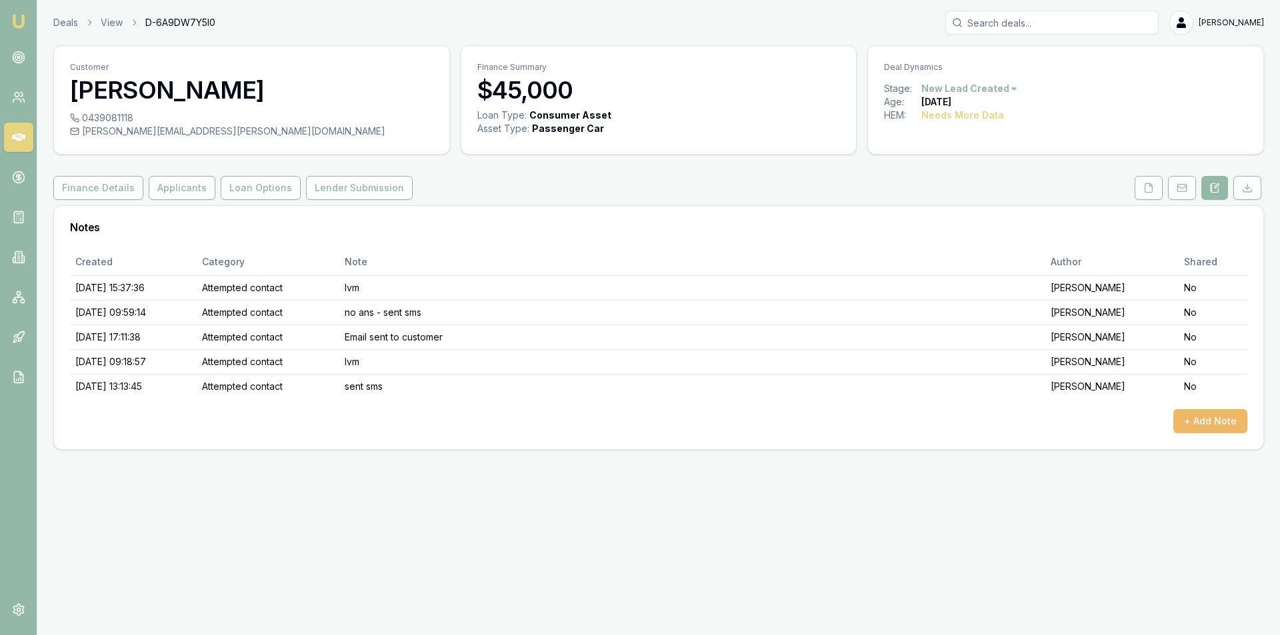
click at [1236, 414] on button "+ Add Note" at bounding box center [1210, 421] width 74 height 24
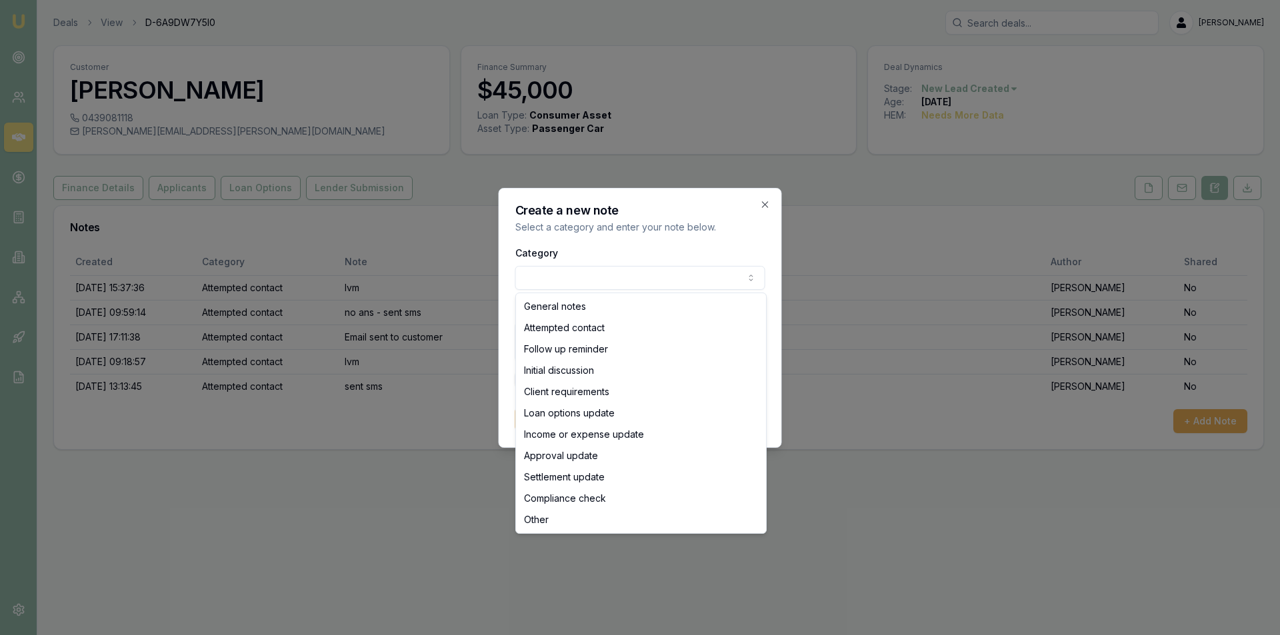
click at [528, 276] on body "Emu Broker Deals View D-6A9DW7Y5I0 Peter Sarris Toggle Menu Customer Brett Fave…" at bounding box center [640, 317] width 1280 height 635
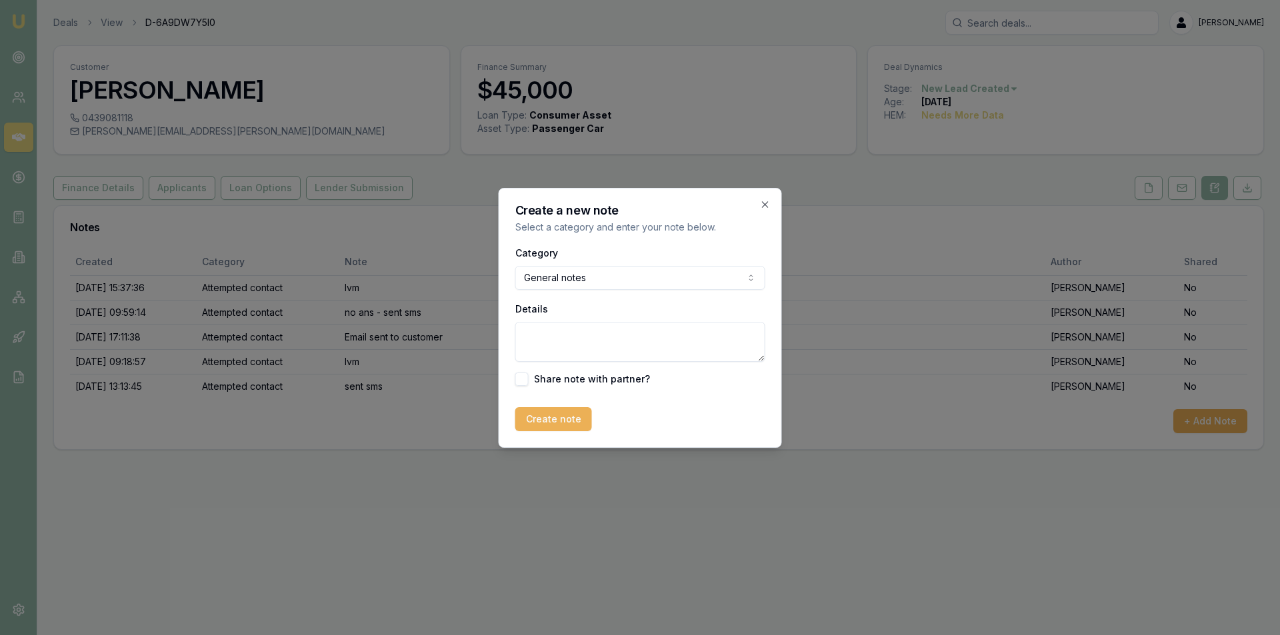
click at [591, 322] on textarea "Details" at bounding box center [640, 342] width 250 height 40
type textarea "been communicating via email Quote has been sent"
click at [574, 413] on button "Create note" at bounding box center [553, 419] width 77 height 24
